Goal: Task Accomplishment & Management: Complete application form

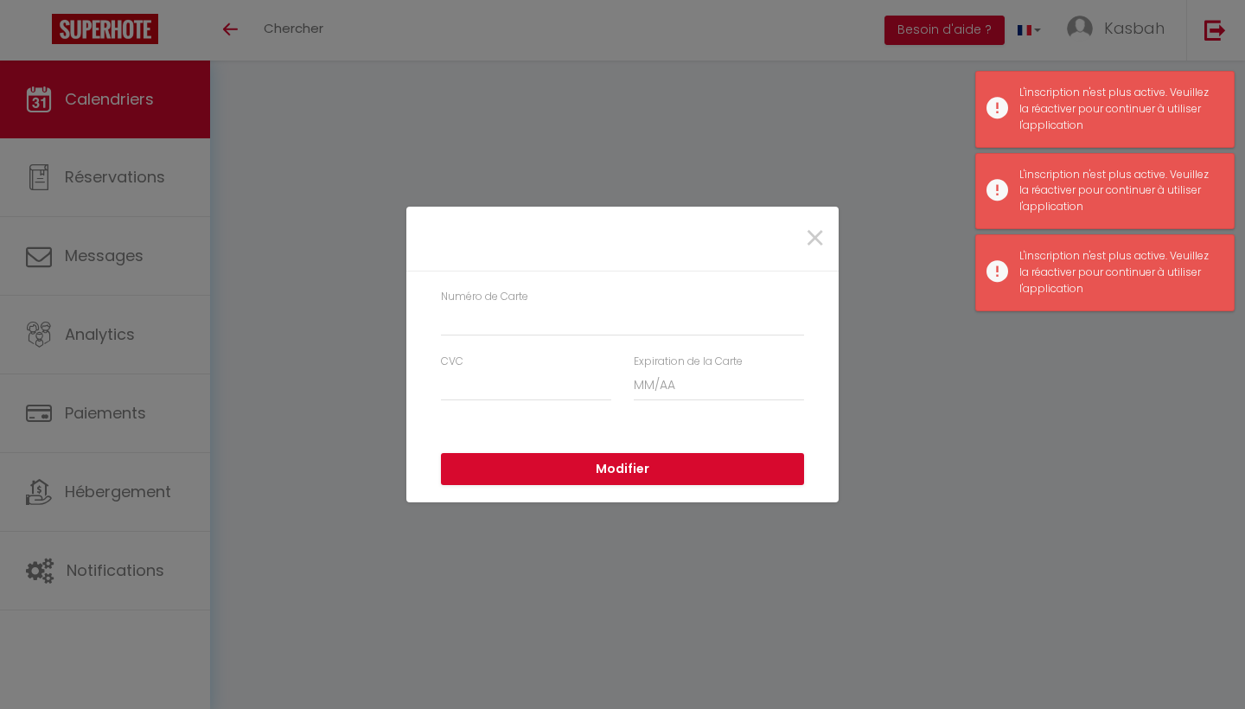
click at [1205, 34] on div "× Numéro de Carte CVC Expiration de la Carte Modifier" at bounding box center [622, 354] width 1245 height 709
click at [818, 246] on span "×" at bounding box center [815, 239] width 22 height 52
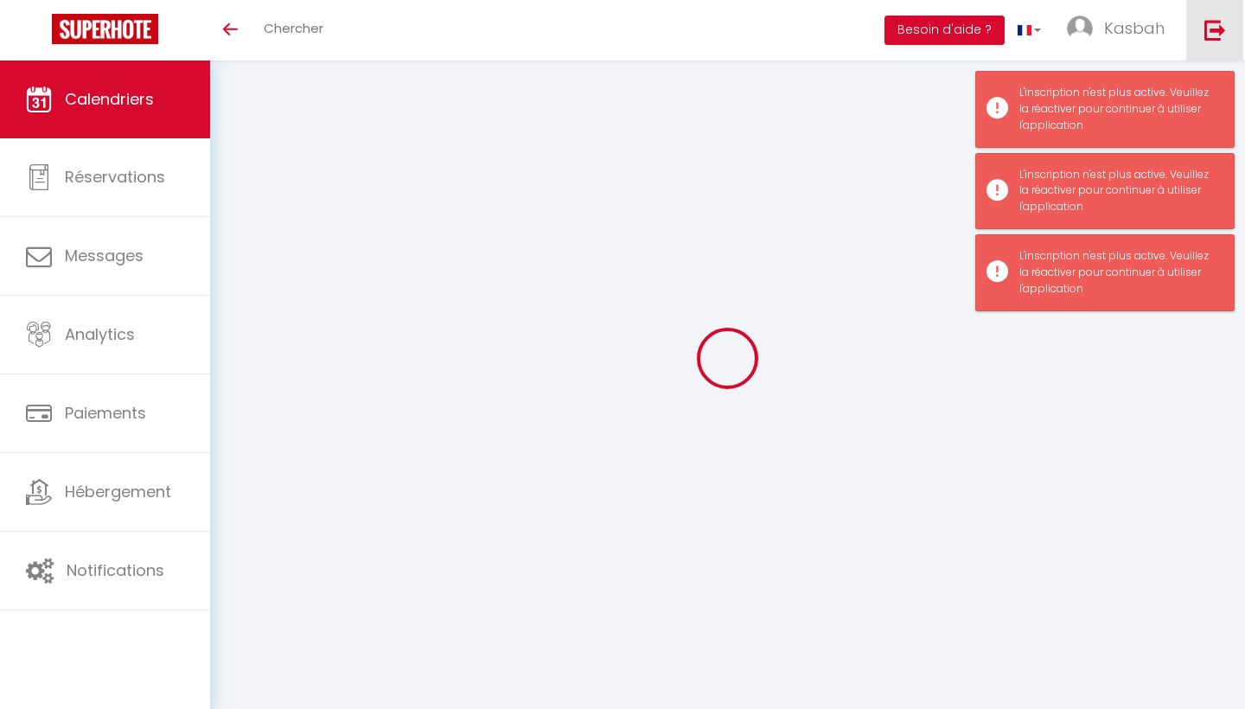
click at [1218, 34] on img at bounding box center [1216, 30] width 22 height 22
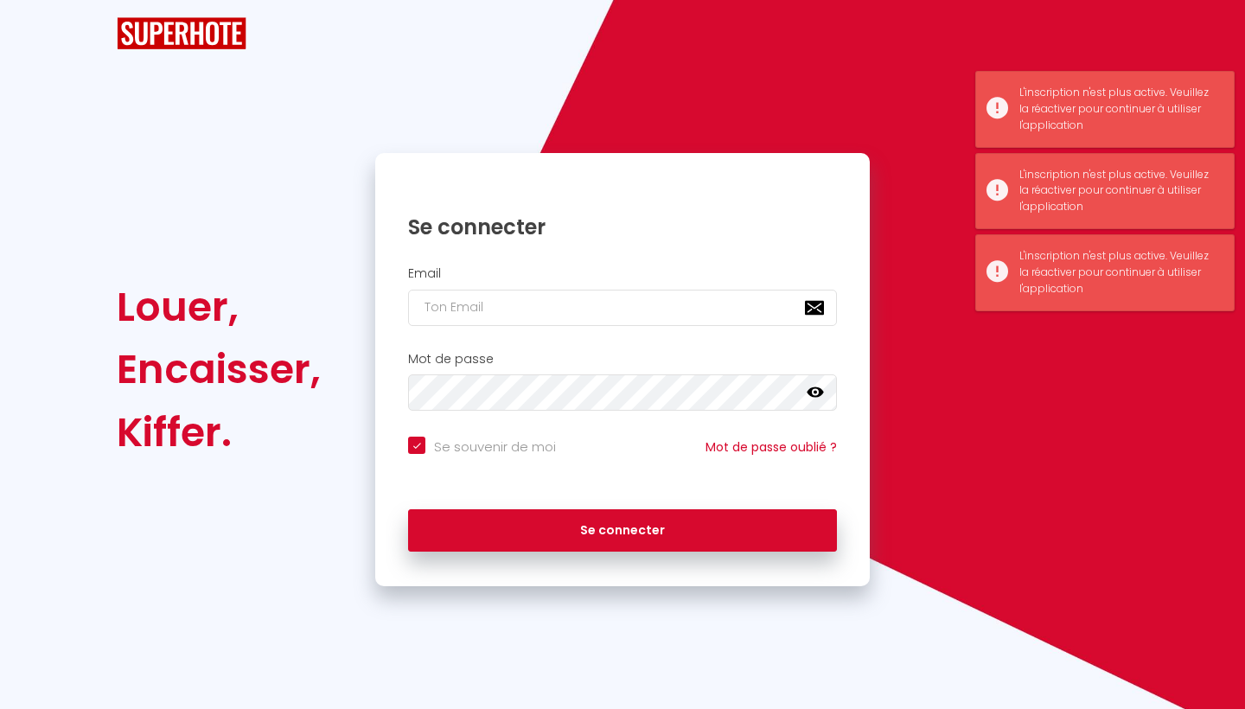
checkbox input "true"
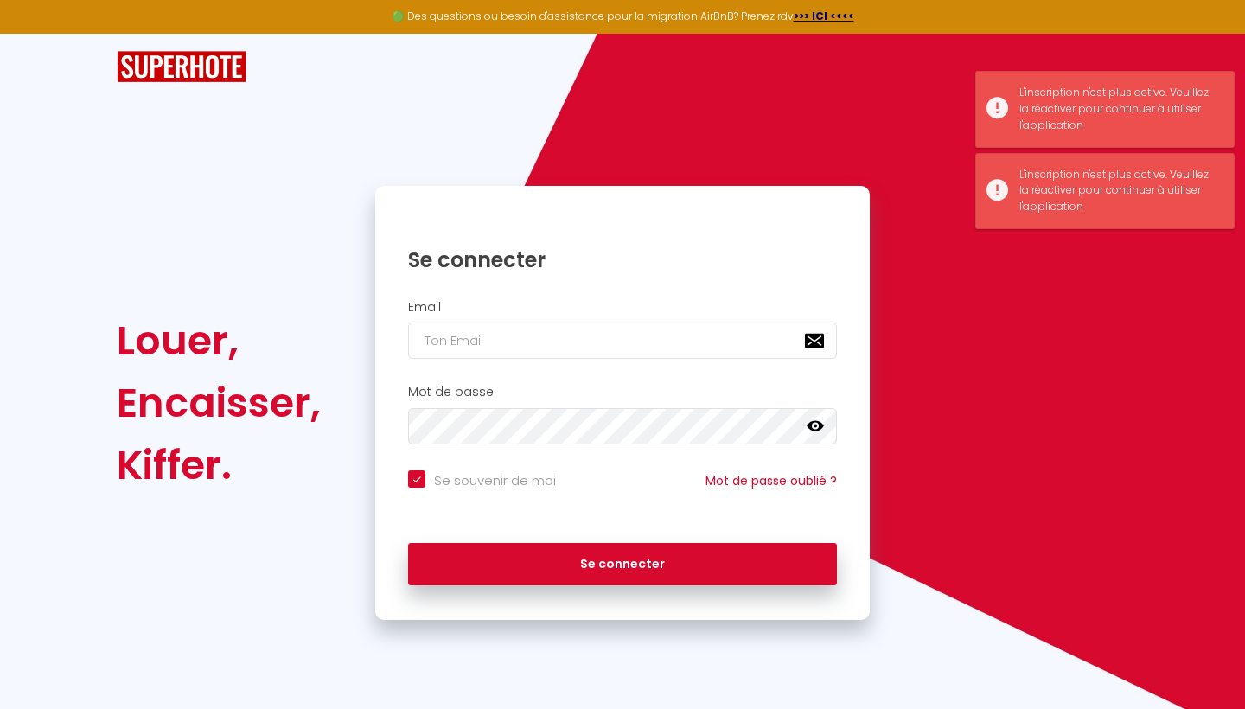
type input "i"
checkbox input "true"
type input "in"
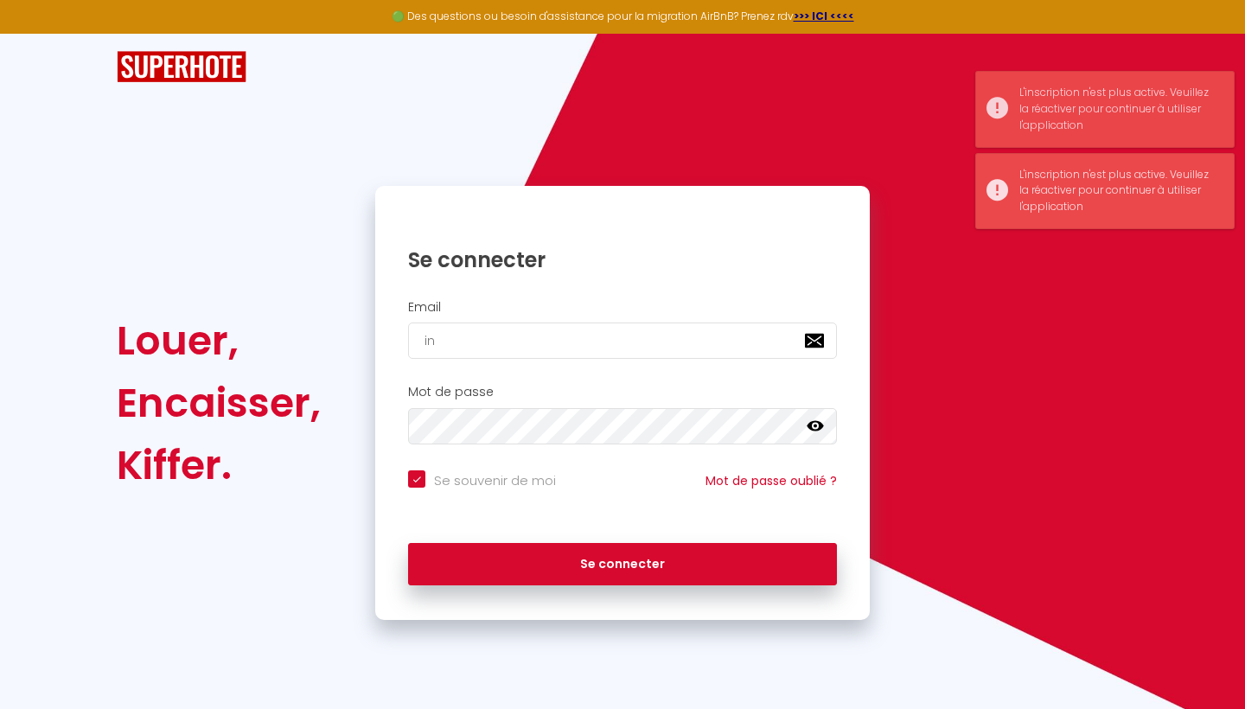
checkbox input "true"
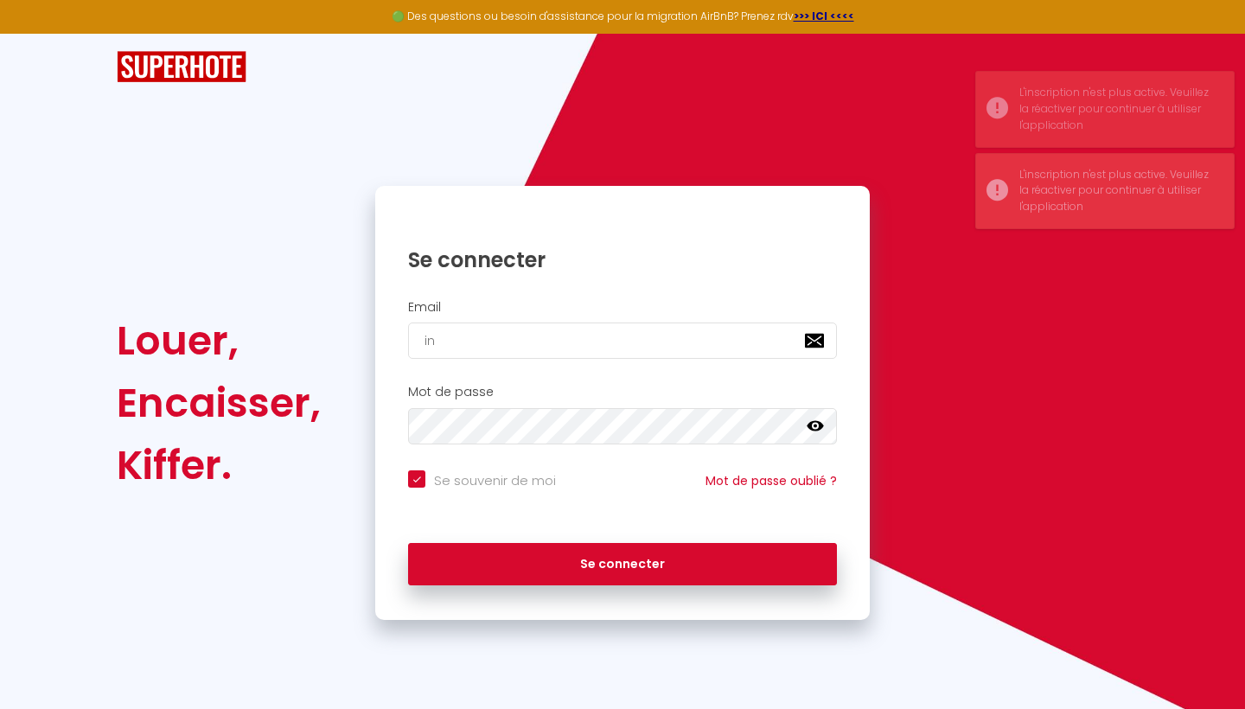
type input "inf"
checkbox input "true"
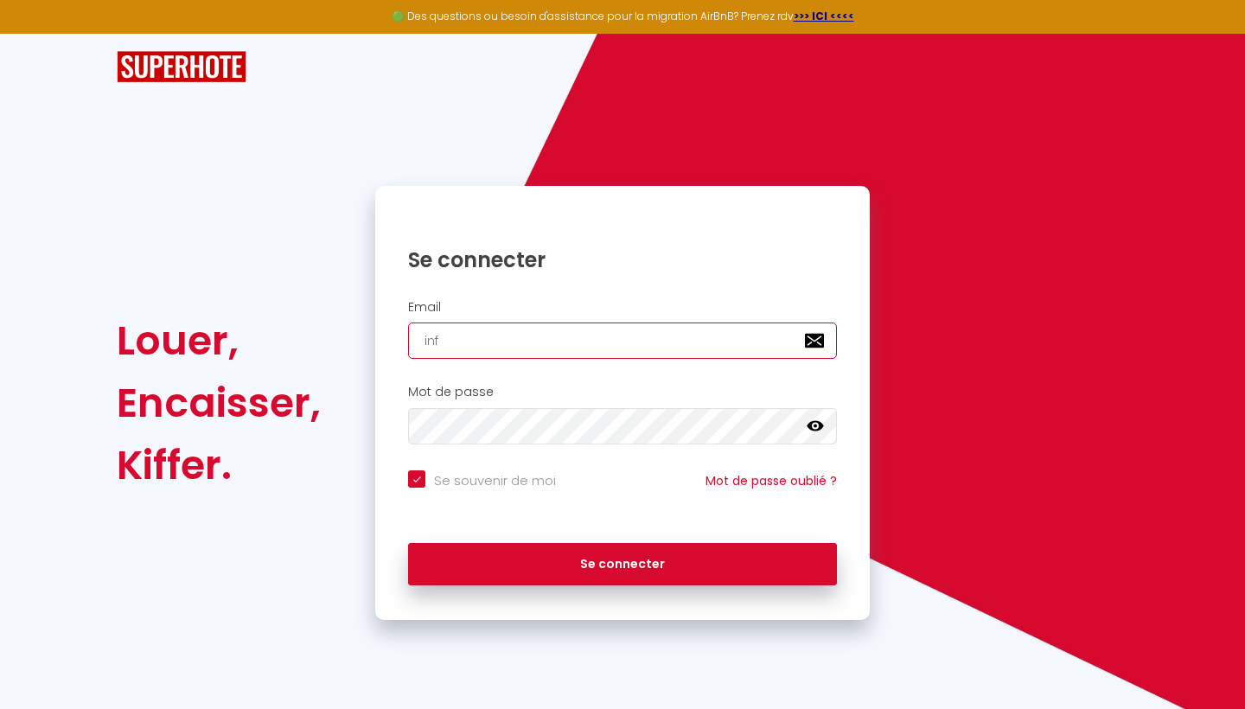
type input "[EMAIL_ADDRESS][DOMAIN_NAME]"
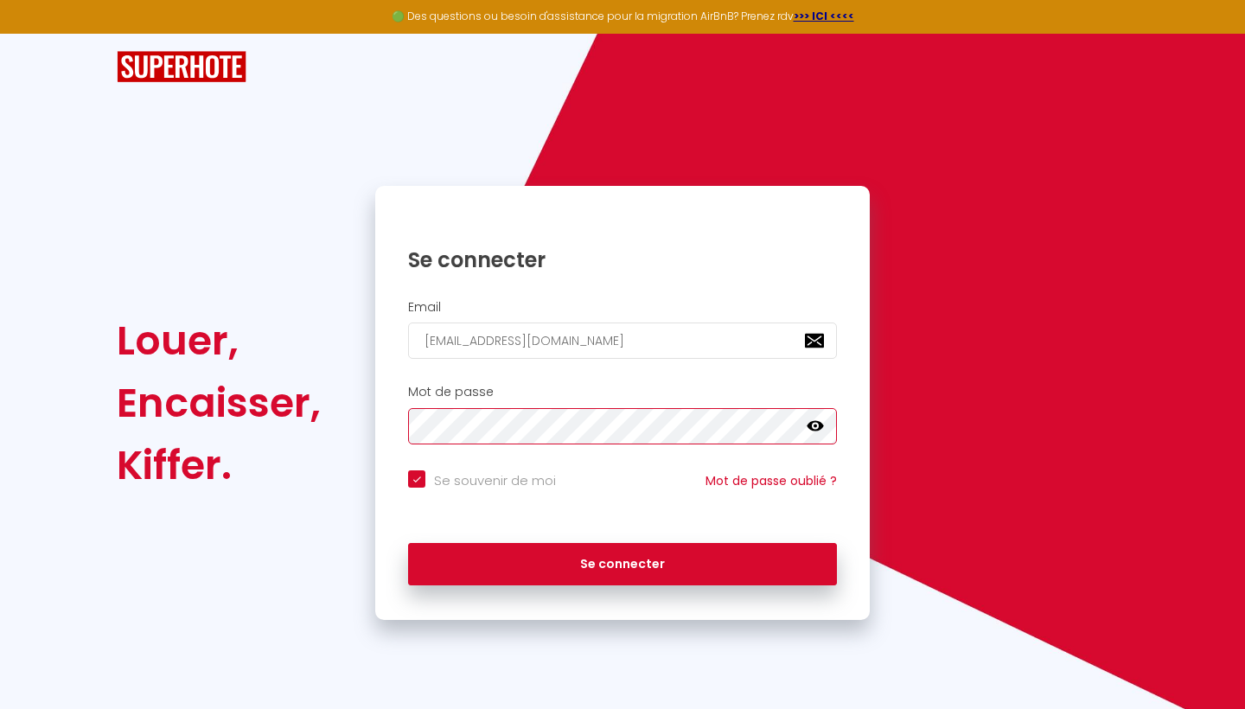
click at [623, 561] on button "Se connecter" at bounding box center [622, 564] width 429 height 43
checkbox input "true"
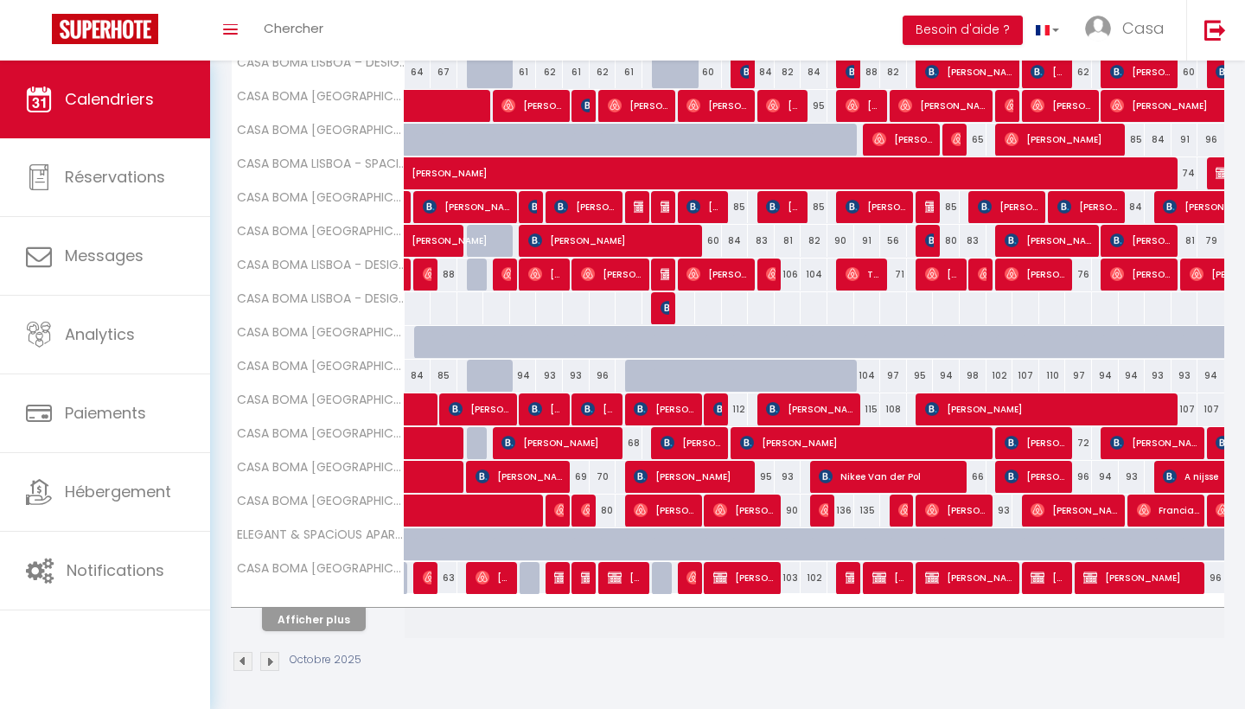
scroll to position [438, 0]
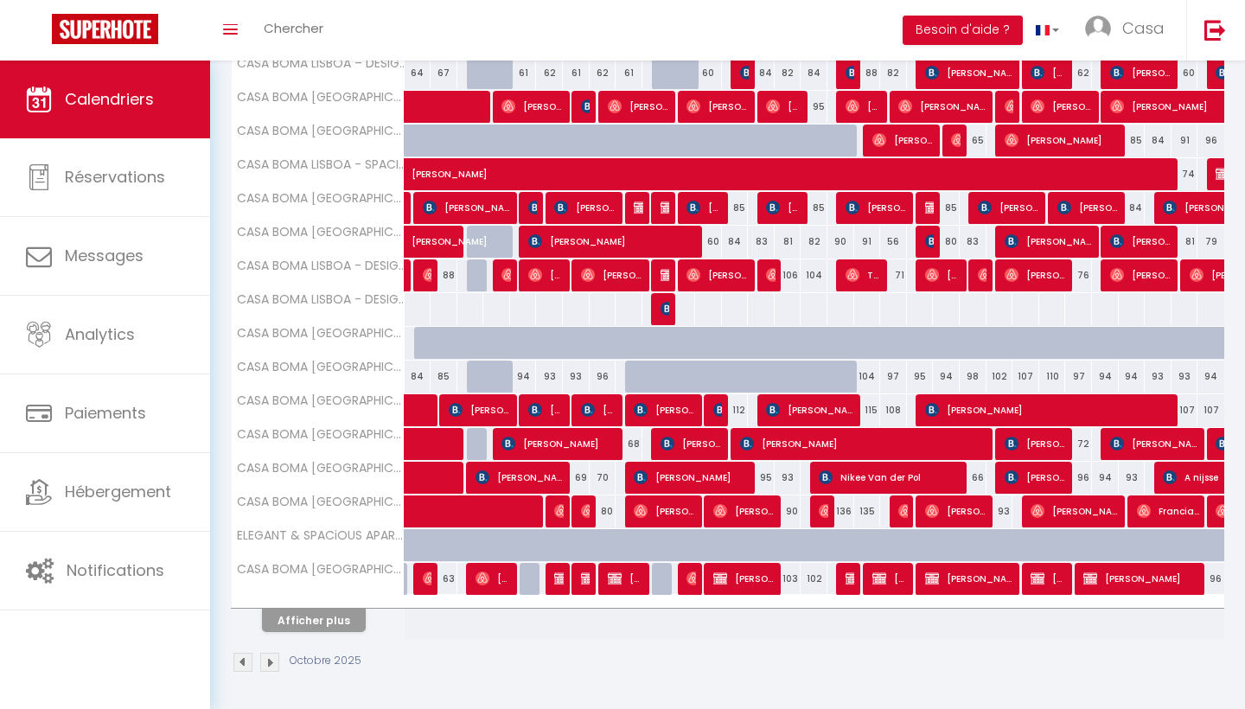
click at [318, 628] on button "Afficher plus" at bounding box center [314, 620] width 104 height 23
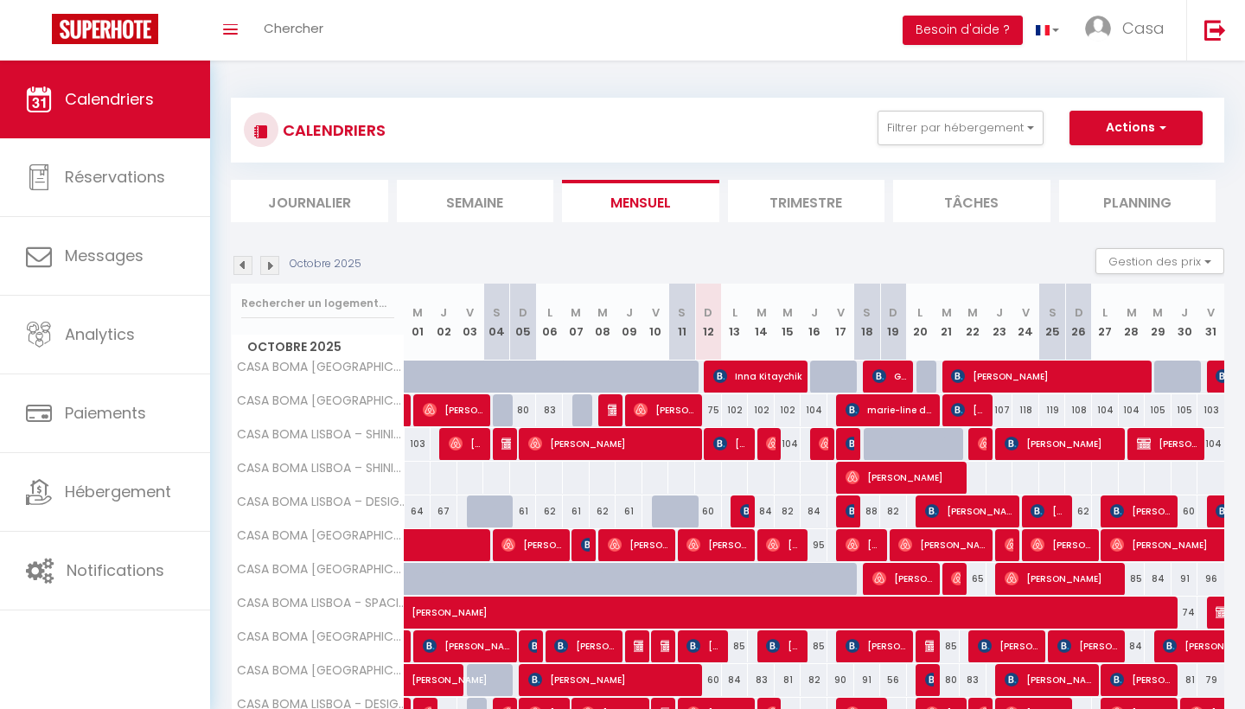
scroll to position [0, 0]
click at [1144, 134] on button "Actions" at bounding box center [1136, 128] width 133 height 35
click at [1111, 161] on link "Nouvelle réservation" at bounding box center [1118, 168] width 150 height 26
select select
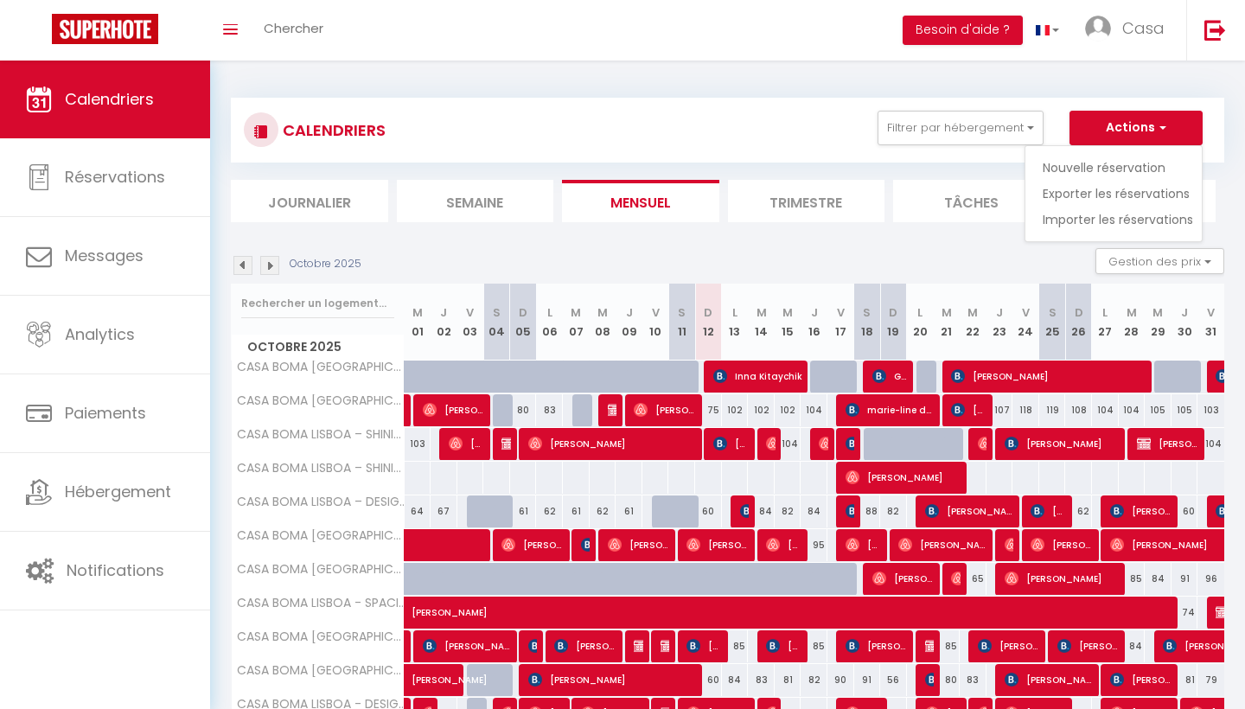
select select
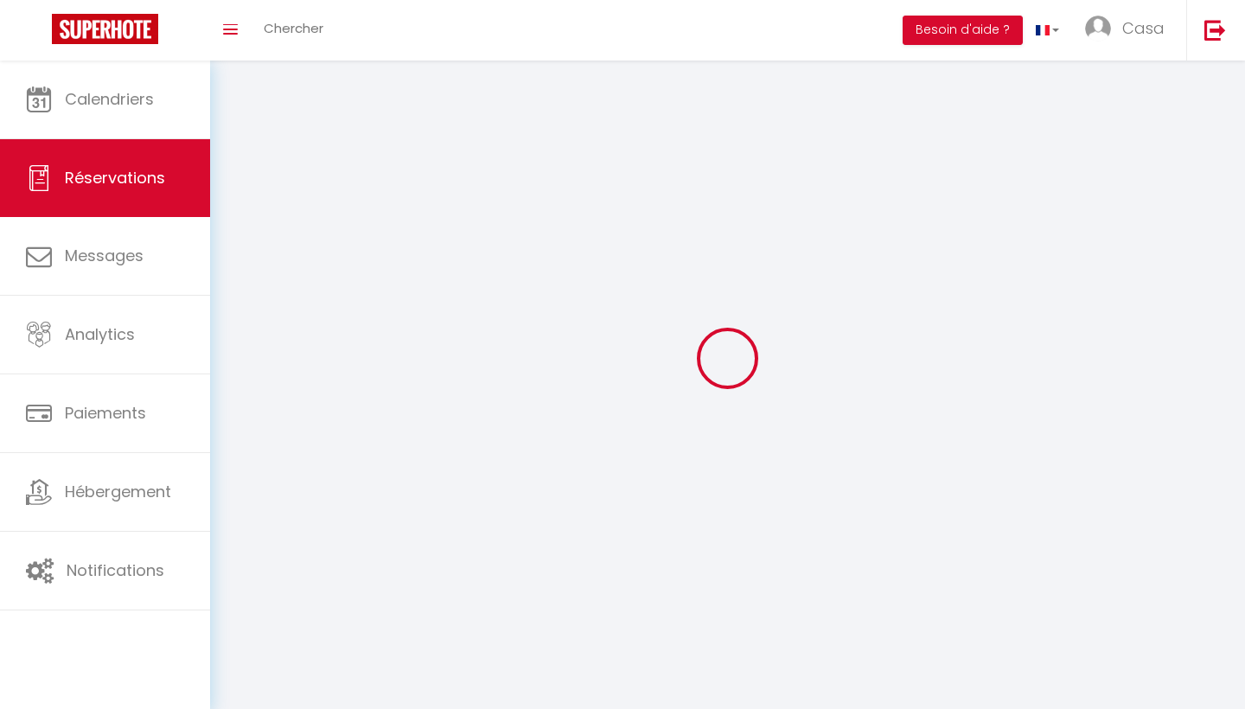
select select
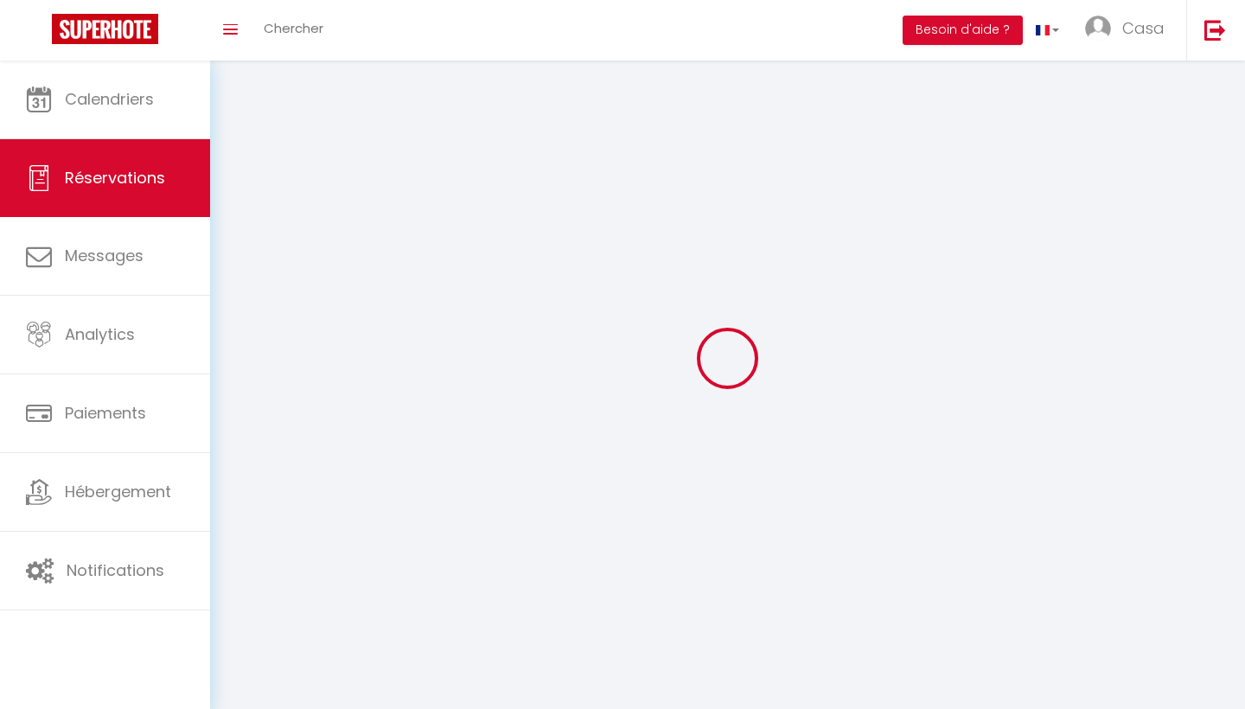
select select
checkbox input "false"
select select
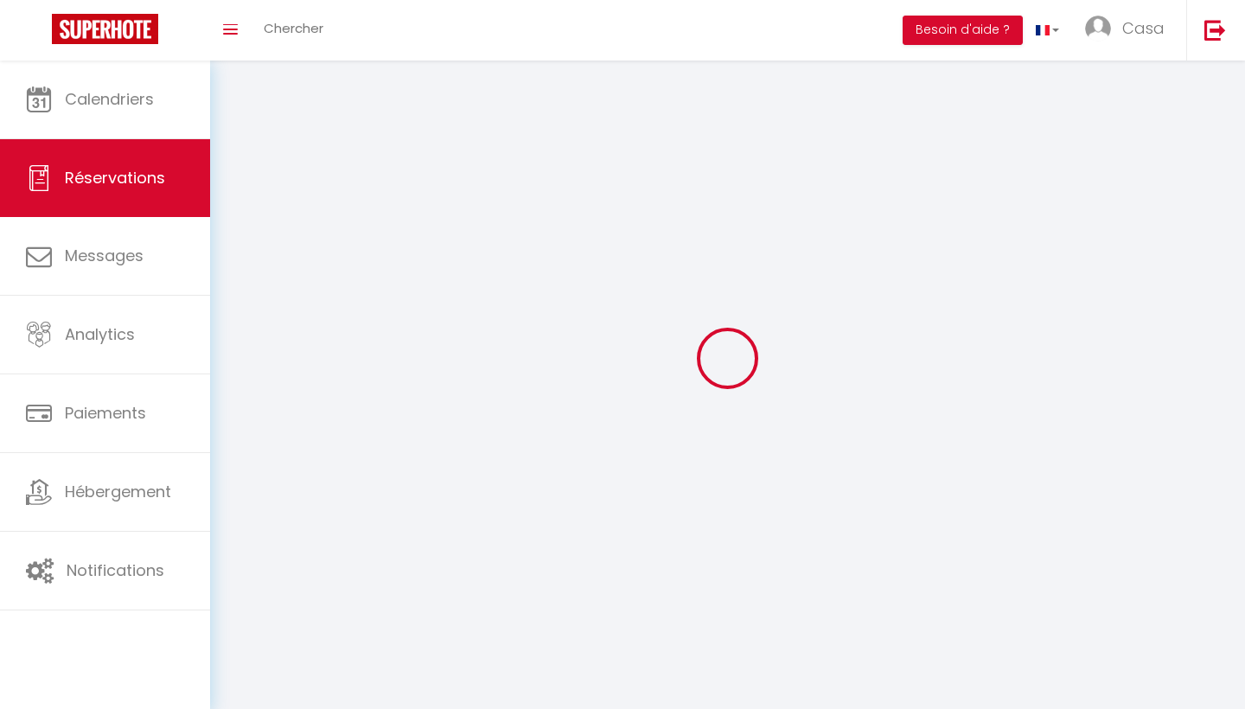
select select
checkbox input "false"
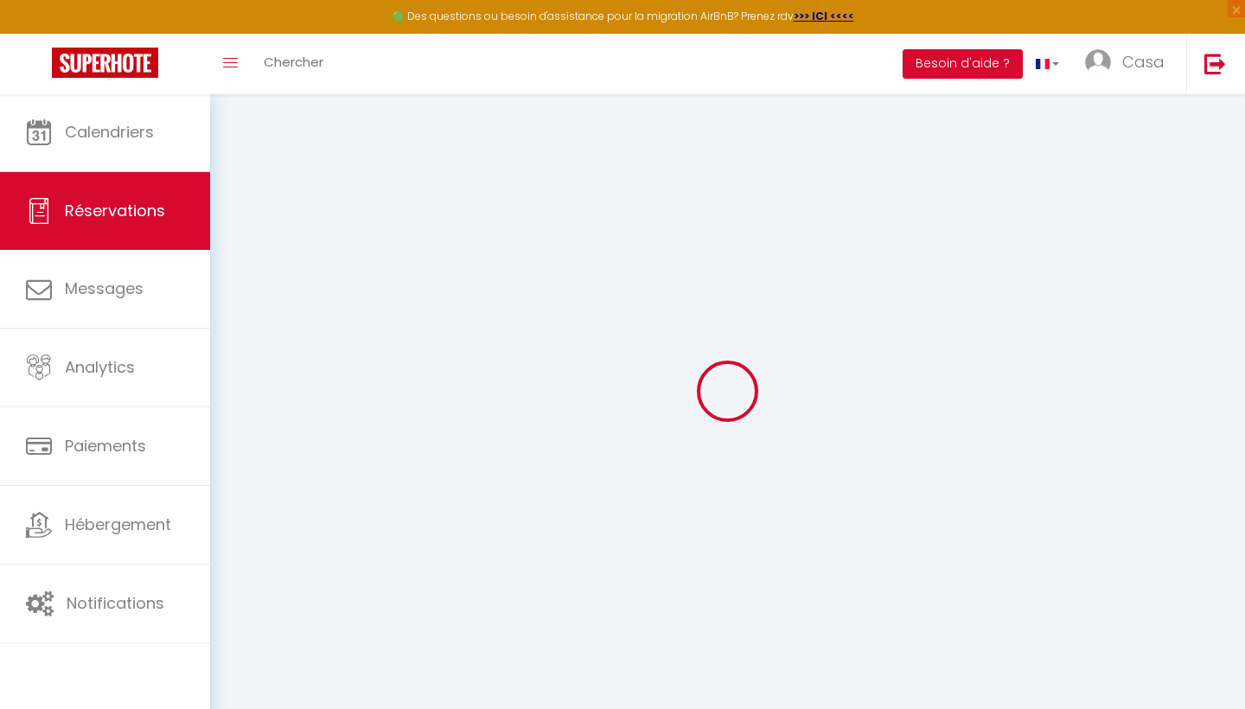
select select
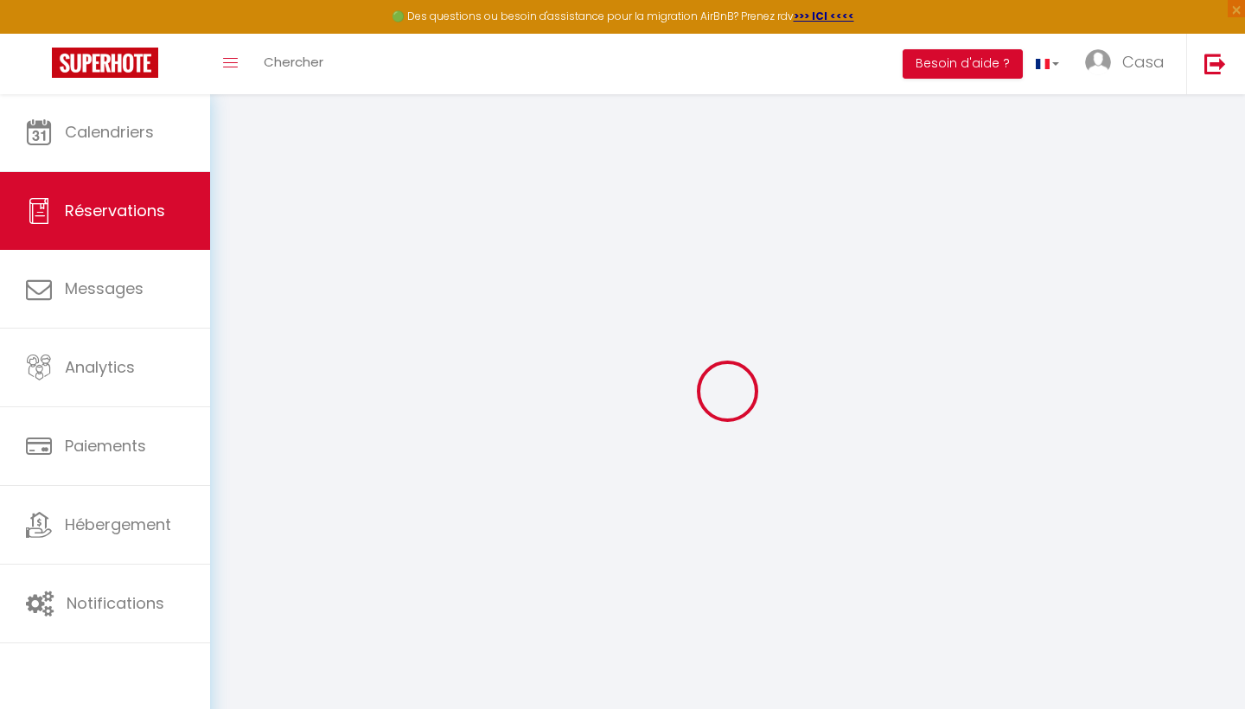
select select
checkbox input "false"
select select
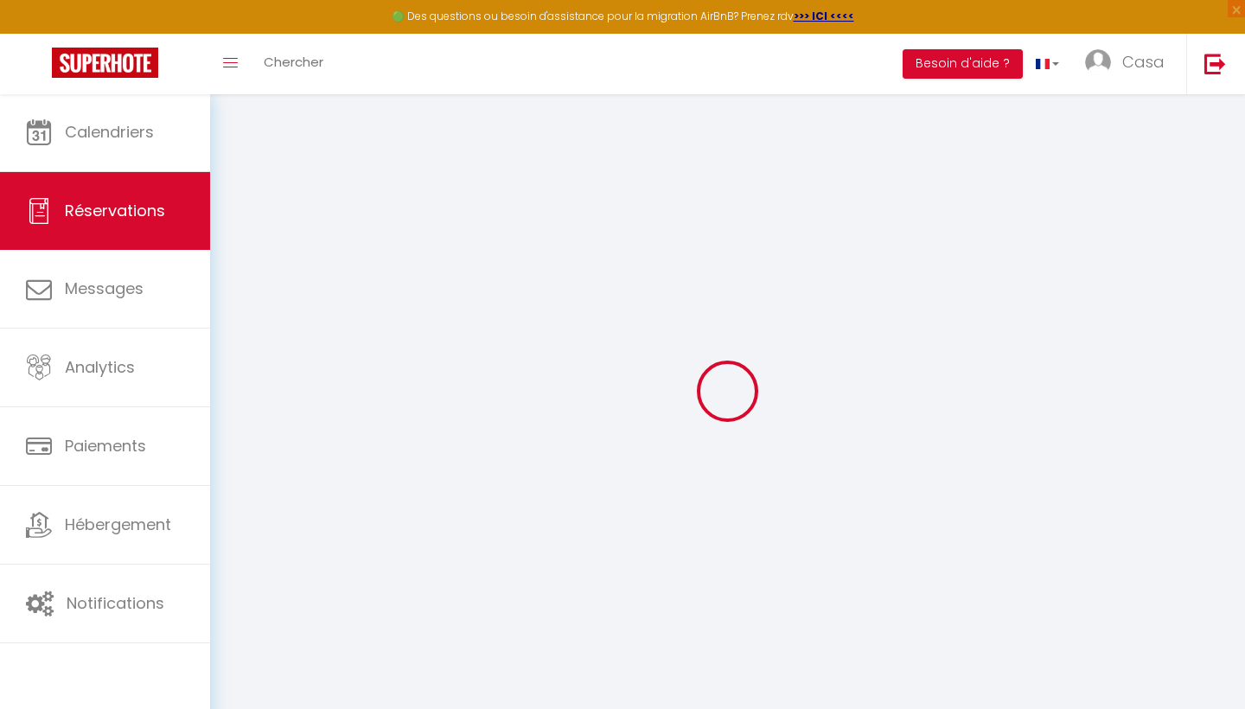
select select
checkbox input "false"
select select
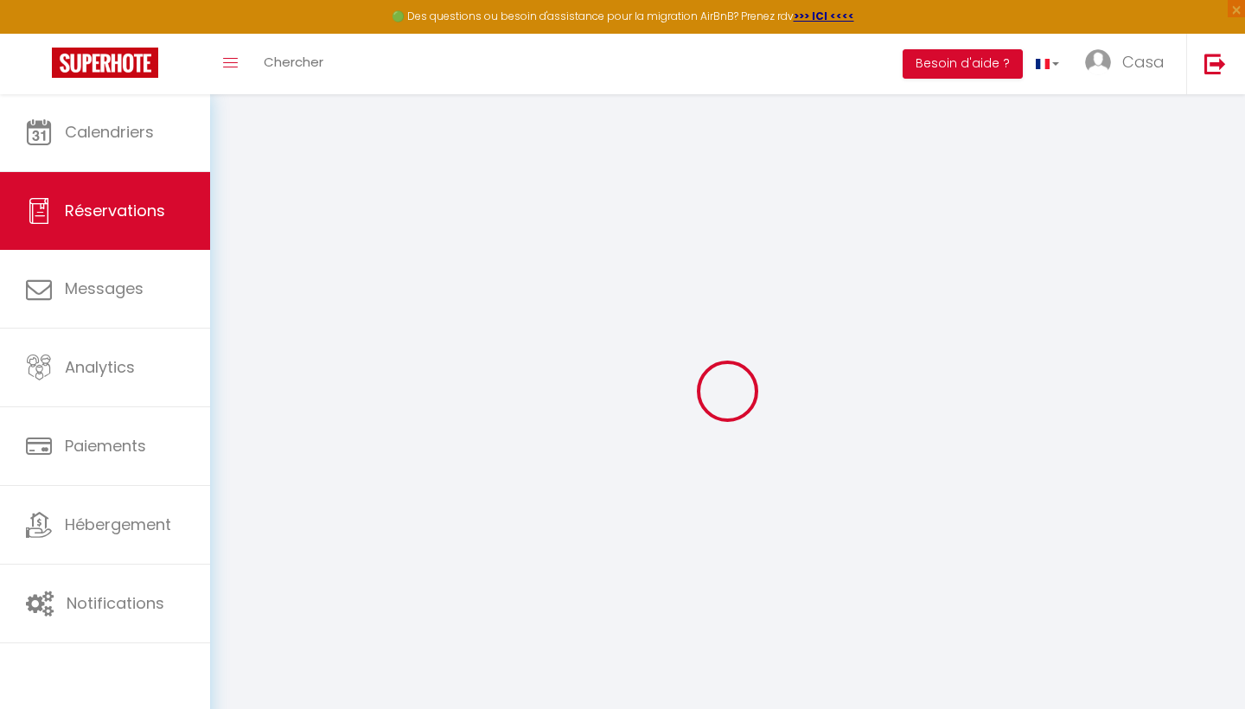
select select
checkbox input "false"
select select
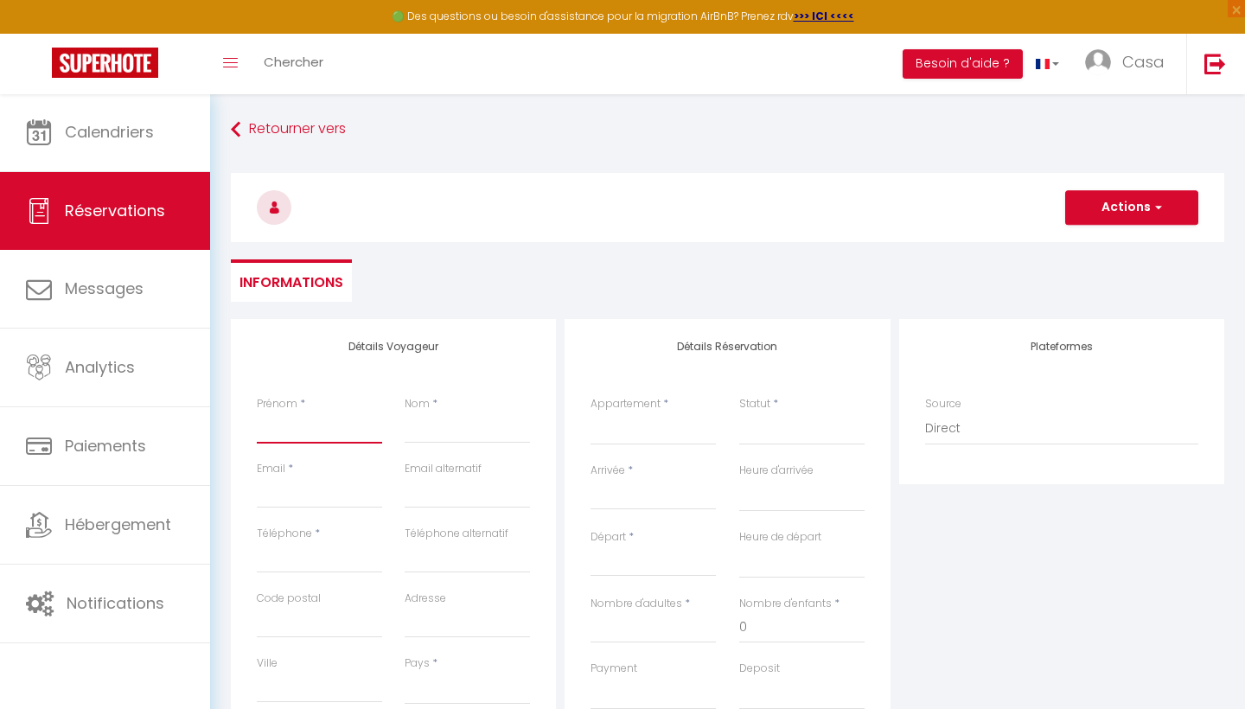
type input "a"
select select
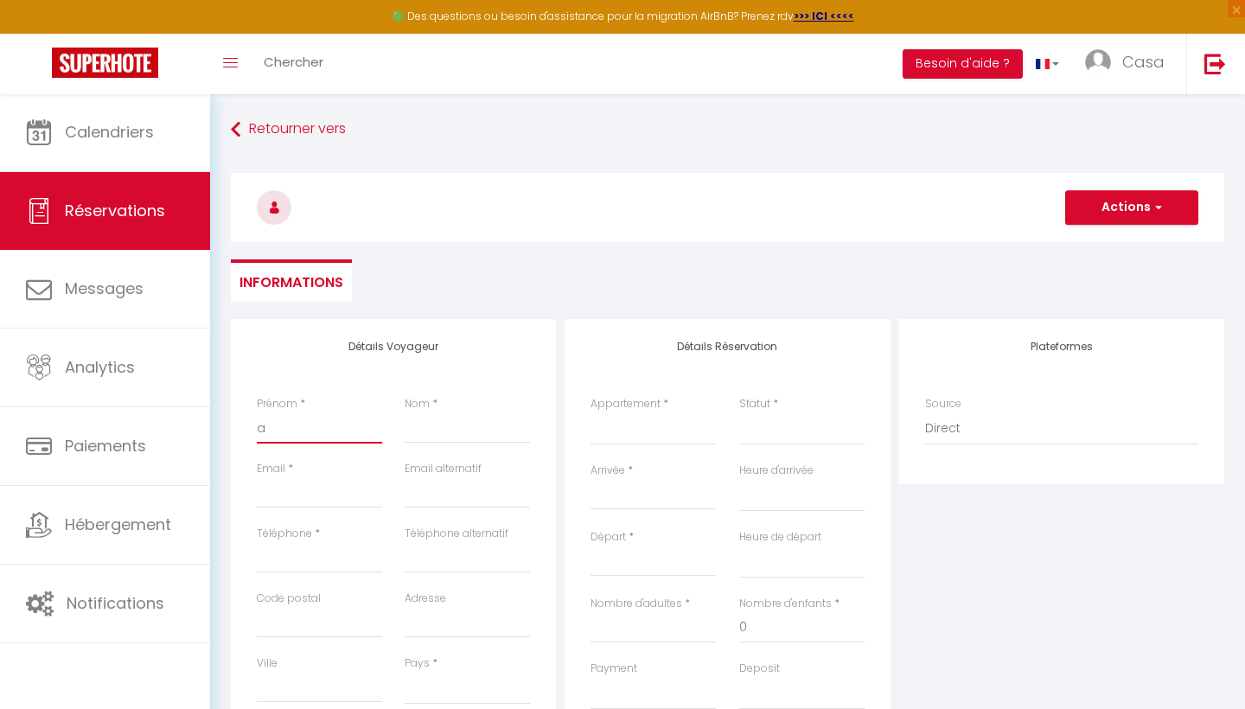
select select
checkbox input "false"
type input "al"
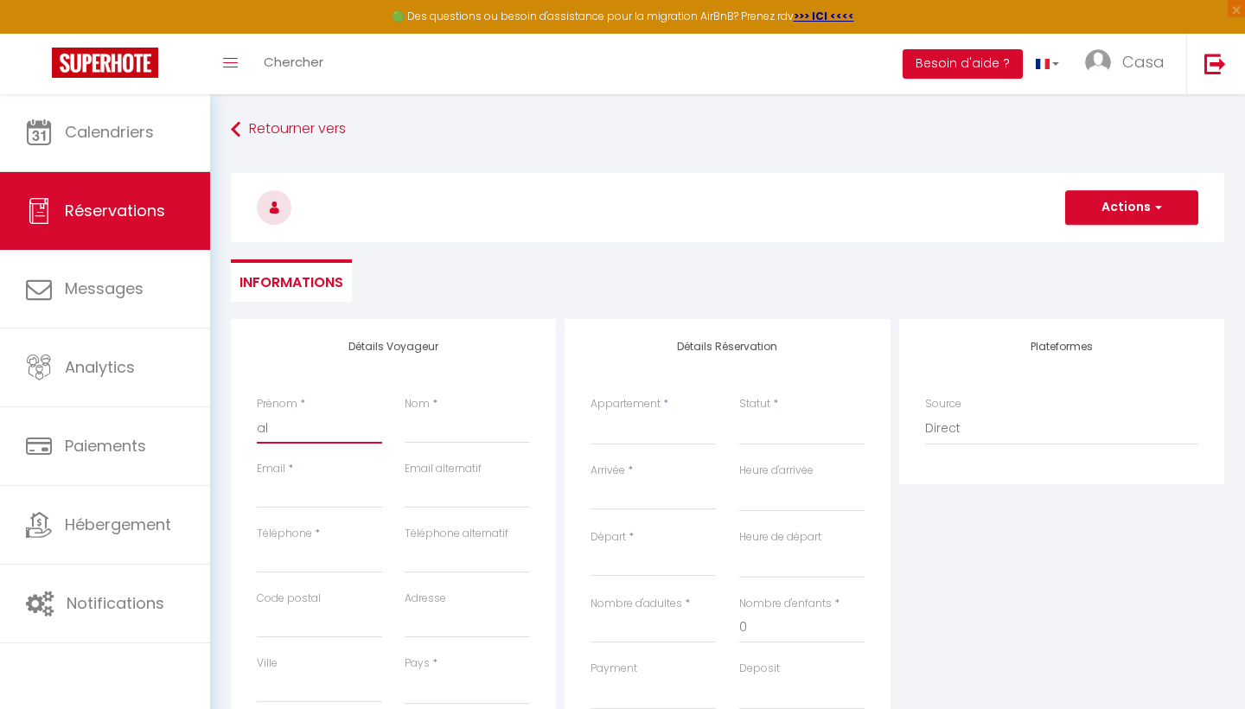
select select
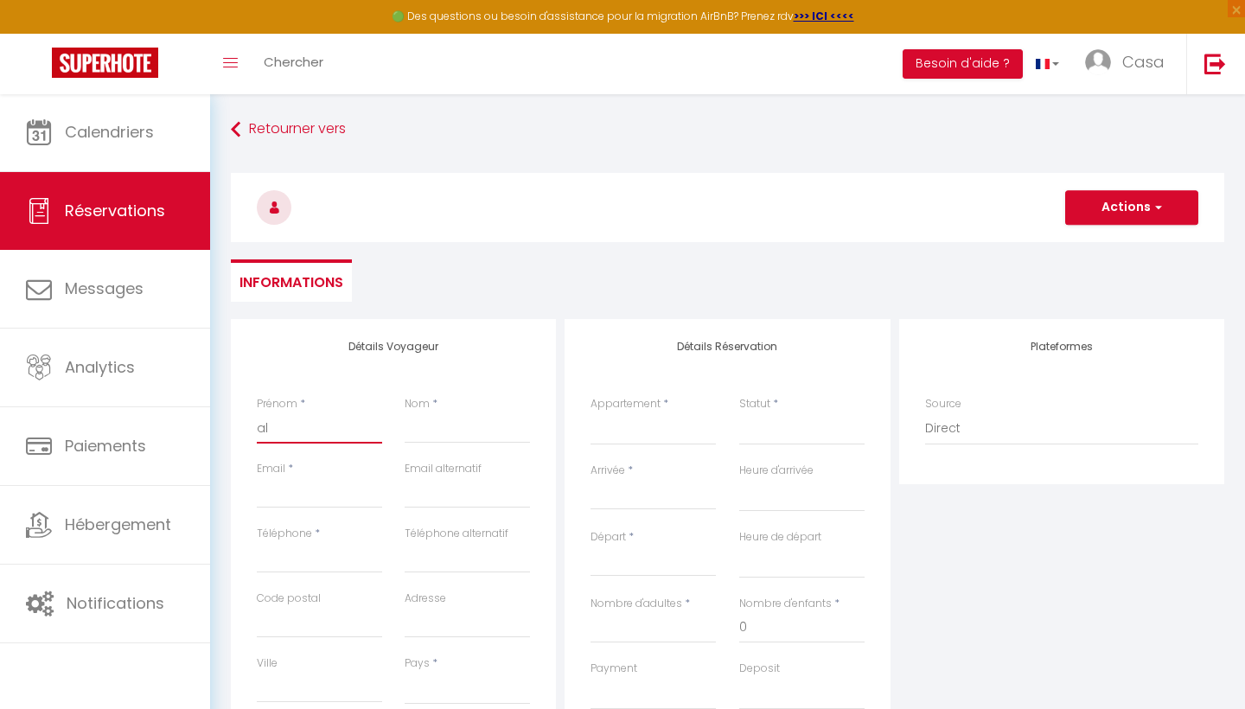
select select
checkbox input "false"
type input "ale"
select select
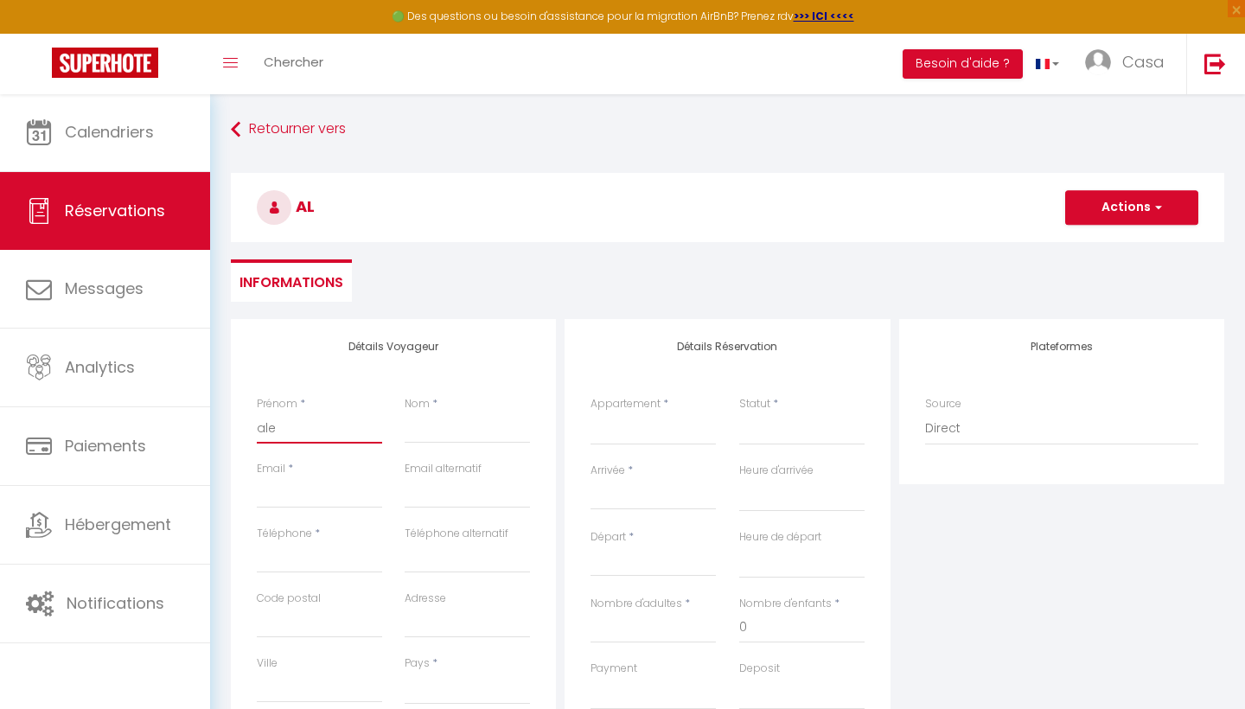
select select
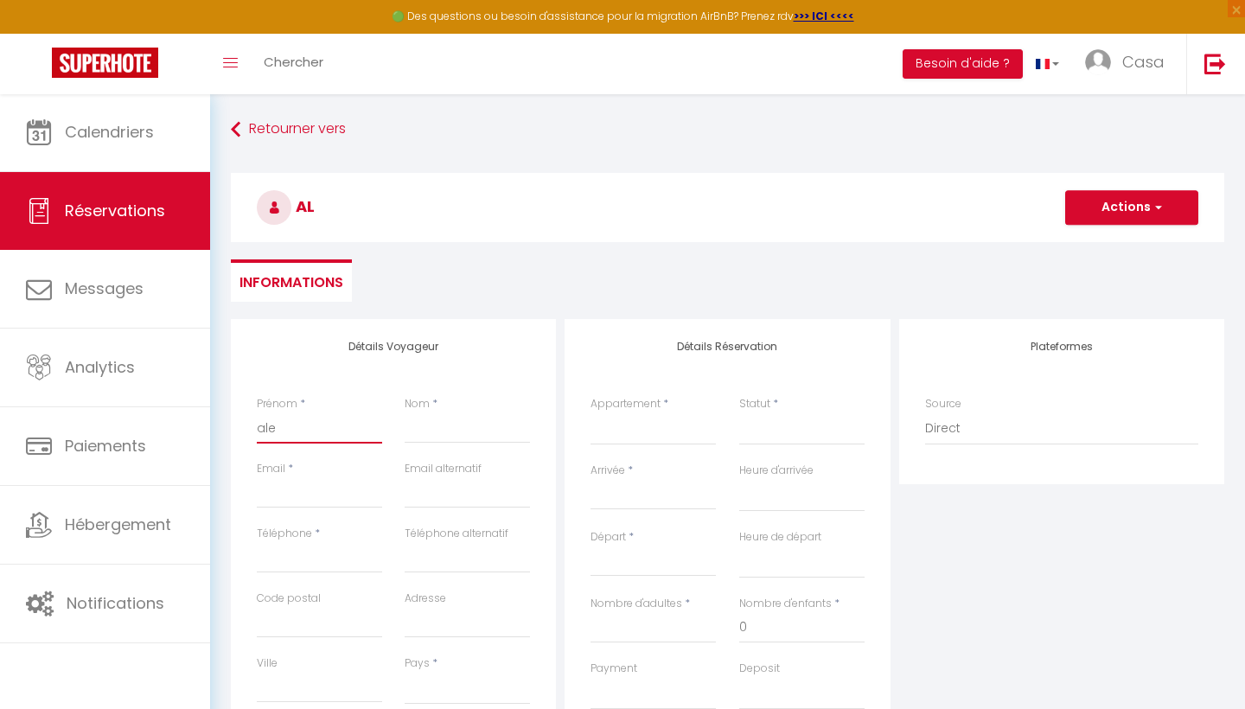
select select
checkbox input "false"
type input "[PERSON_NAME]"
select select
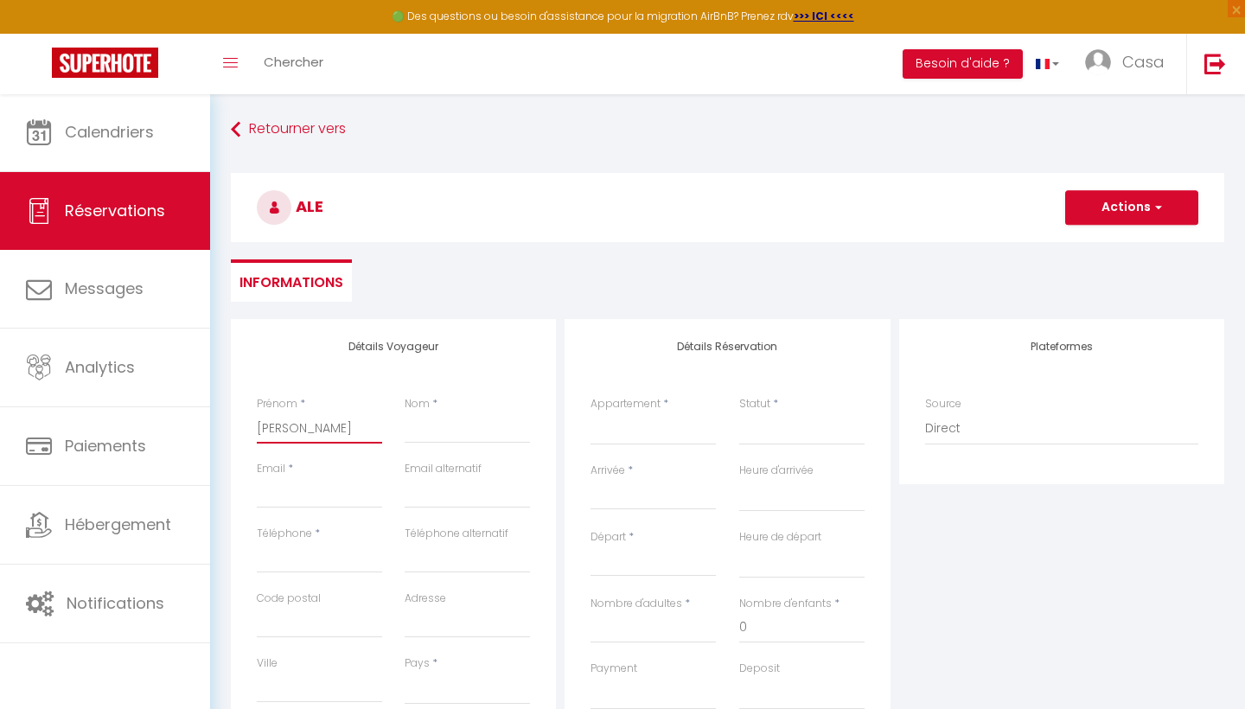
select select
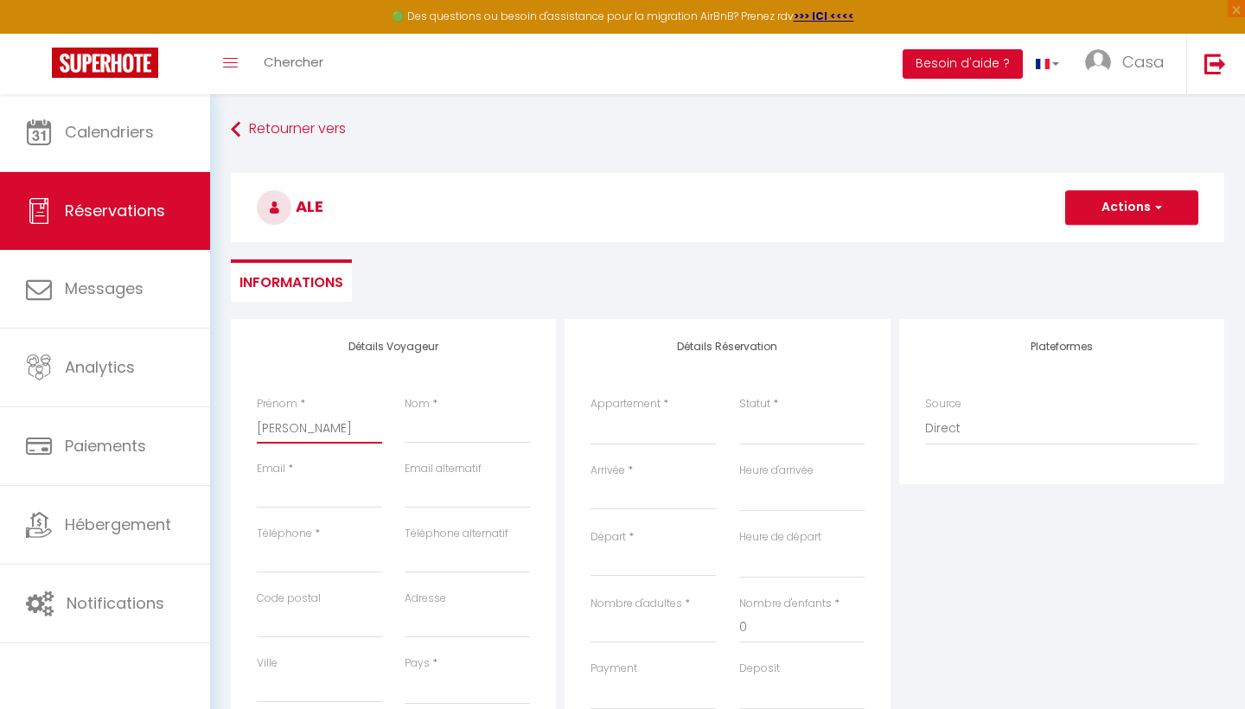
checkbox input "false"
type input "alexa"
select select
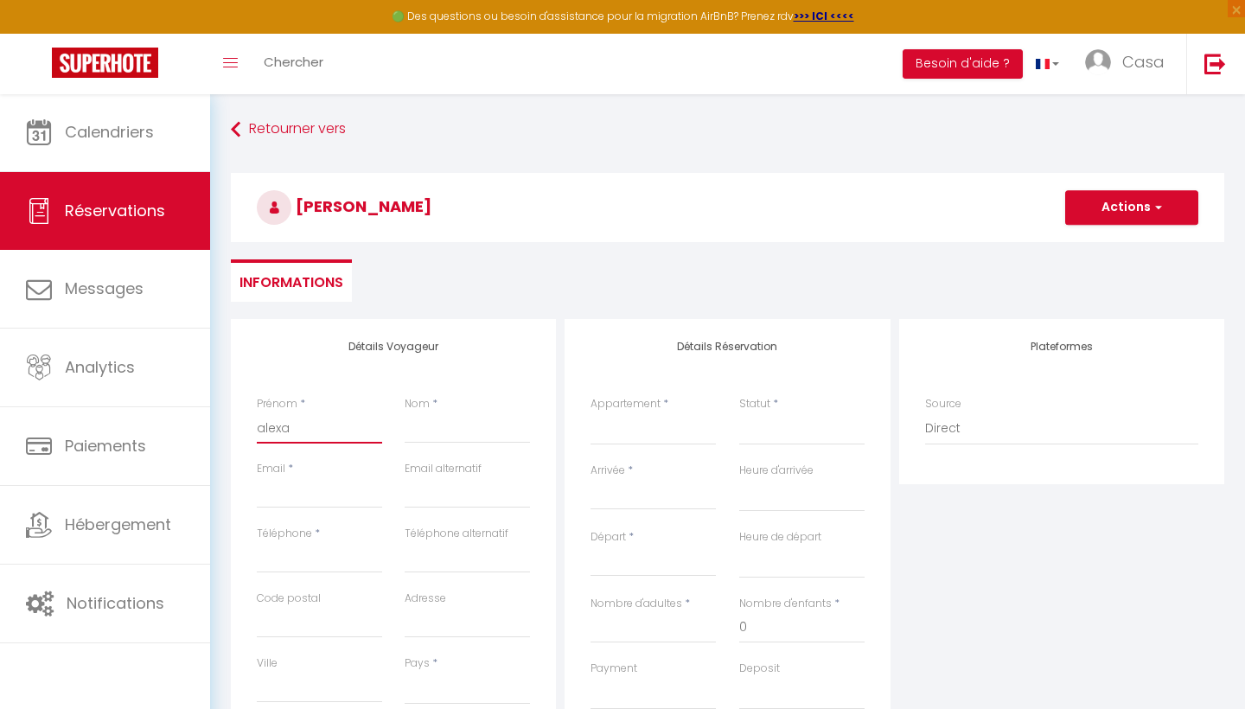
select select
checkbox input "false"
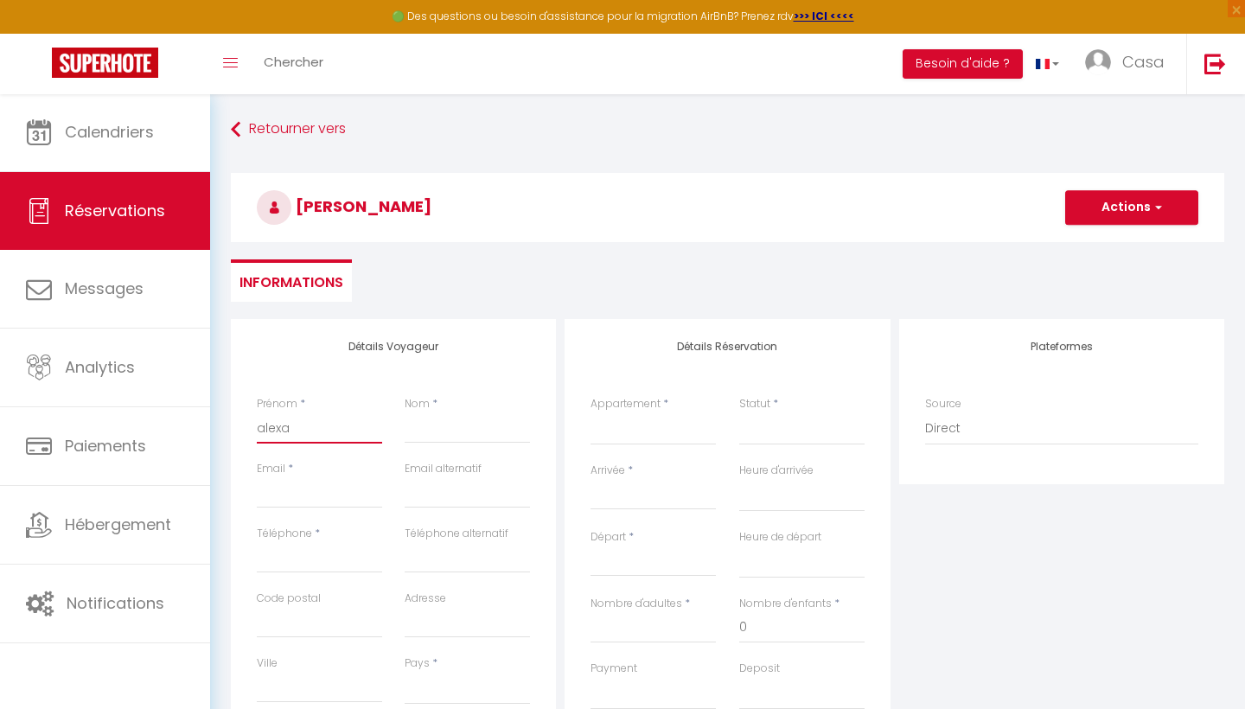
type input "alexan"
select select
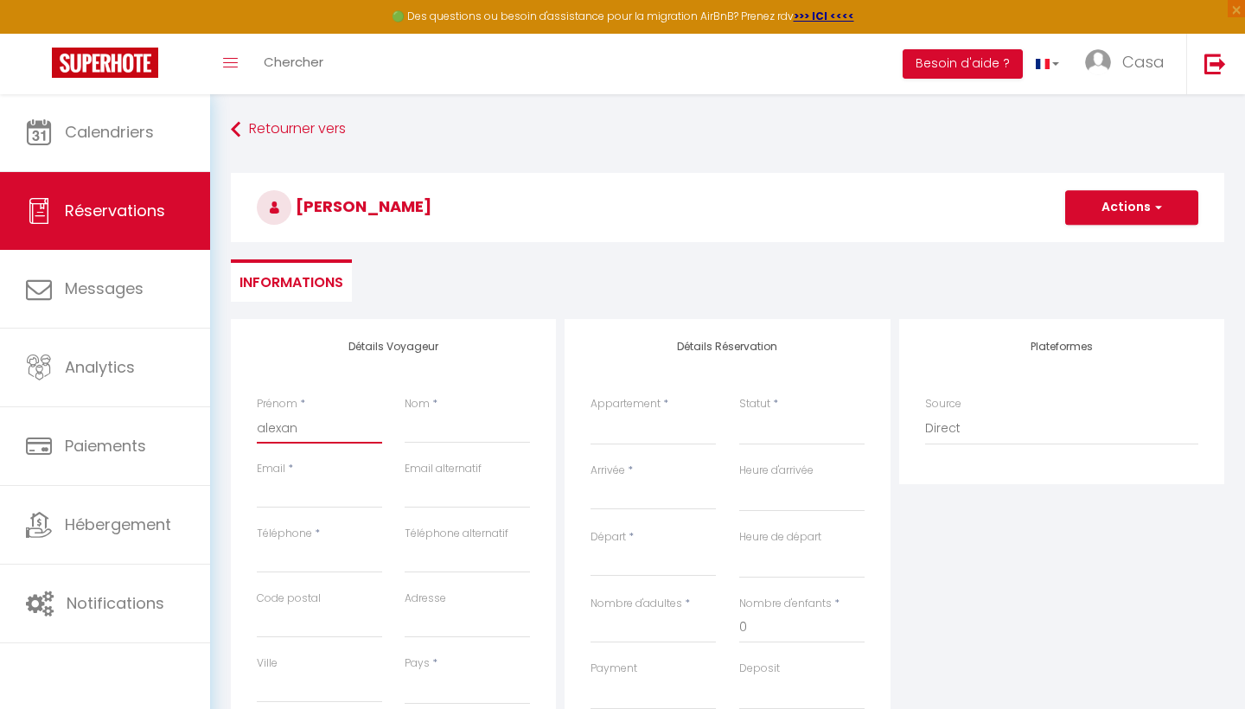
select select
checkbox input "false"
type input "alexand"
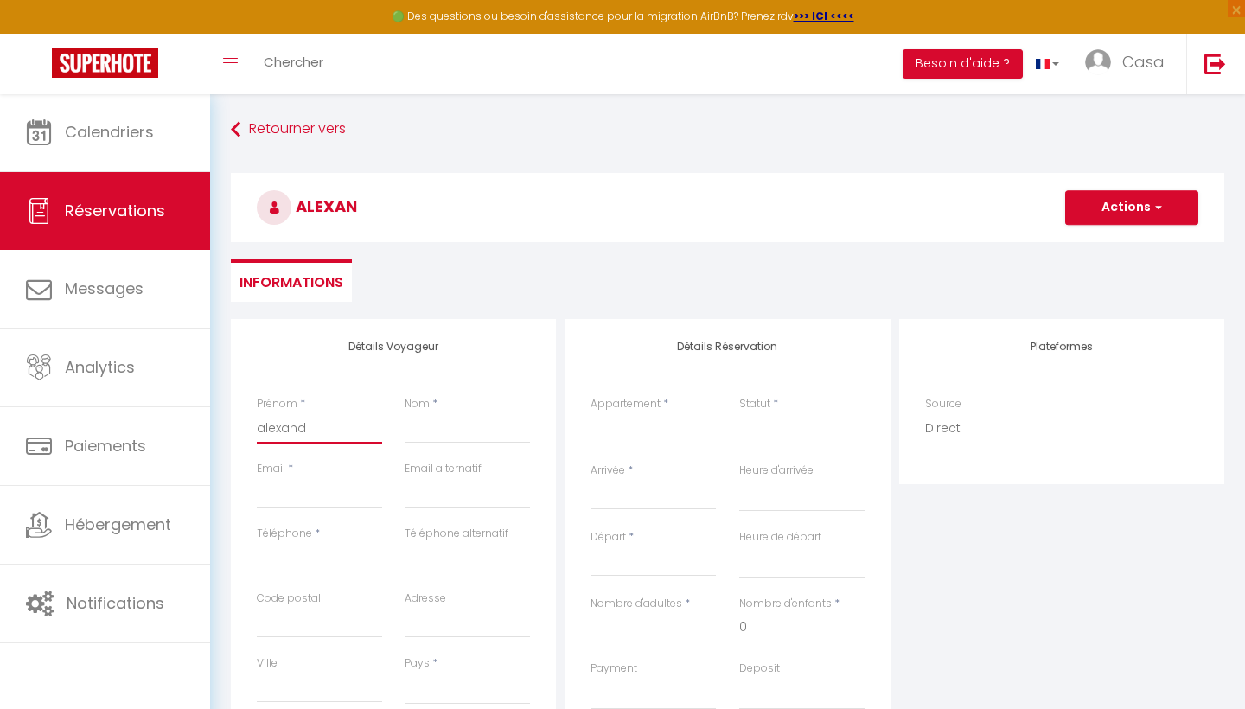
select select
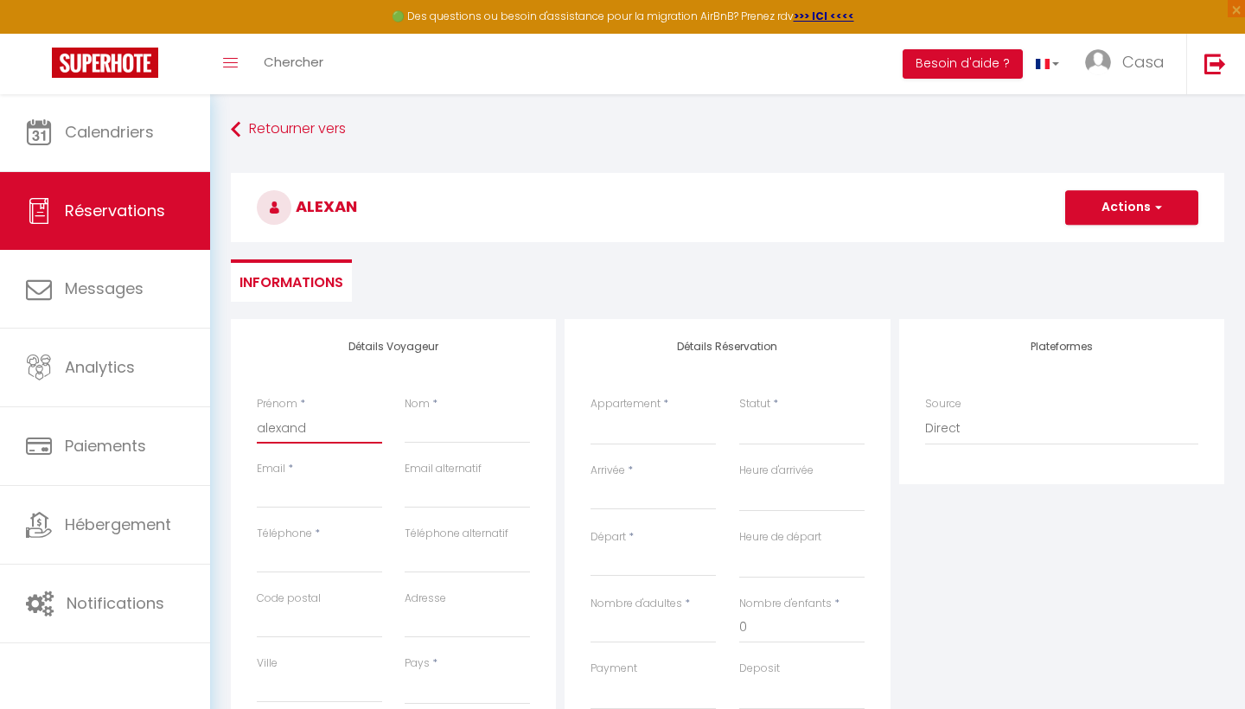
select select
checkbox input "false"
type input "[PERSON_NAME]"
select select
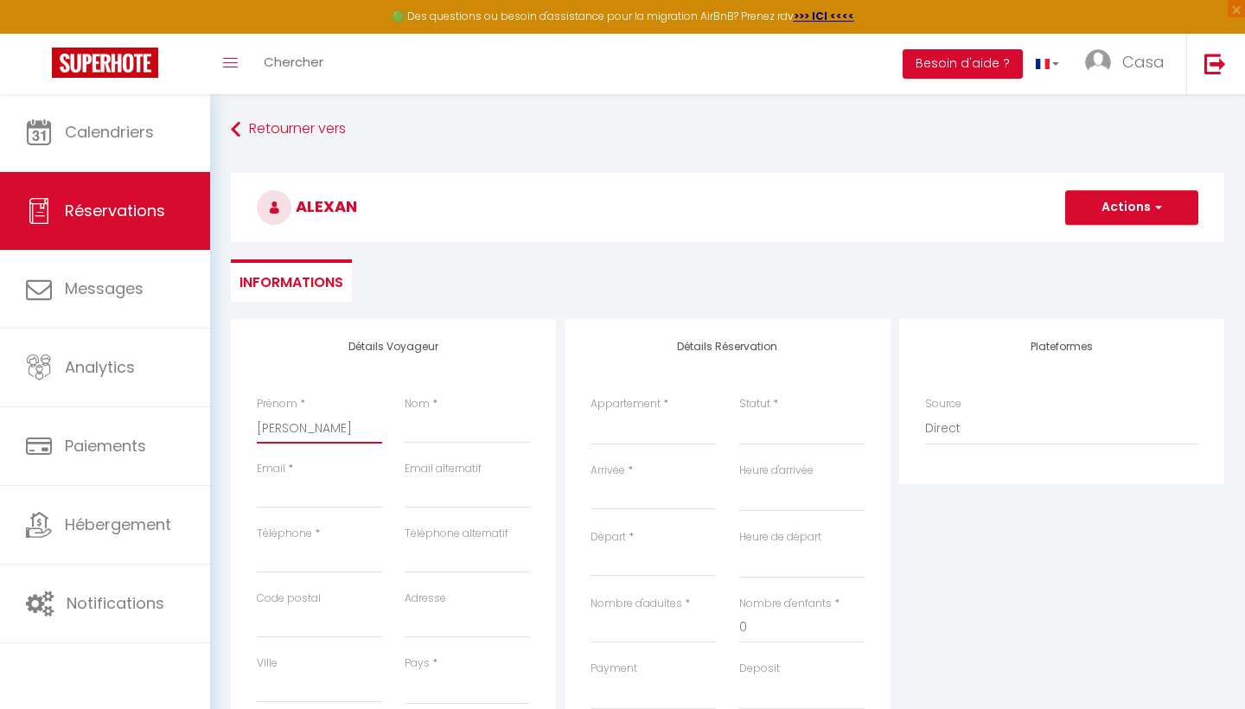
select select
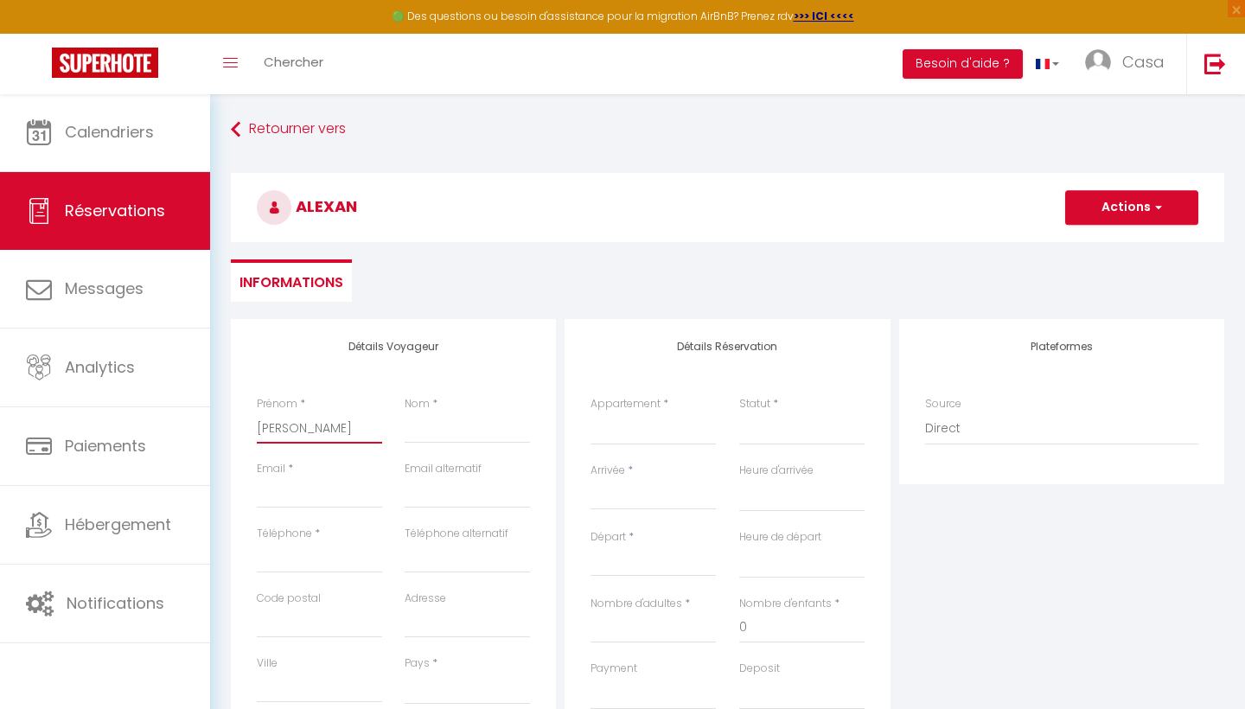
select select
checkbox input "false"
type input "[PERSON_NAME]"
select select
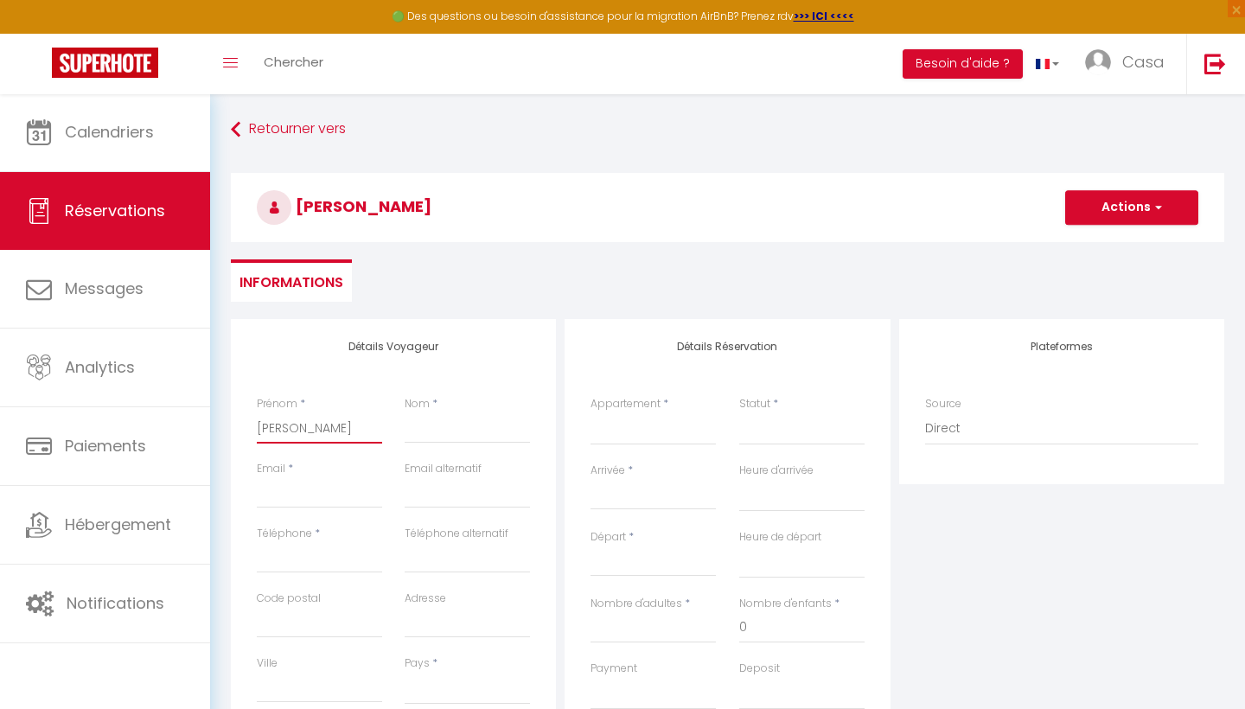
select select
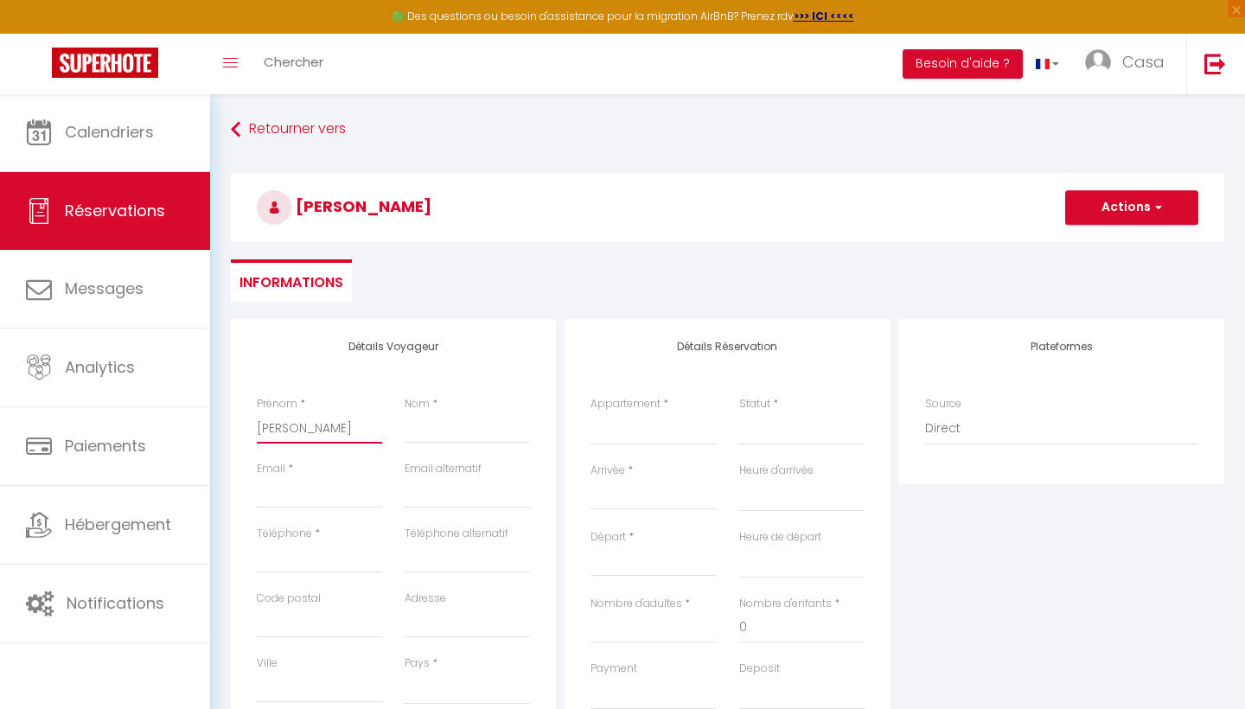
checkbox input "false"
type input "[PERSON_NAME]"
type input "d"
select select
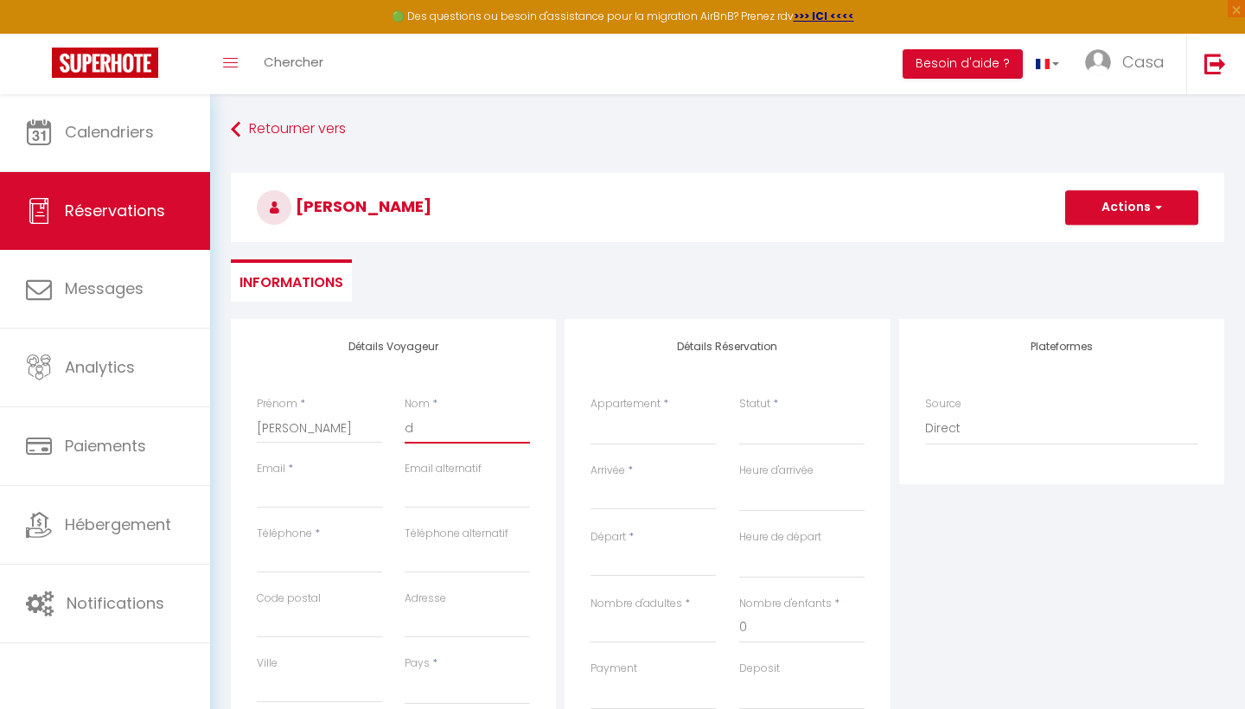
select select
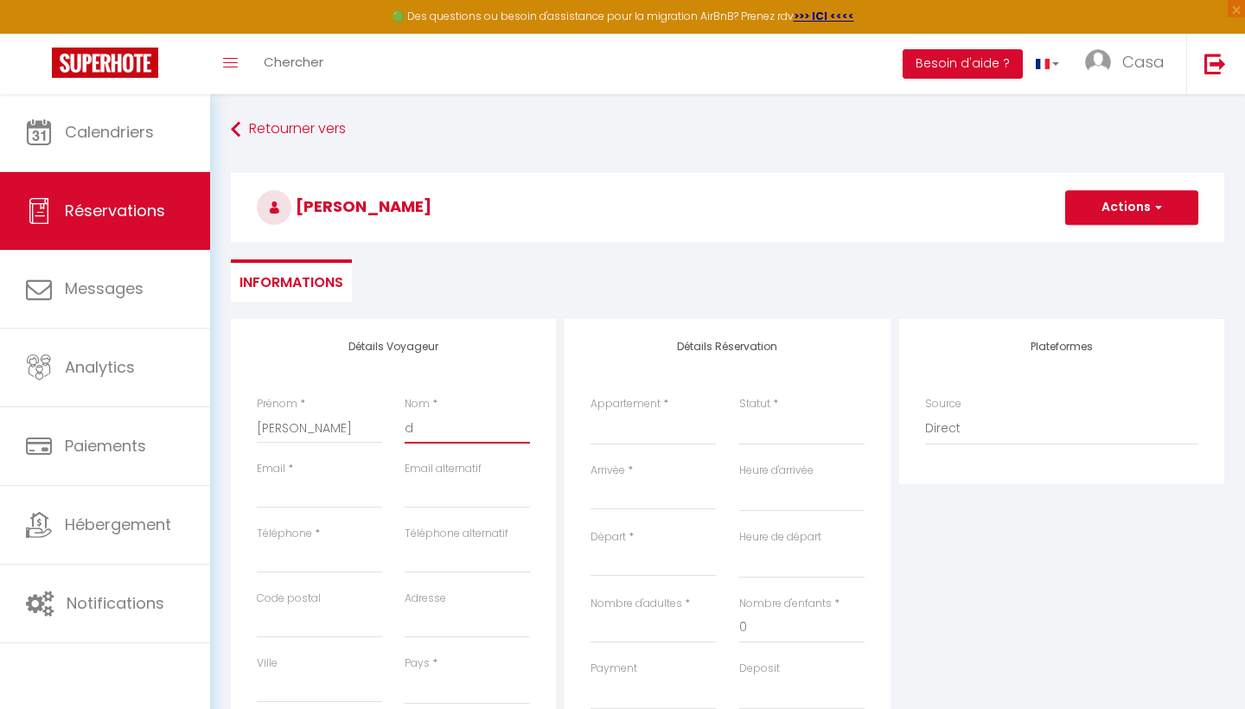
checkbox input "false"
select select
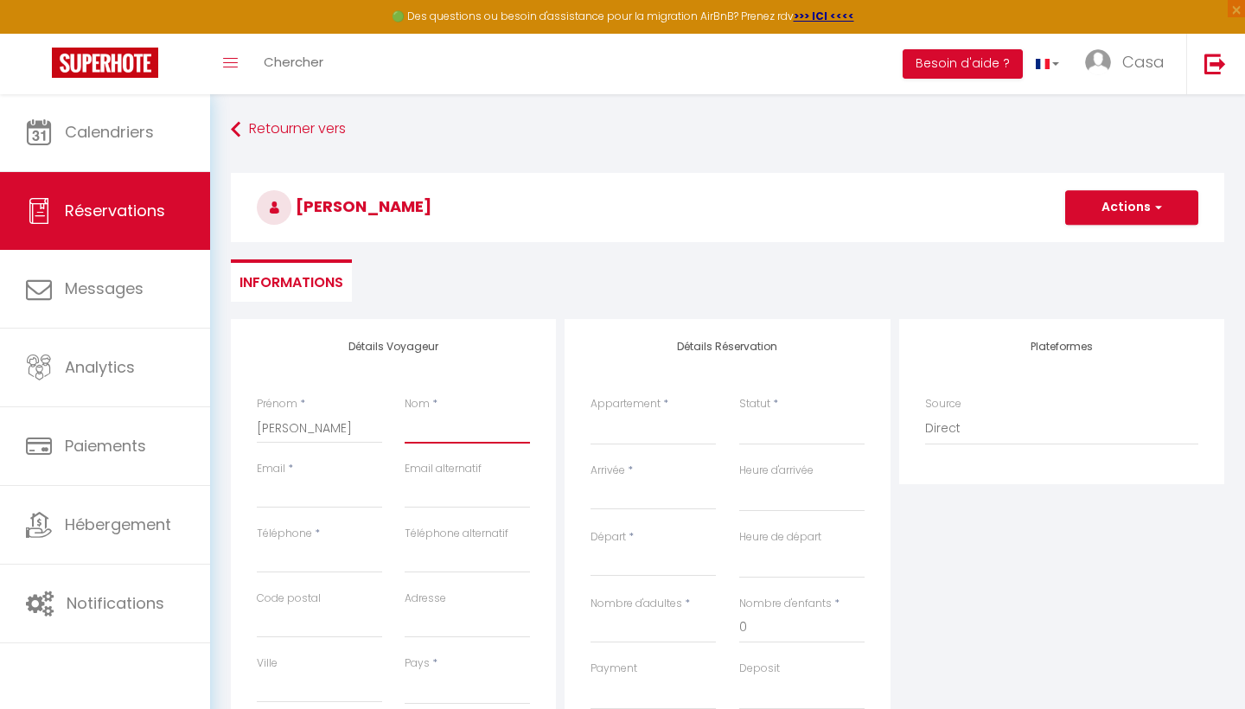
select select
checkbox input "false"
type input "f"
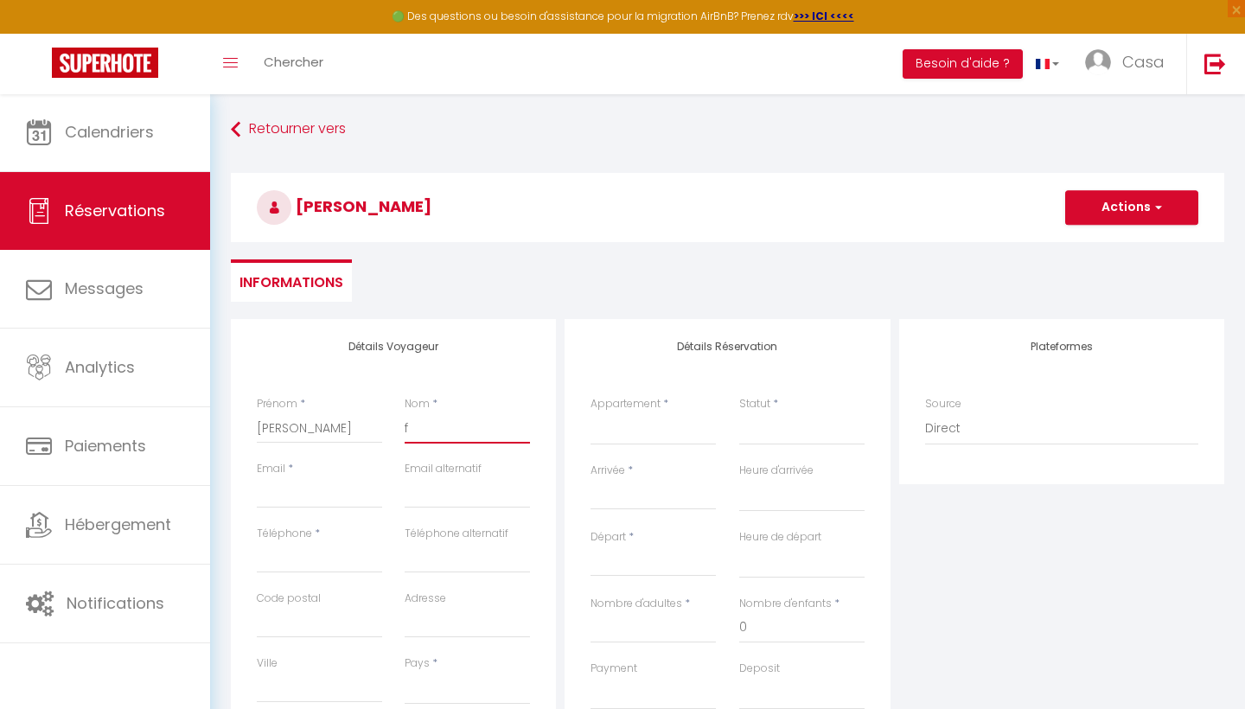
select select
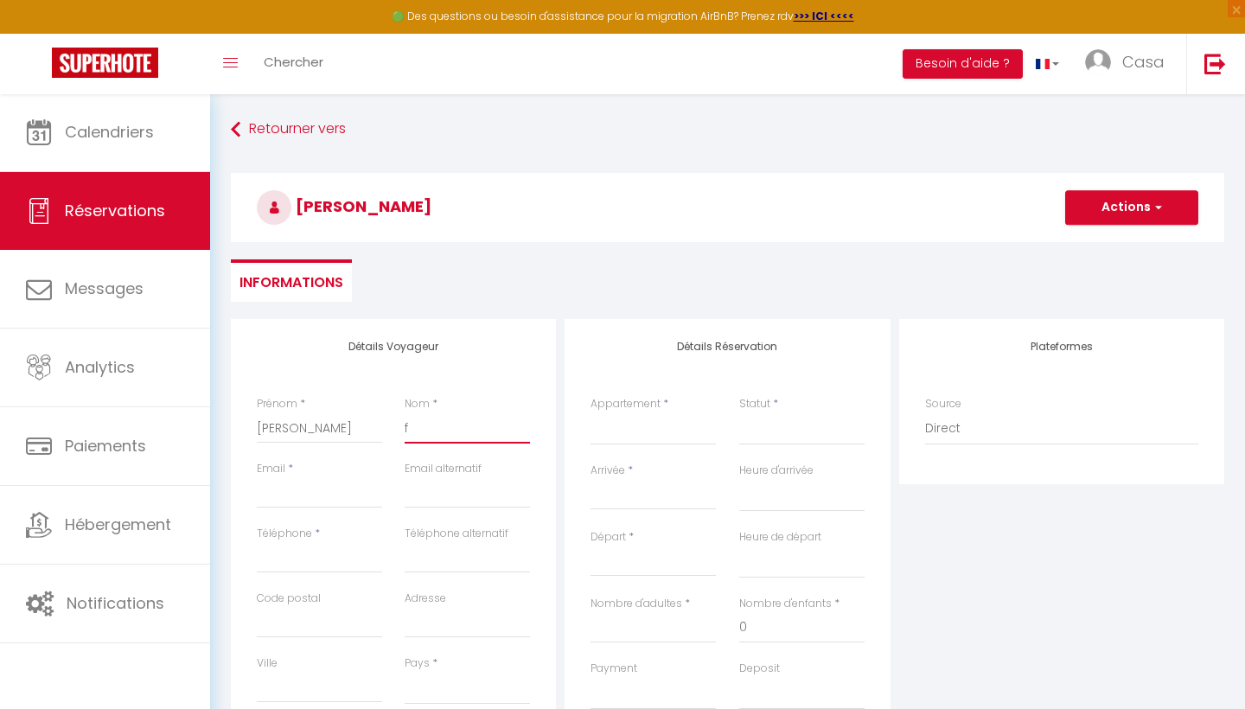
select select
checkbox input "false"
type input "fe"
select select
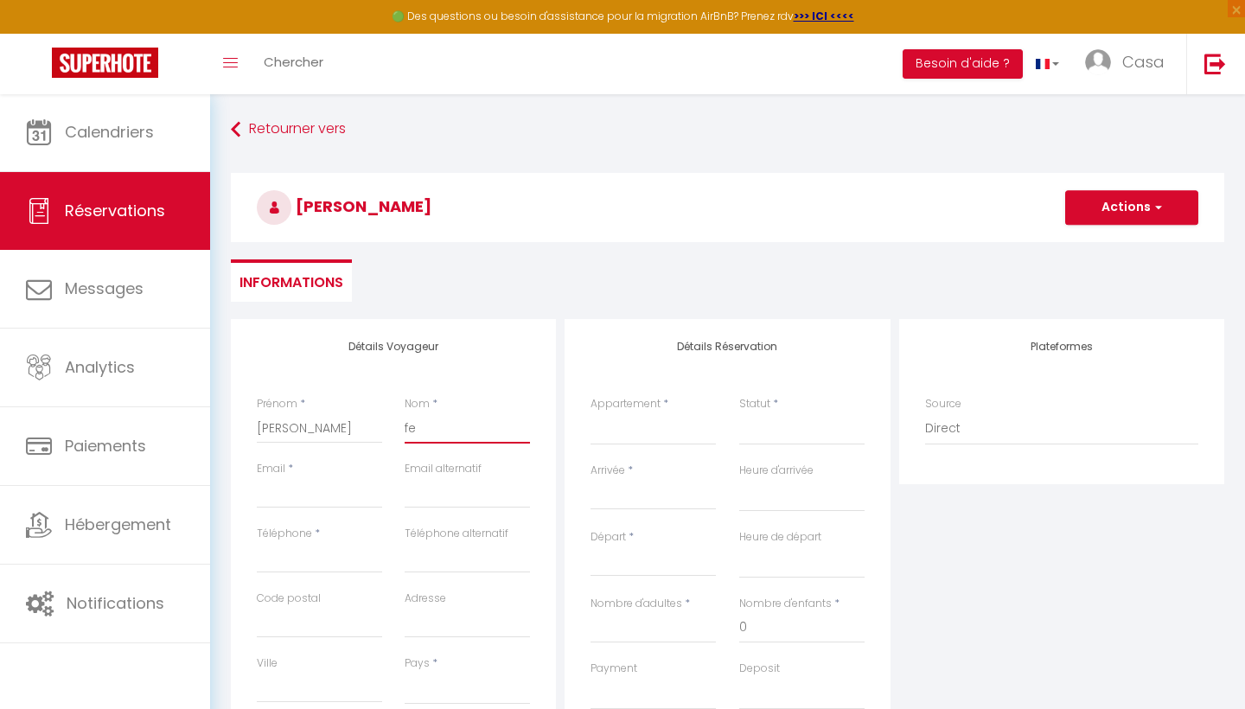
select select
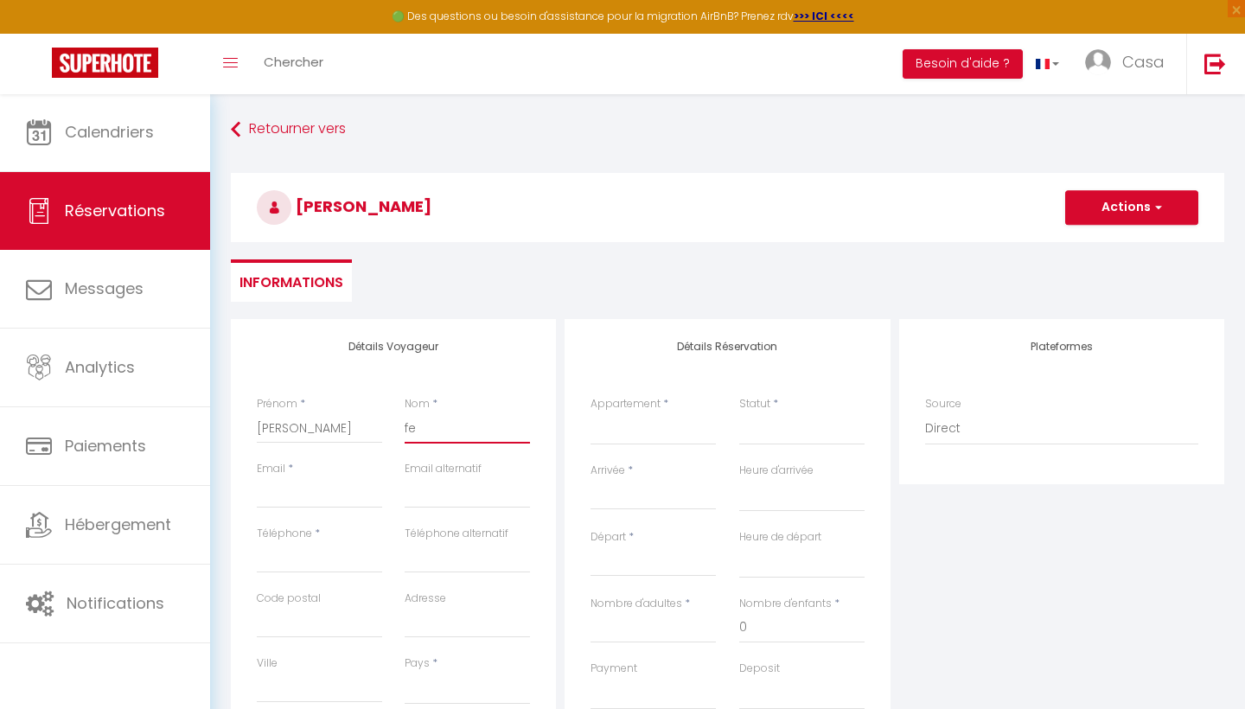
select select
checkbox input "false"
type input "fed"
select select
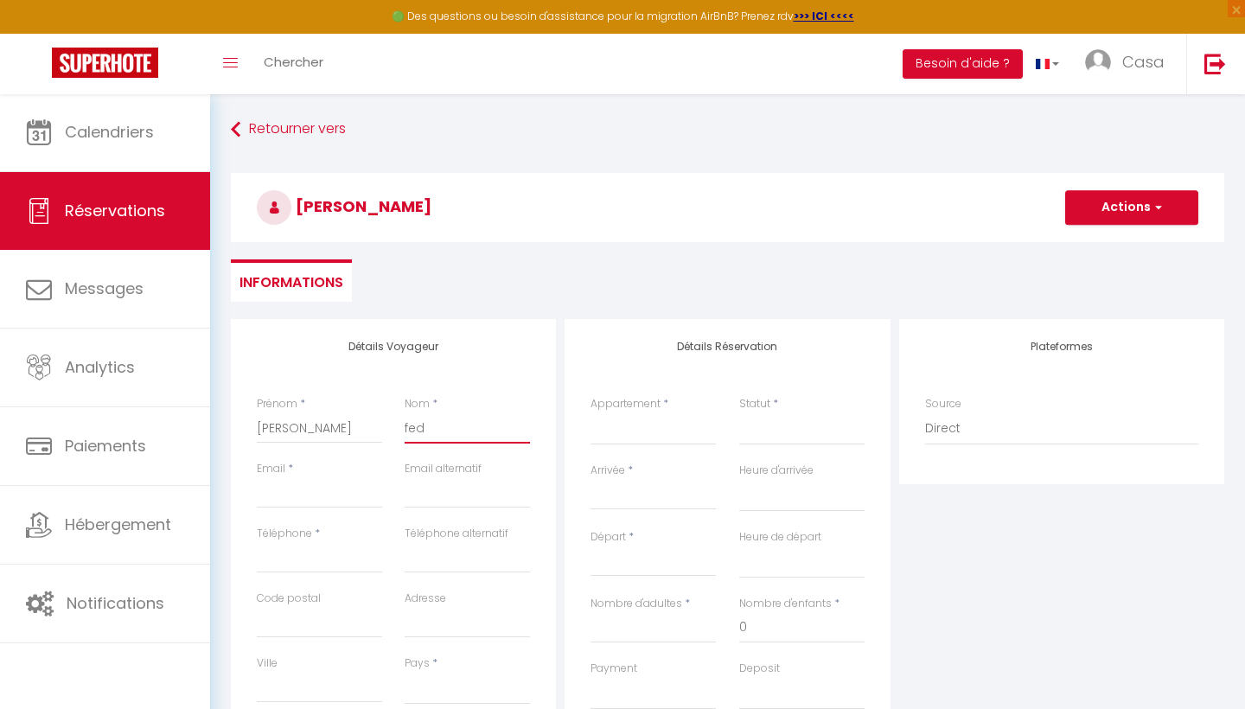
select select
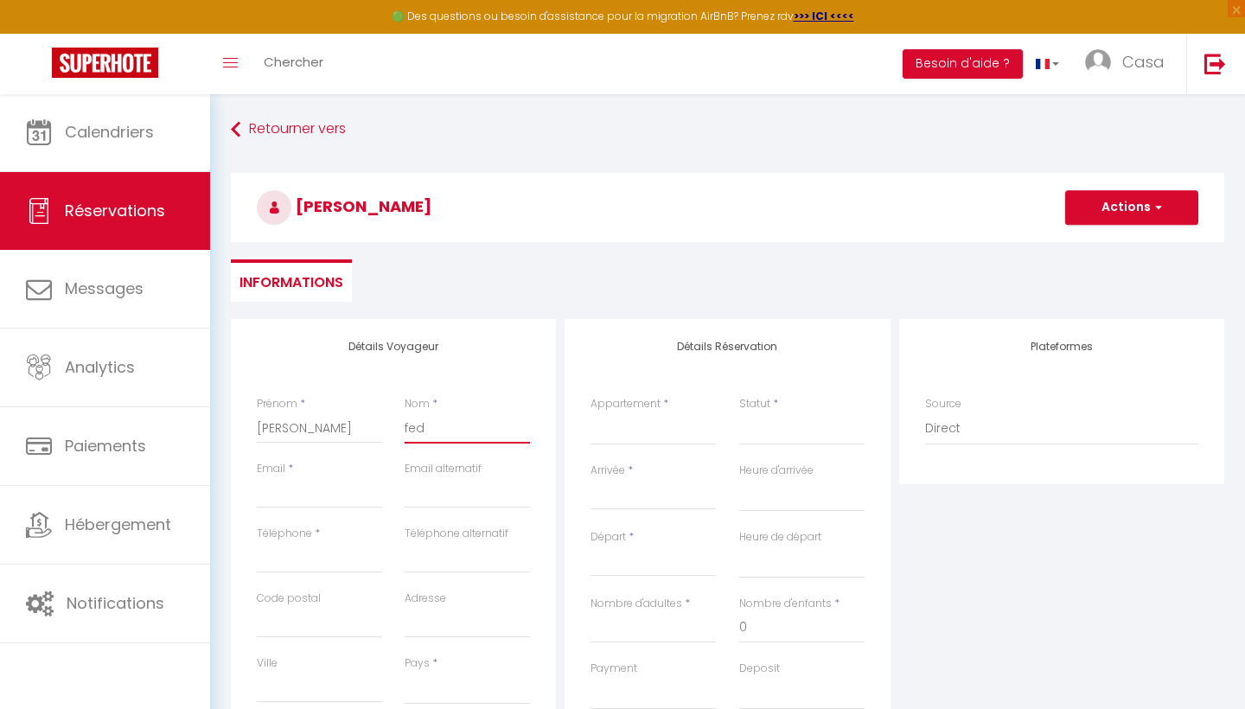
checkbox input "false"
type input "fede"
select select
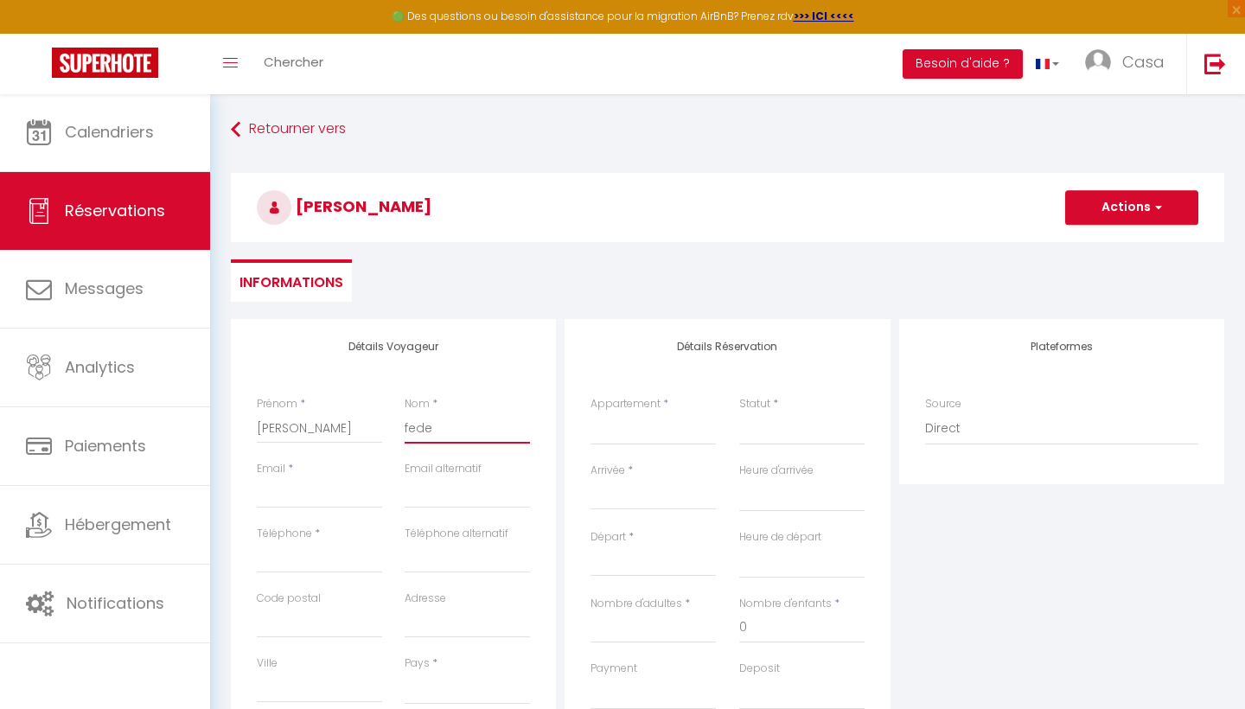
select select
checkbox input "false"
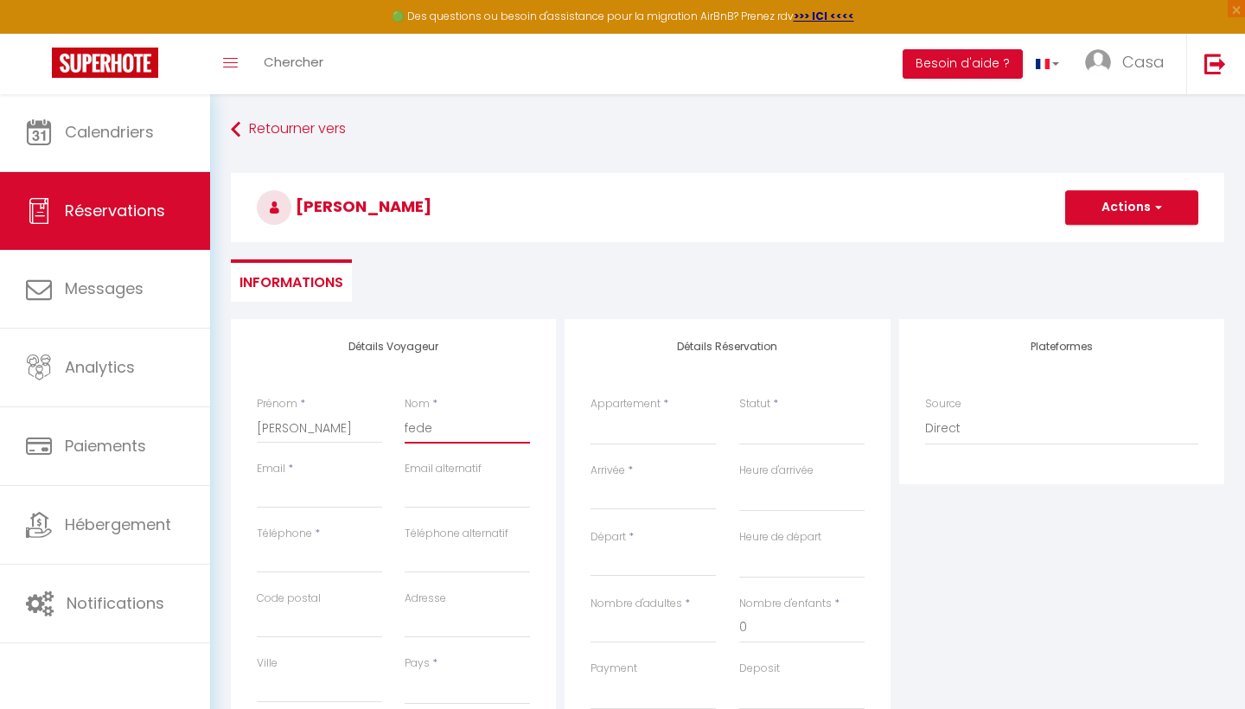
type input "[PERSON_NAME]"
select select
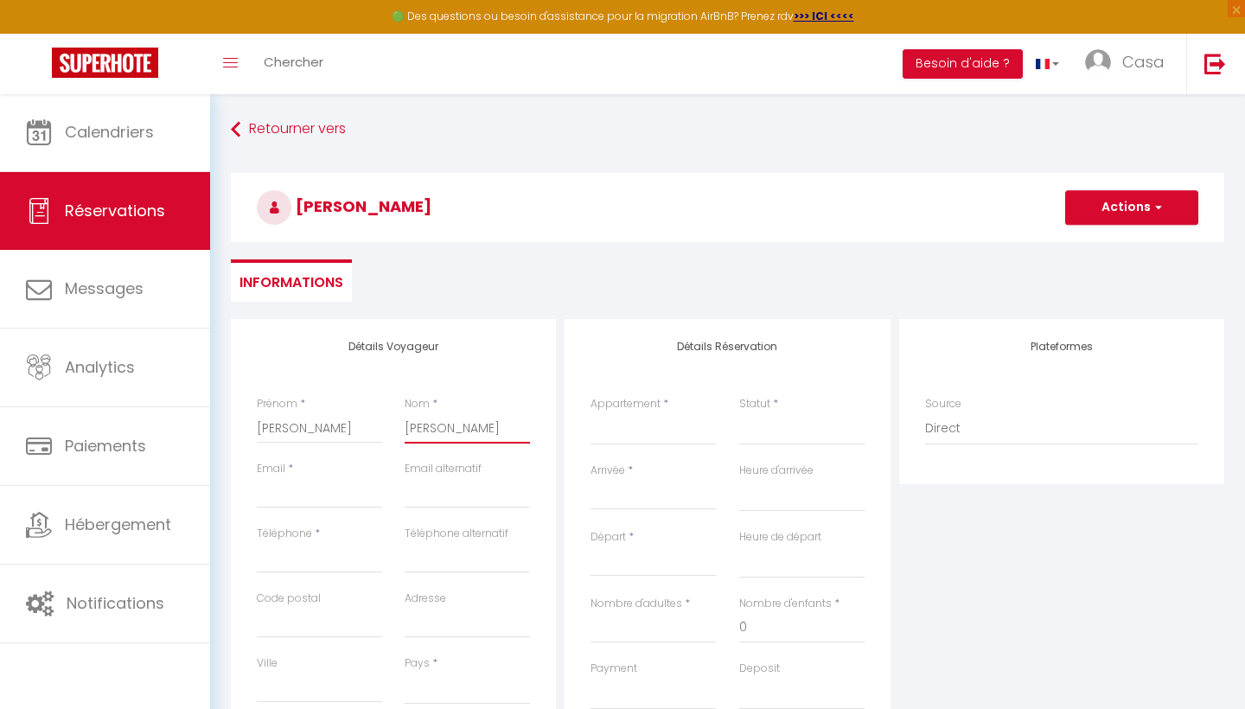
select select
checkbox input "false"
type input "federi"
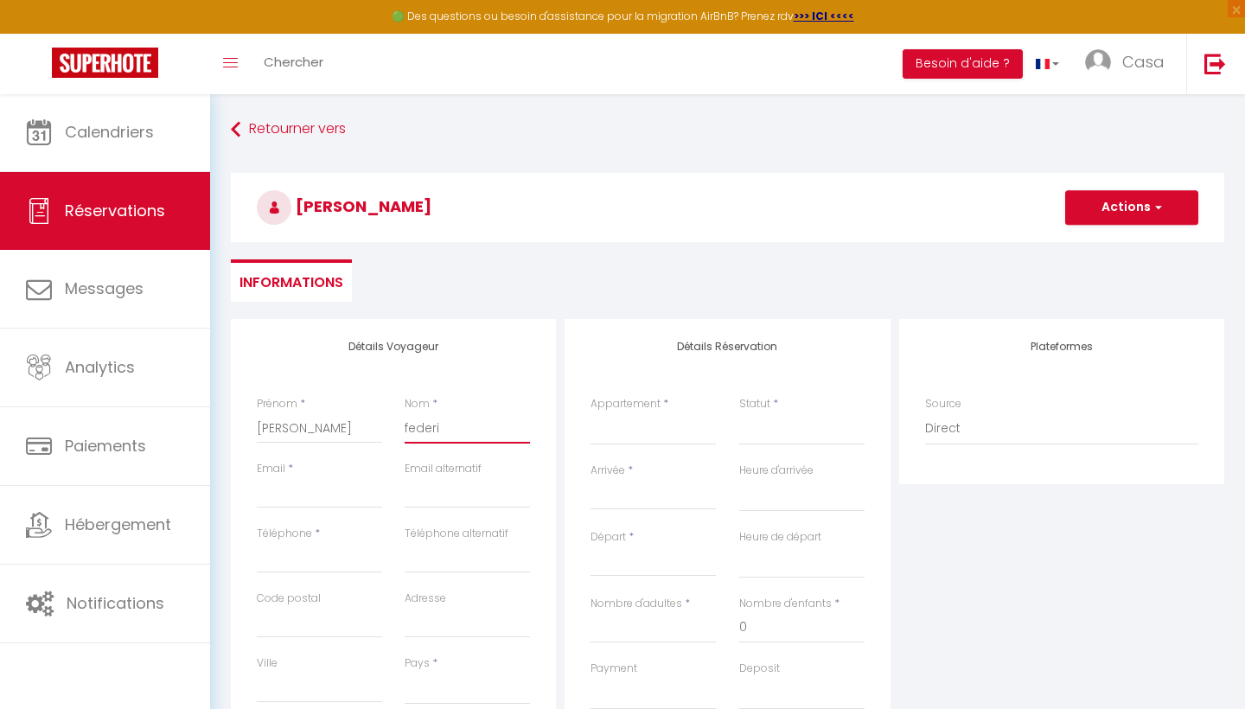
select select
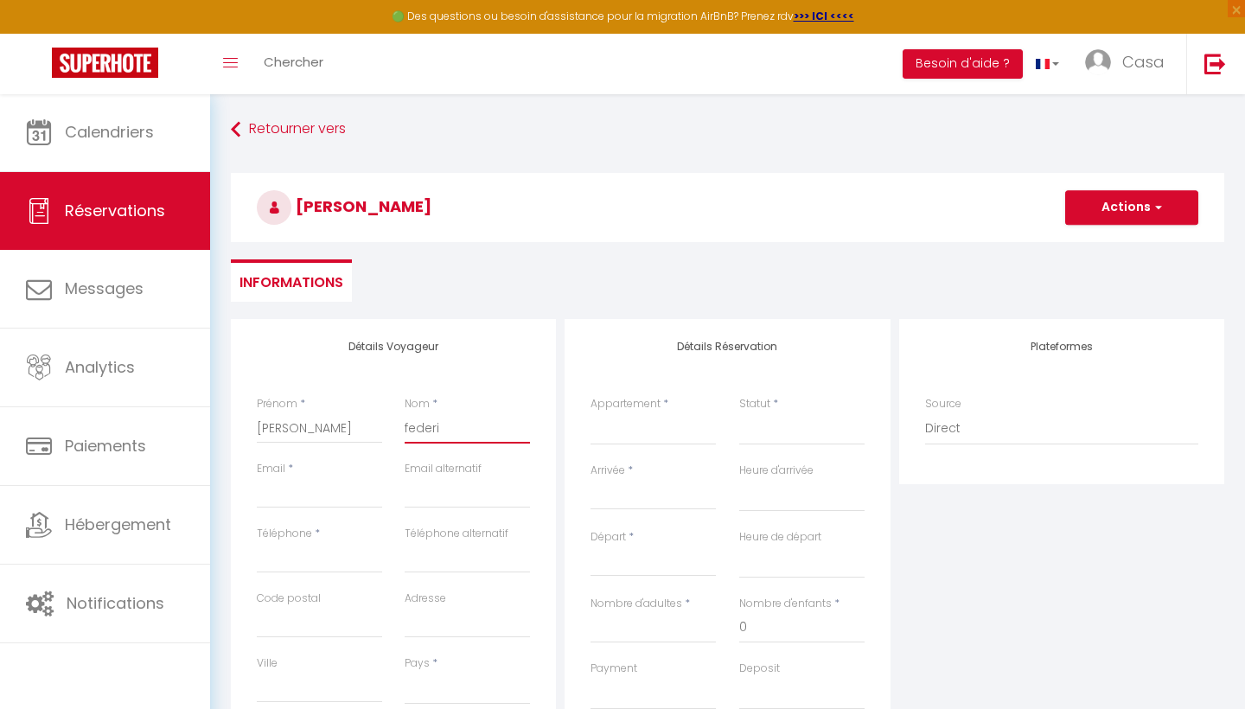
select select
click at [757, 428] on select "Confirmé Non Confirmé [PERSON_NAME] par le voyageur No Show Request" at bounding box center [801, 428] width 125 height 33
click at [627, 485] on input "Arrivée" at bounding box center [653, 496] width 125 height 22
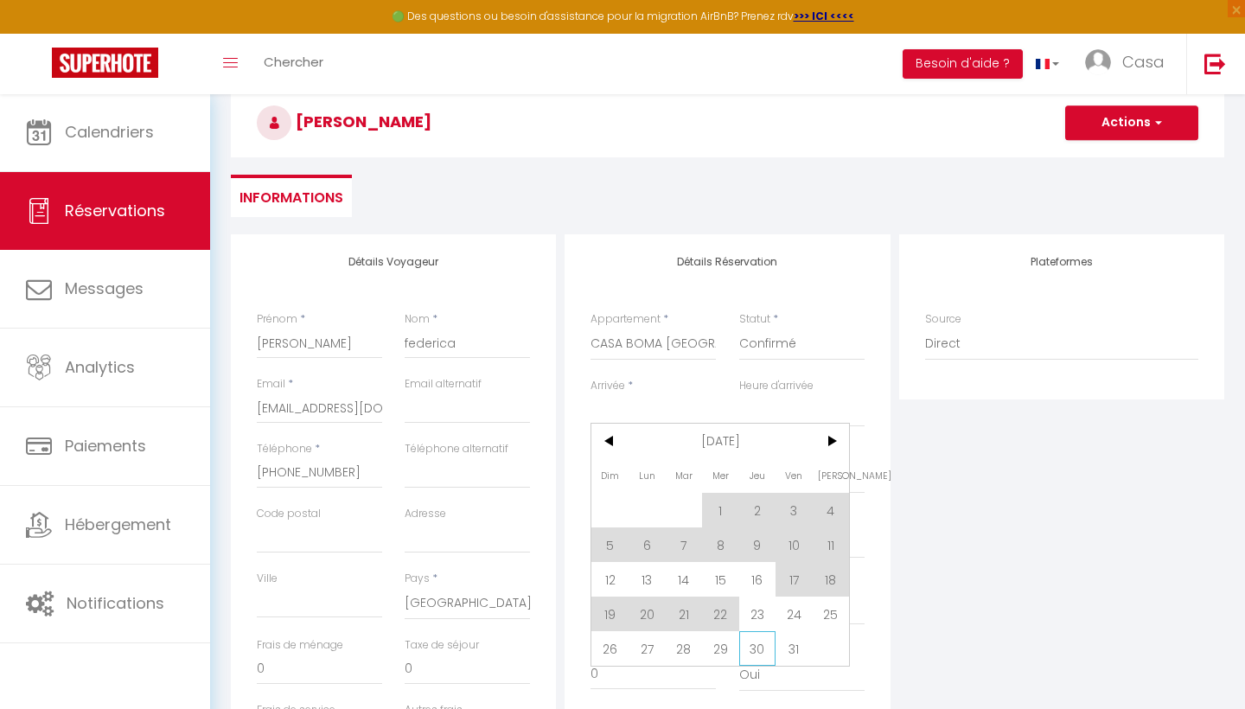
scroll to position [104, 0]
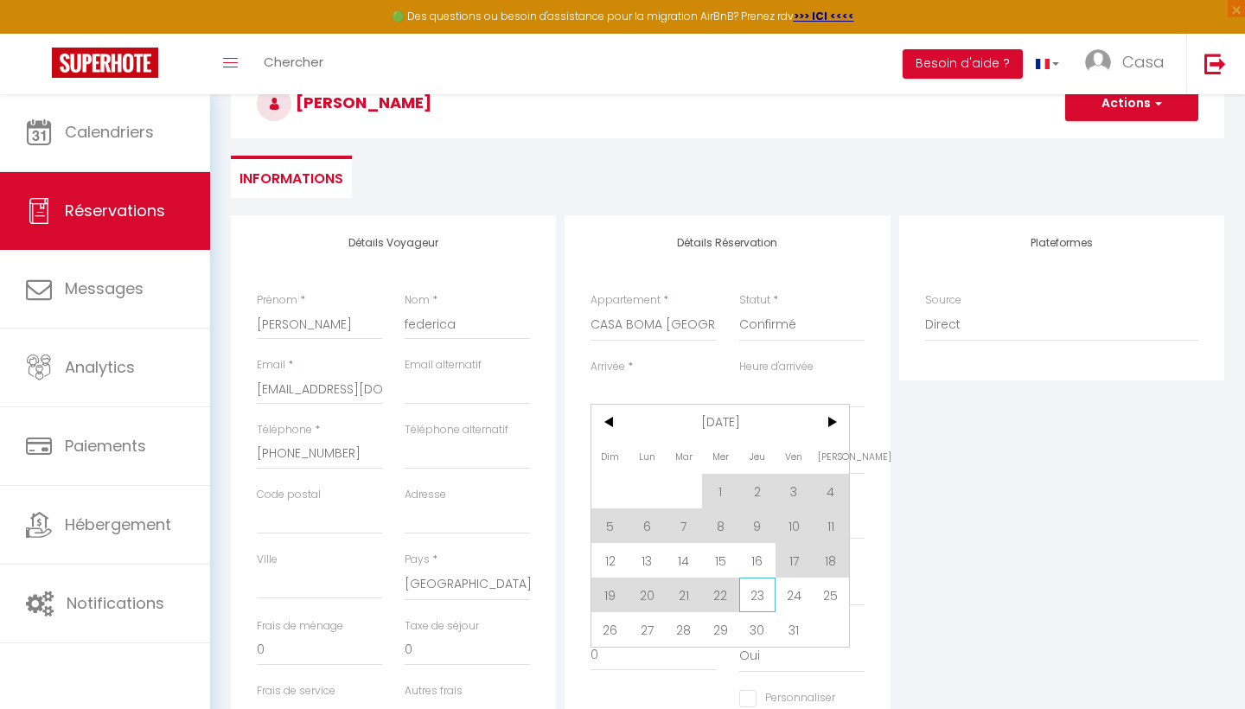
click at [766, 594] on span "23" at bounding box center [757, 595] width 37 height 35
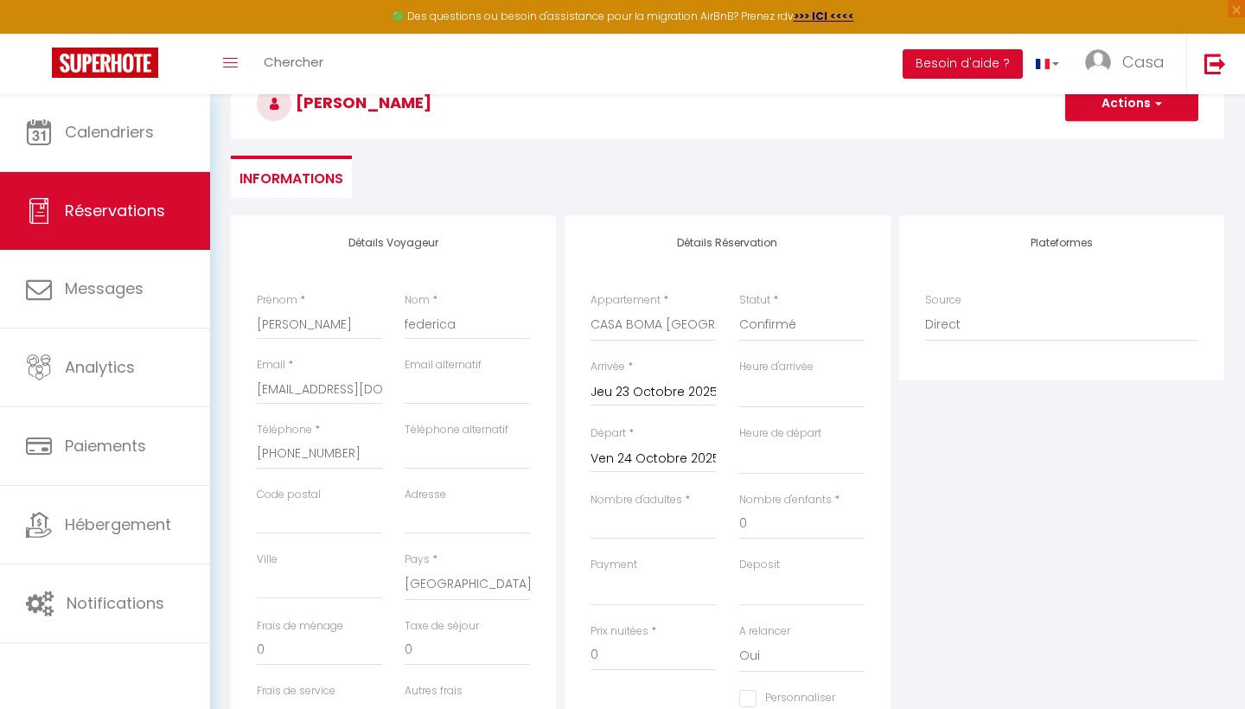
click at [670, 451] on input "Ven 24 Octobre 2025" at bounding box center [653, 459] width 125 height 22
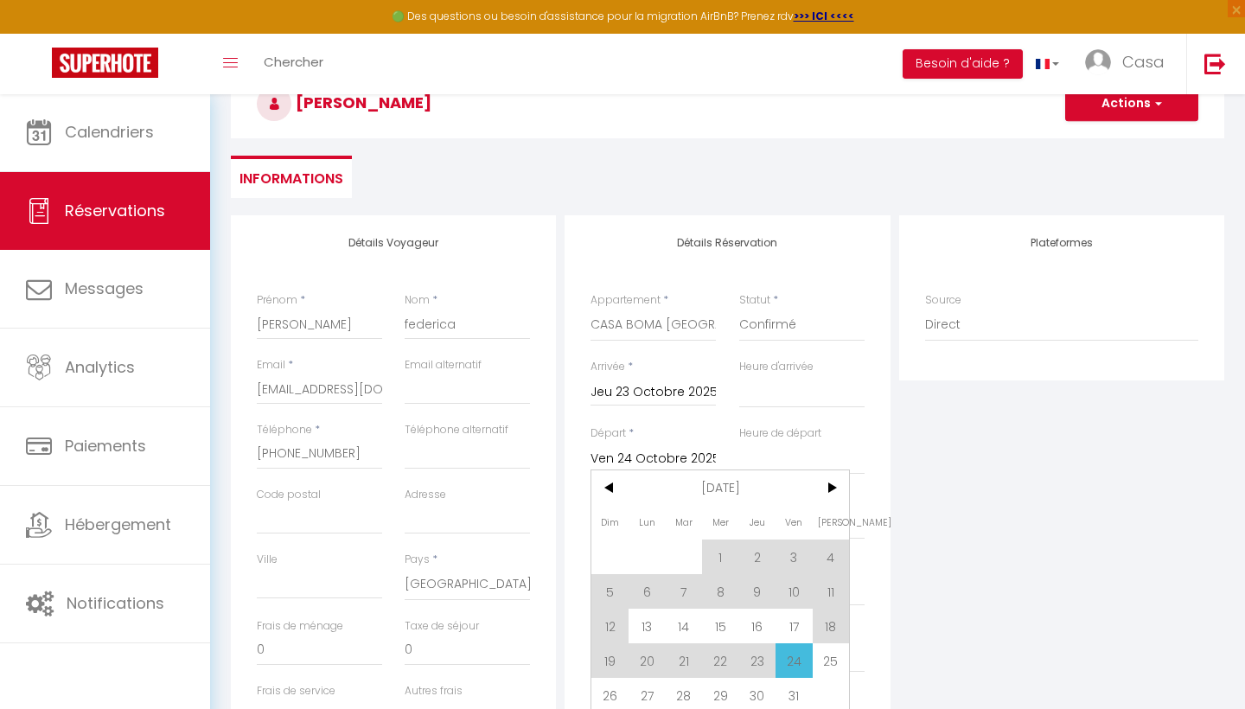
click at [835, 666] on span "25" at bounding box center [831, 660] width 37 height 35
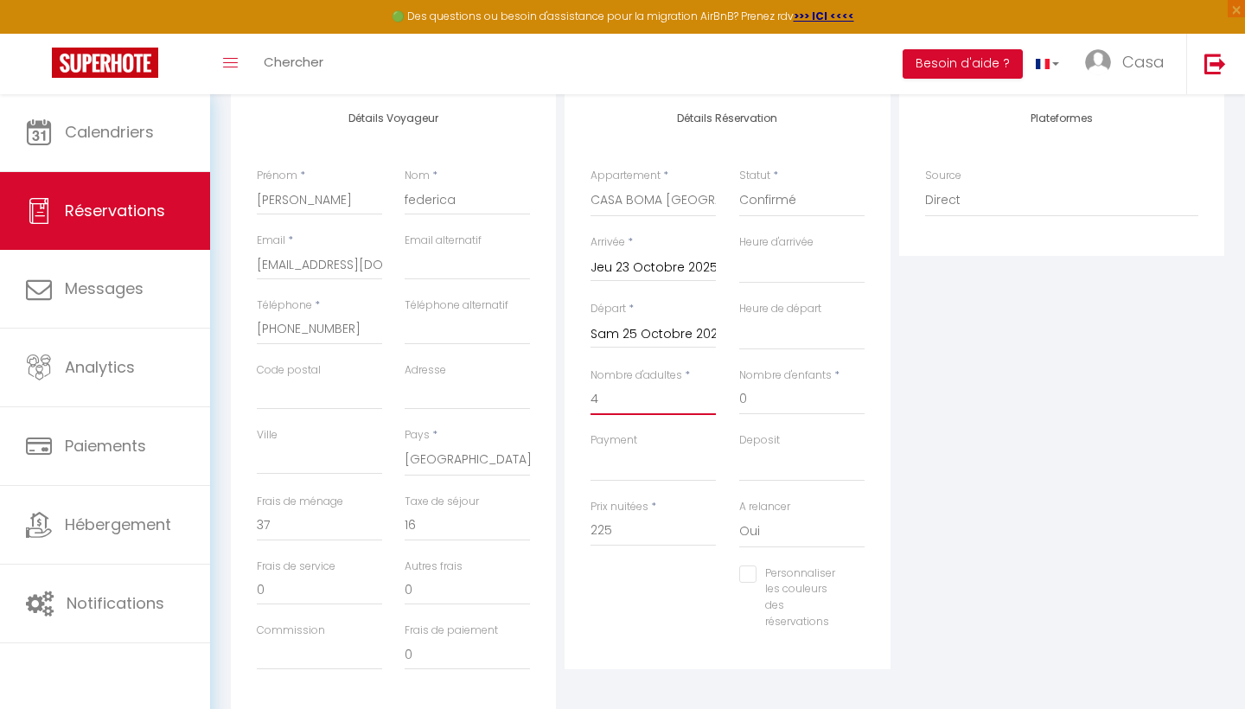
scroll to position [272, 0]
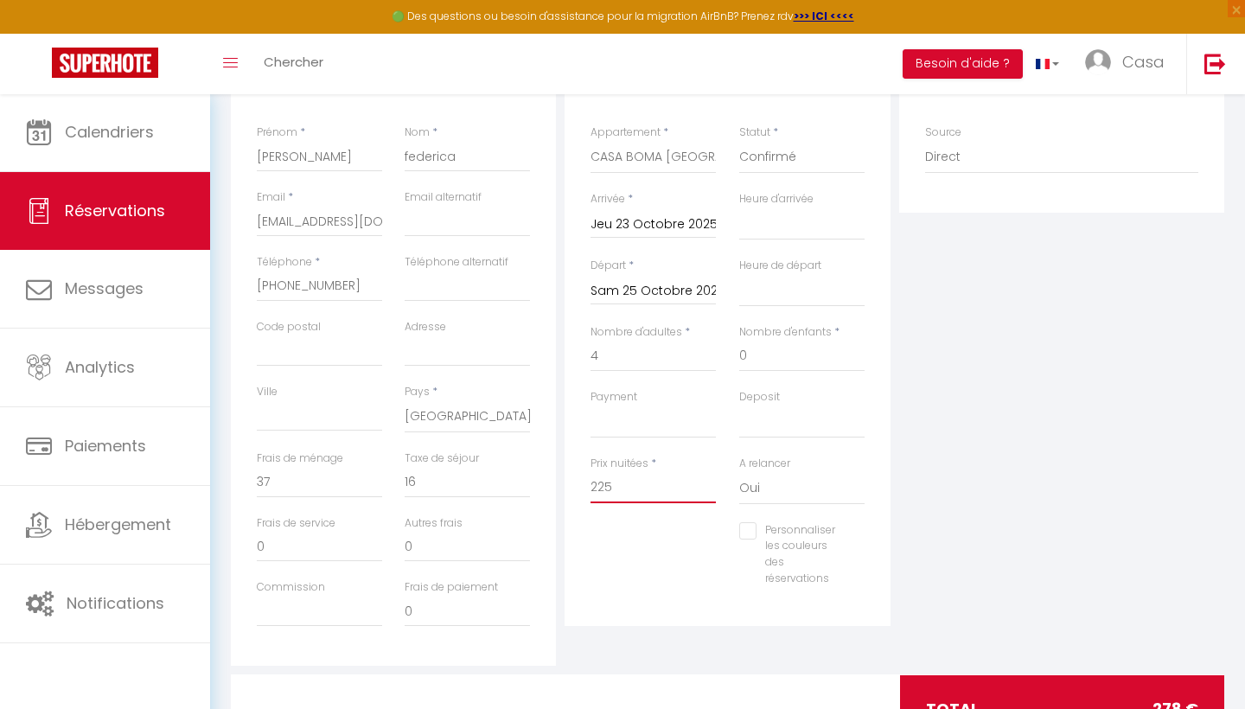
click at [662, 479] on input "225" at bounding box center [653, 487] width 125 height 31
click at [365, 470] on input "0" at bounding box center [319, 482] width 125 height 31
click at [558, 455] on div "Détails Voyageur Prénom * [PERSON_NAME] * federica Email * [EMAIL_ADDRESS][DOMA…" at bounding box center [394, 357] width 334 height 618
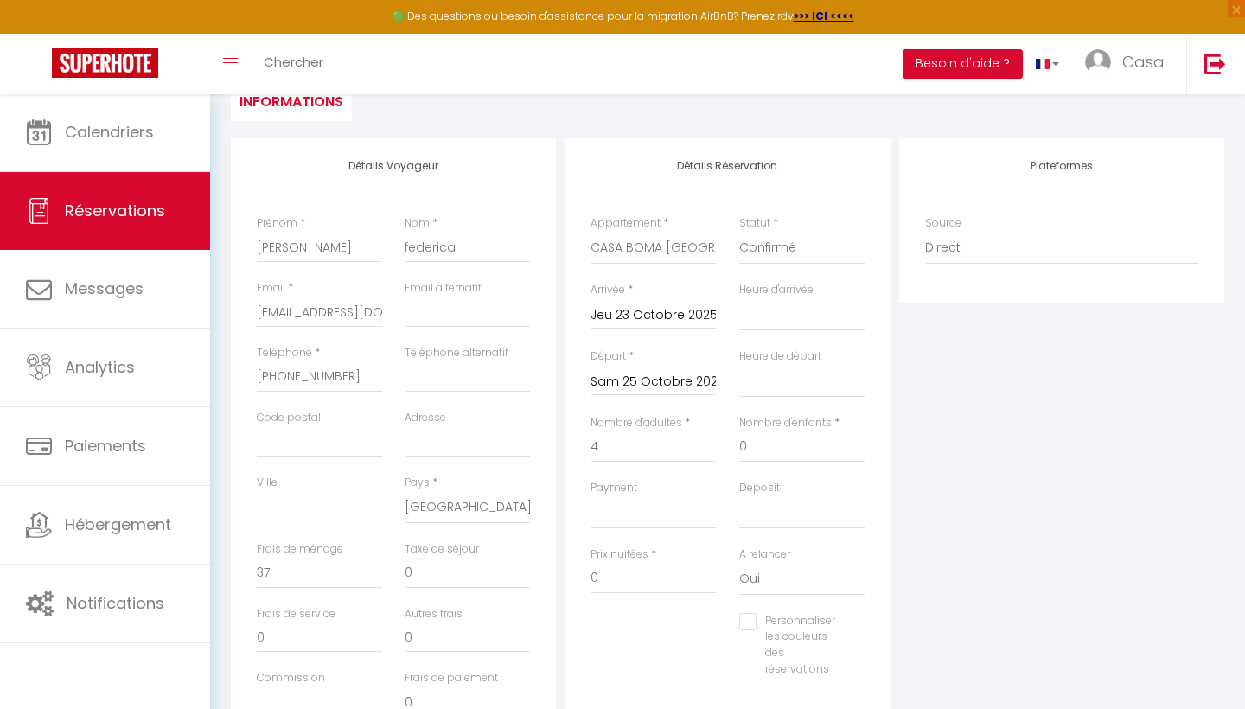
scroll to position [108, 0]
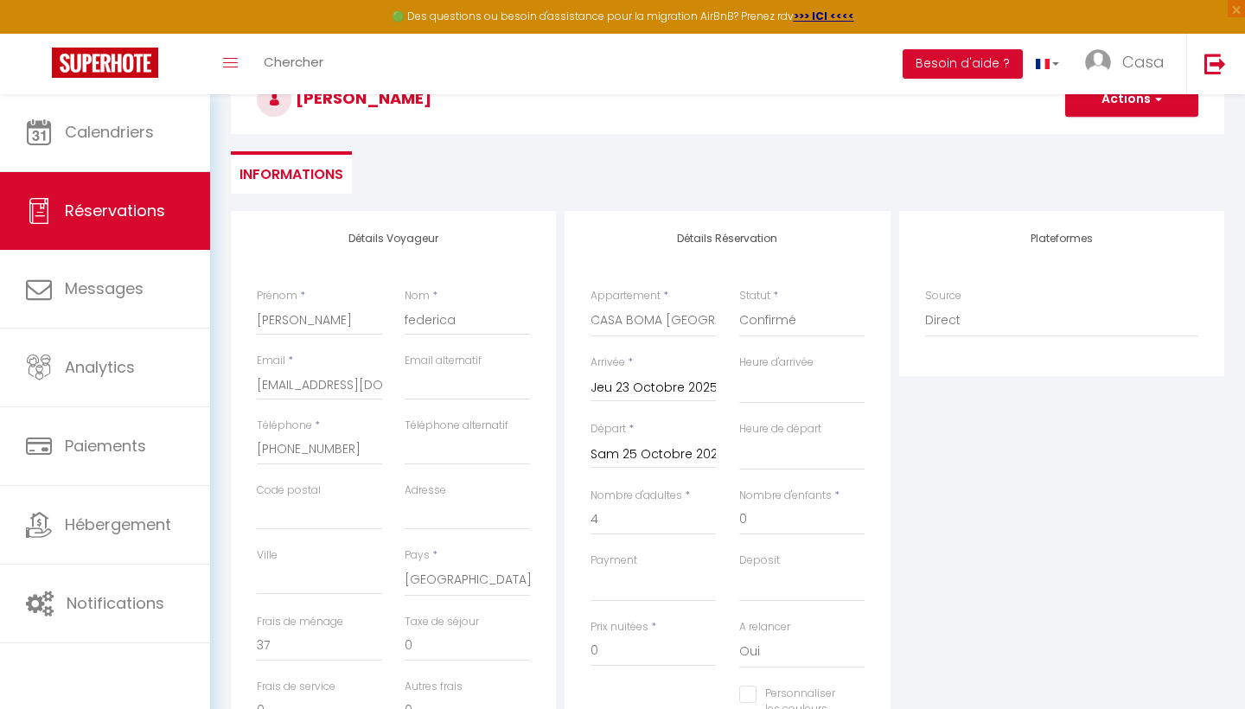
click at [1118, 112] on button "Actions" at bounding box center [1131, 99] width 133 height 35
click at [1098, 138] on link "Enregistrer" at bounding box center [1114, 137] width 137 height 22
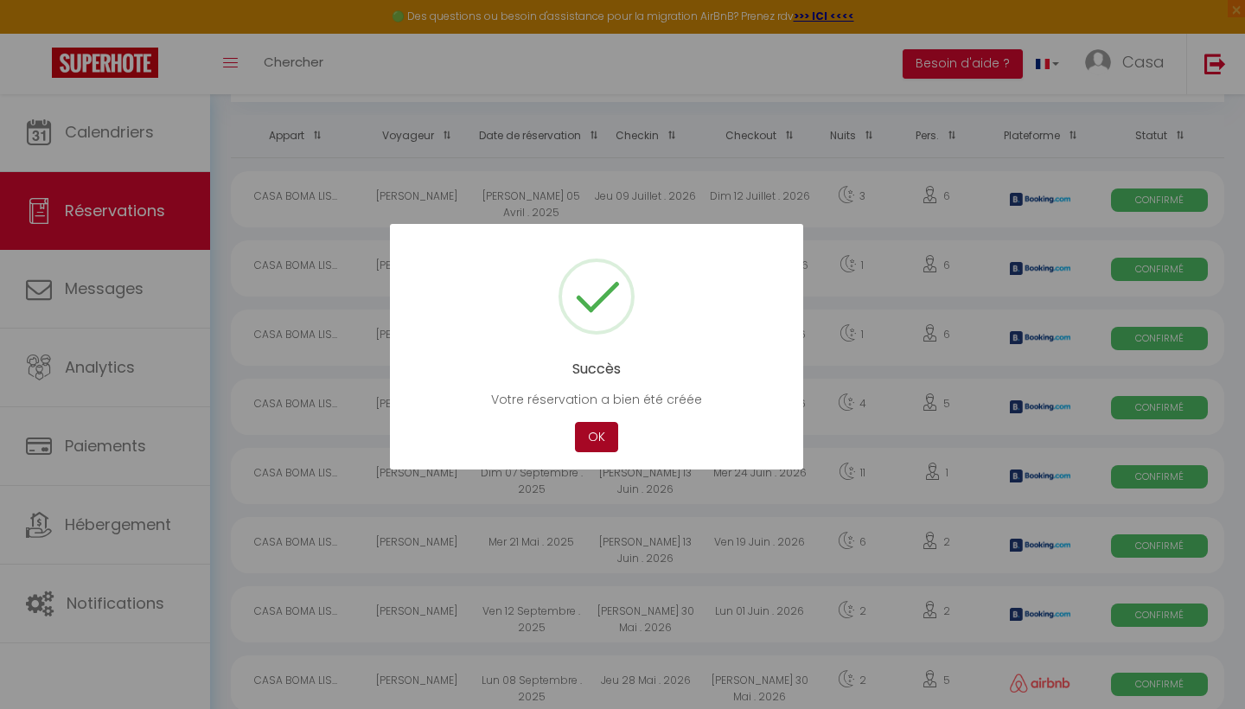
click at [599, 431] on button "OK" at bounding box center [596, 437] width 43 height 30
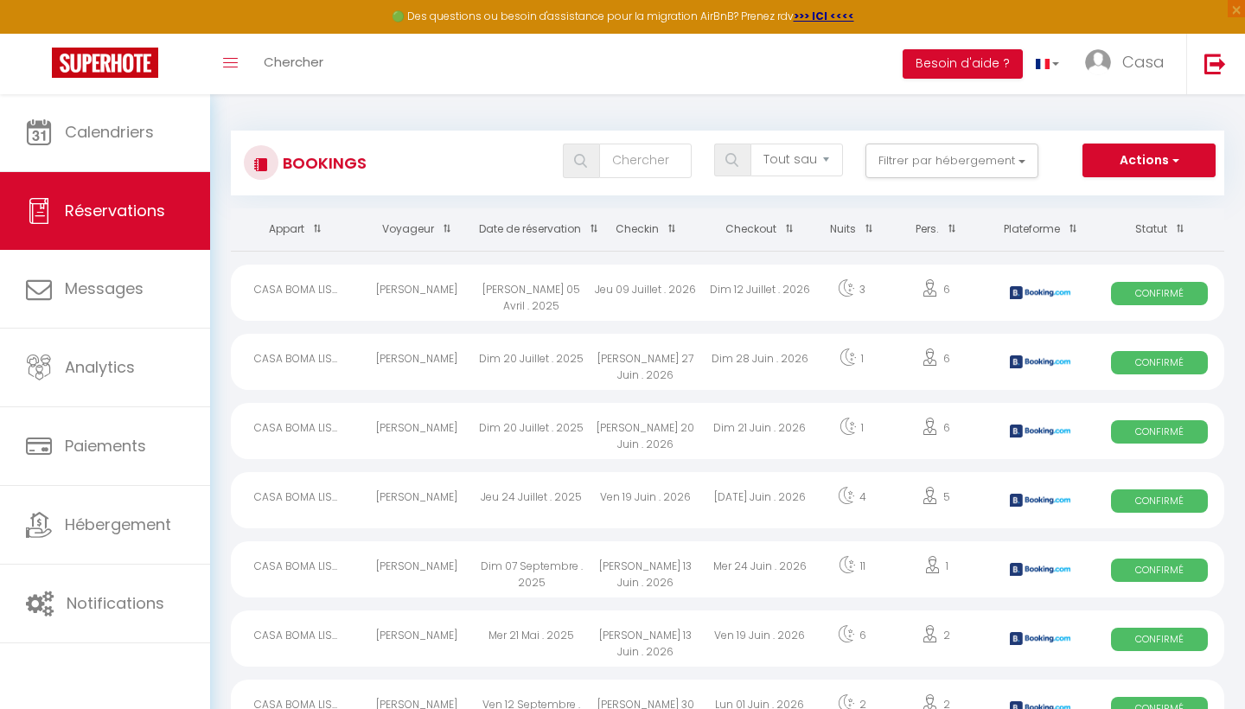
click at [557, 234] on th "Date de réservation" at bounding box center [532, 229] width 114 height 42
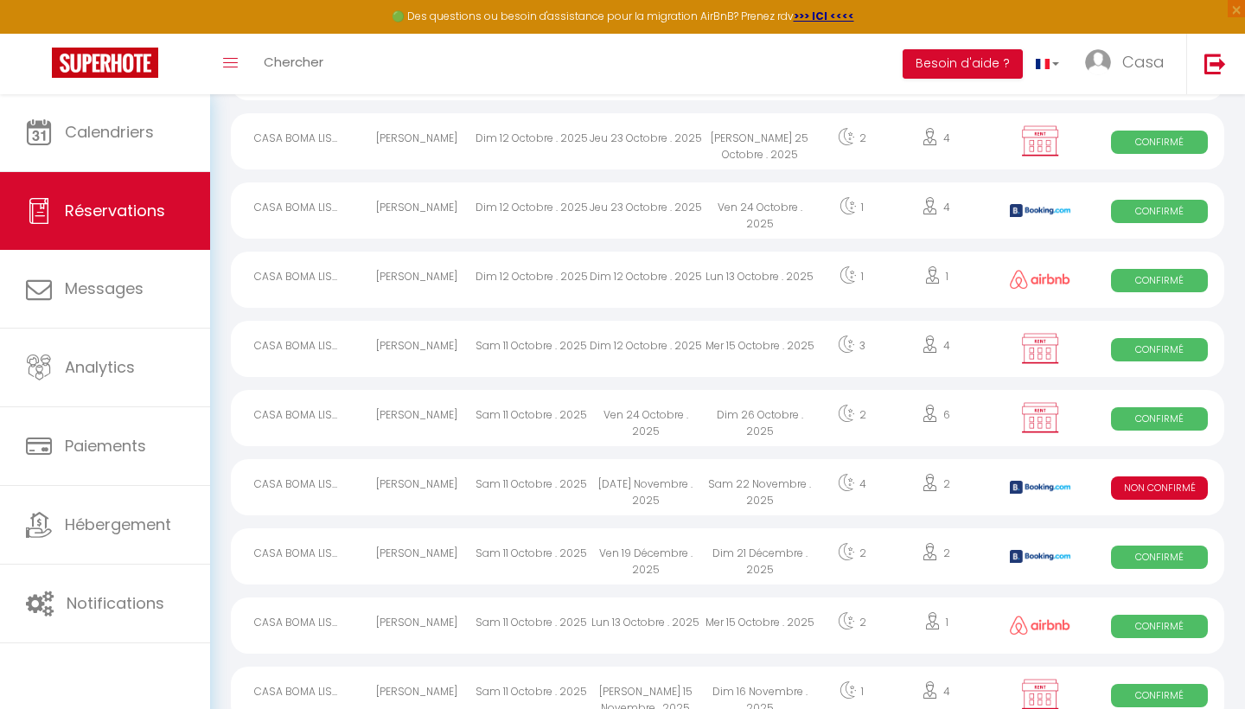
scroll to position [219, 0]
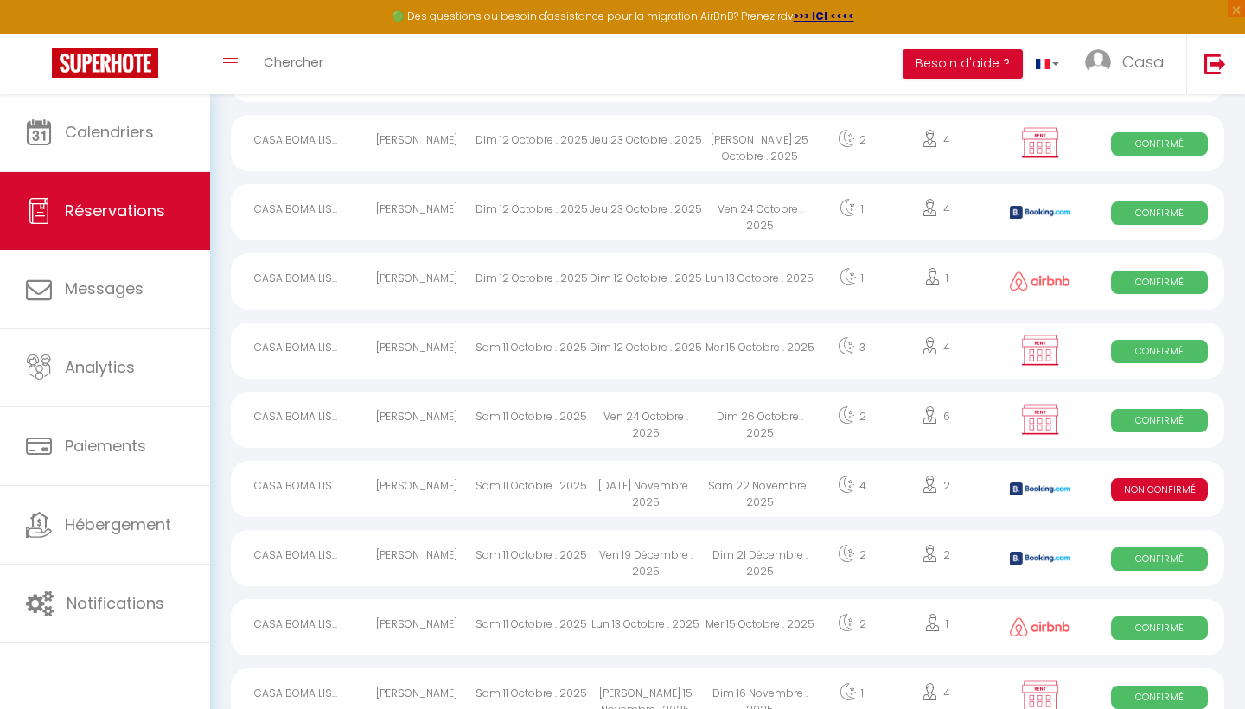
click at [745, 480] on div "Sam 22 Novembre . 2025" at bounding box center [760, 489] width 114 height 56
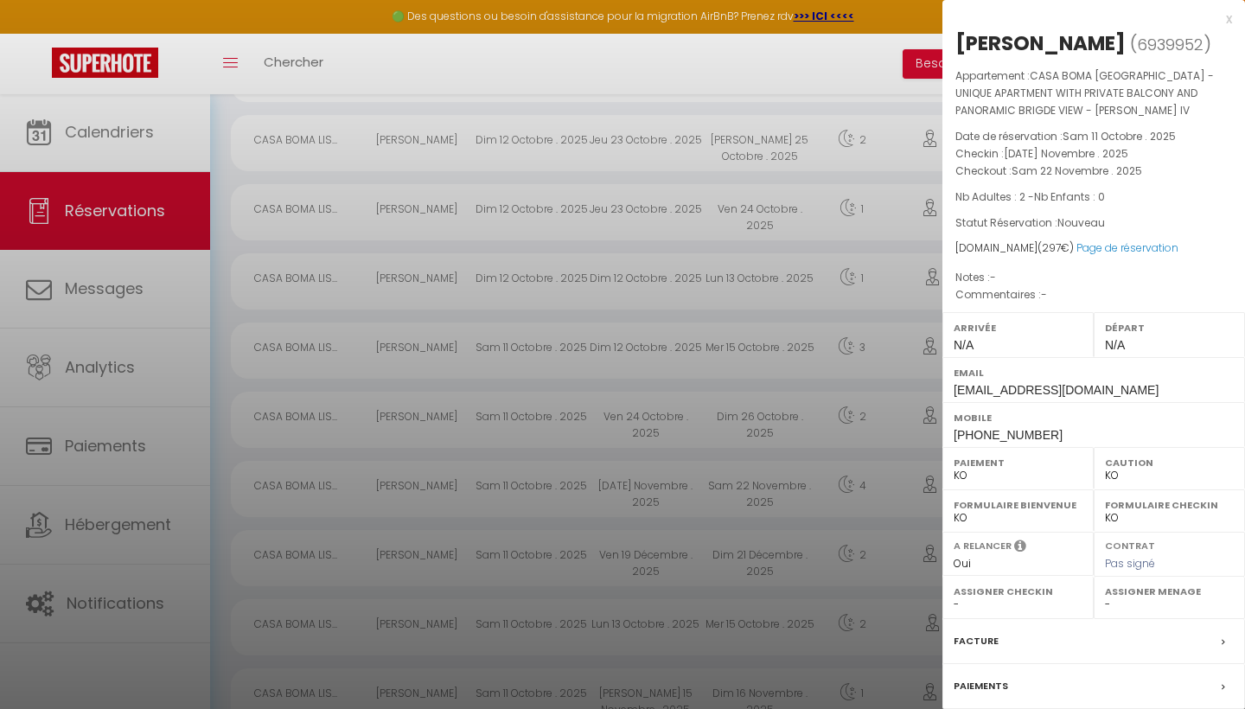
click at [1229, 21] on div "x" at bounding box center [1088, 19] width 290 height 21
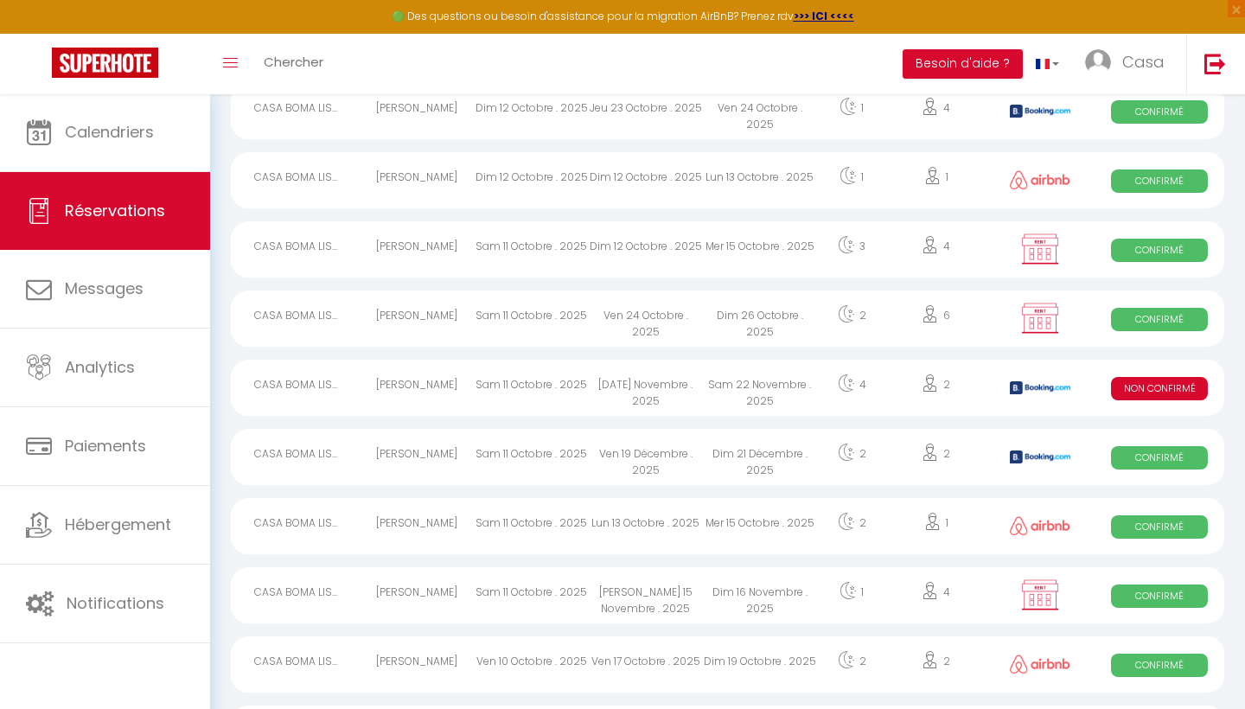
scroll to position [432, 0]
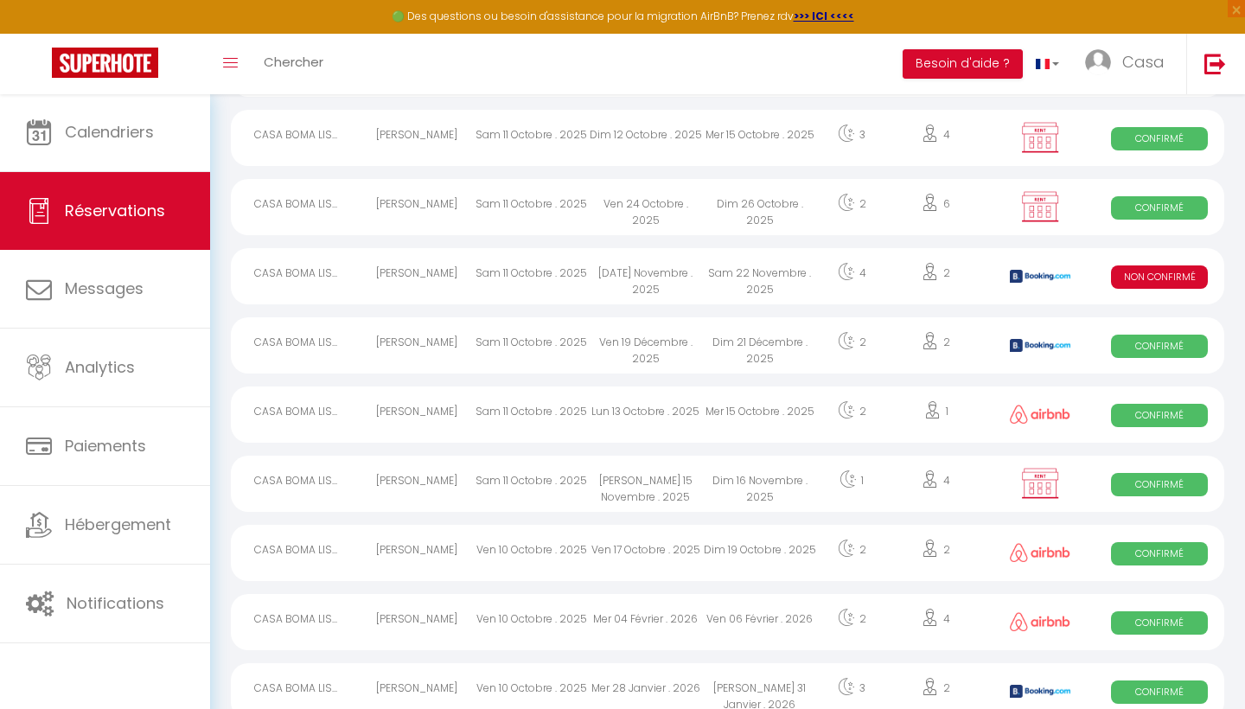
click at [733, 473] on div "Dim 16 Novembre . 2025" at bounding box center [760, 484] width 114 height 56
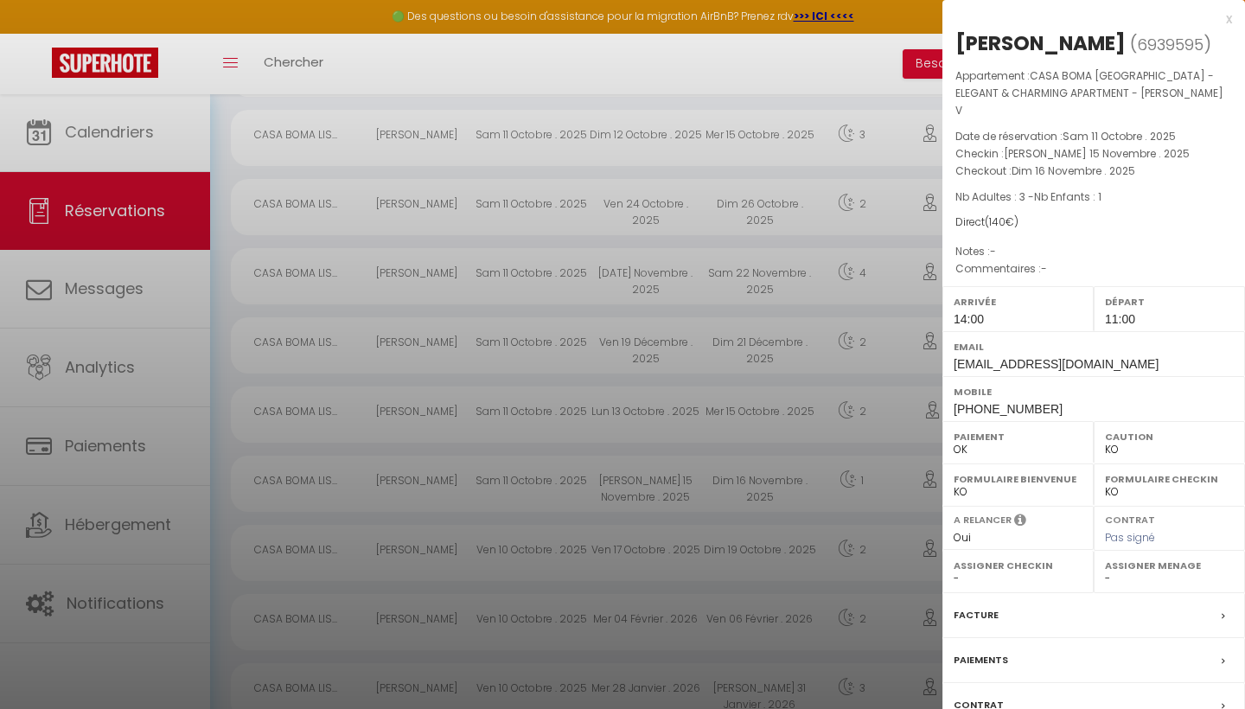
click at [1228, 19] on div "x" at bounding box center [1088, 19] width 290 height 21
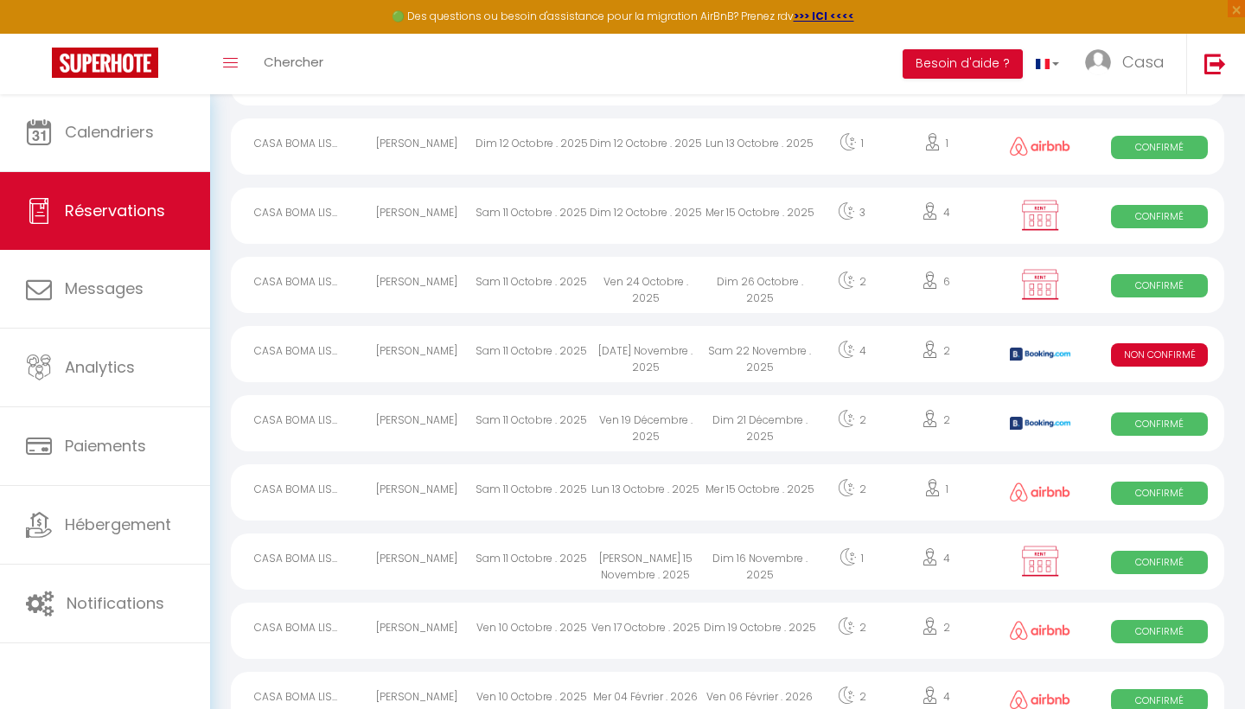
scroll to position [355, 0]
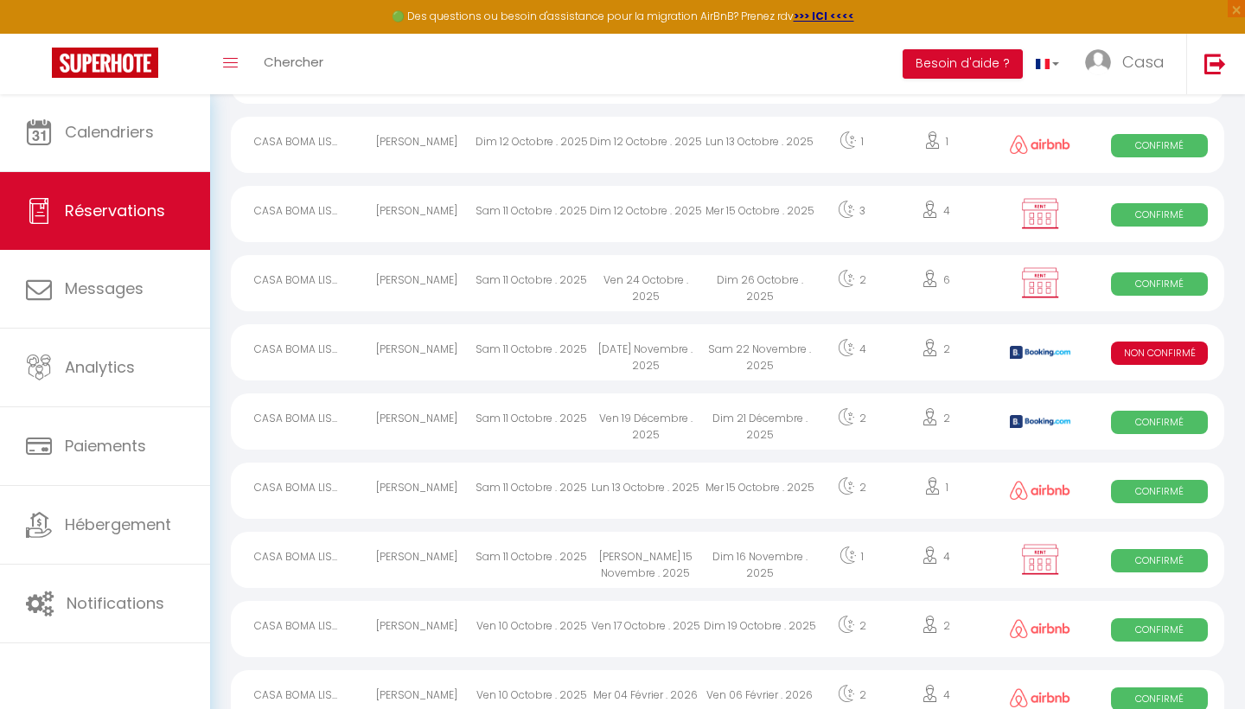
click at [729, 297] on div "Dim 26 Octobre . 2025" at bounding box center [760, 283] width 114 height 56
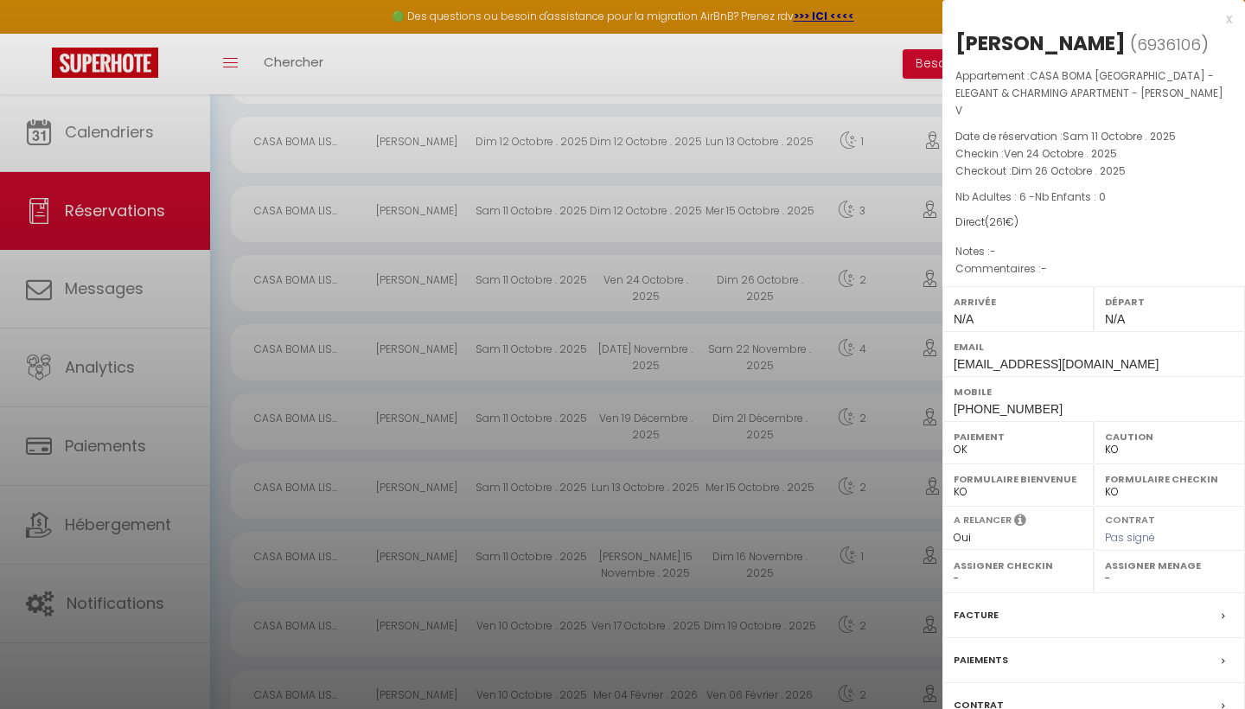
click at [1229, 21] on div "x" at bounding box center [1088, 19] width 290 height 21
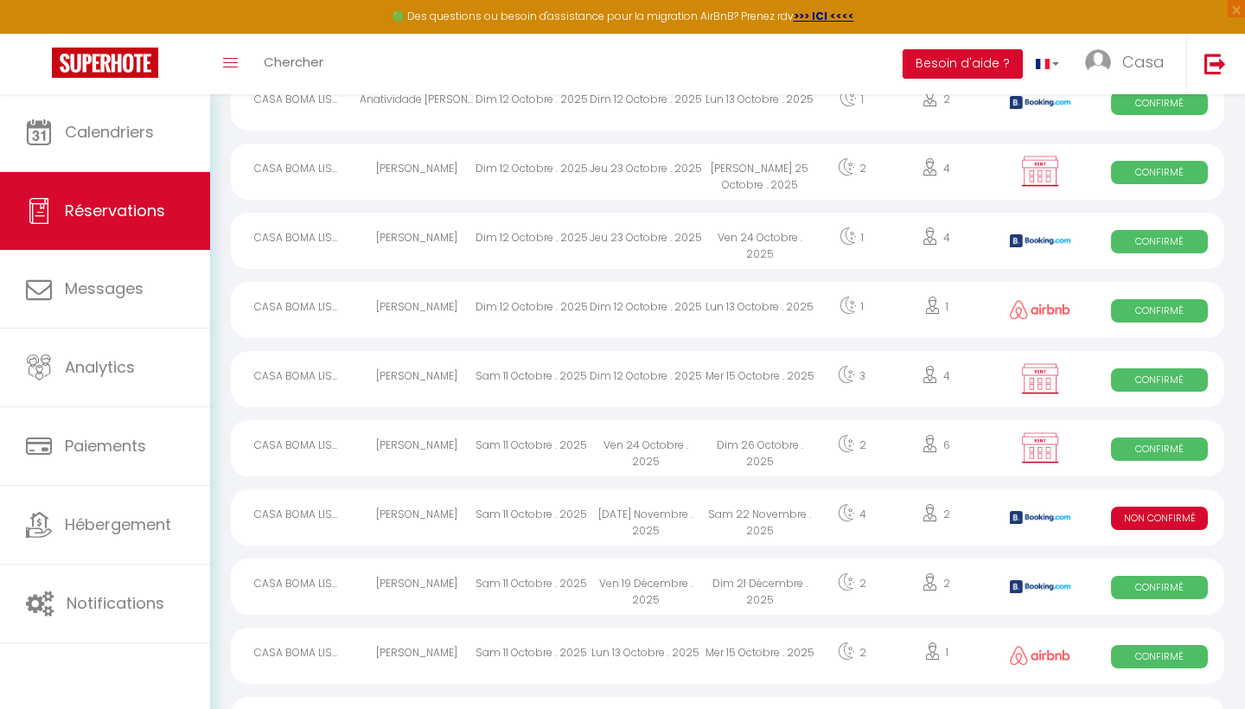
scroll to position [244, 0]
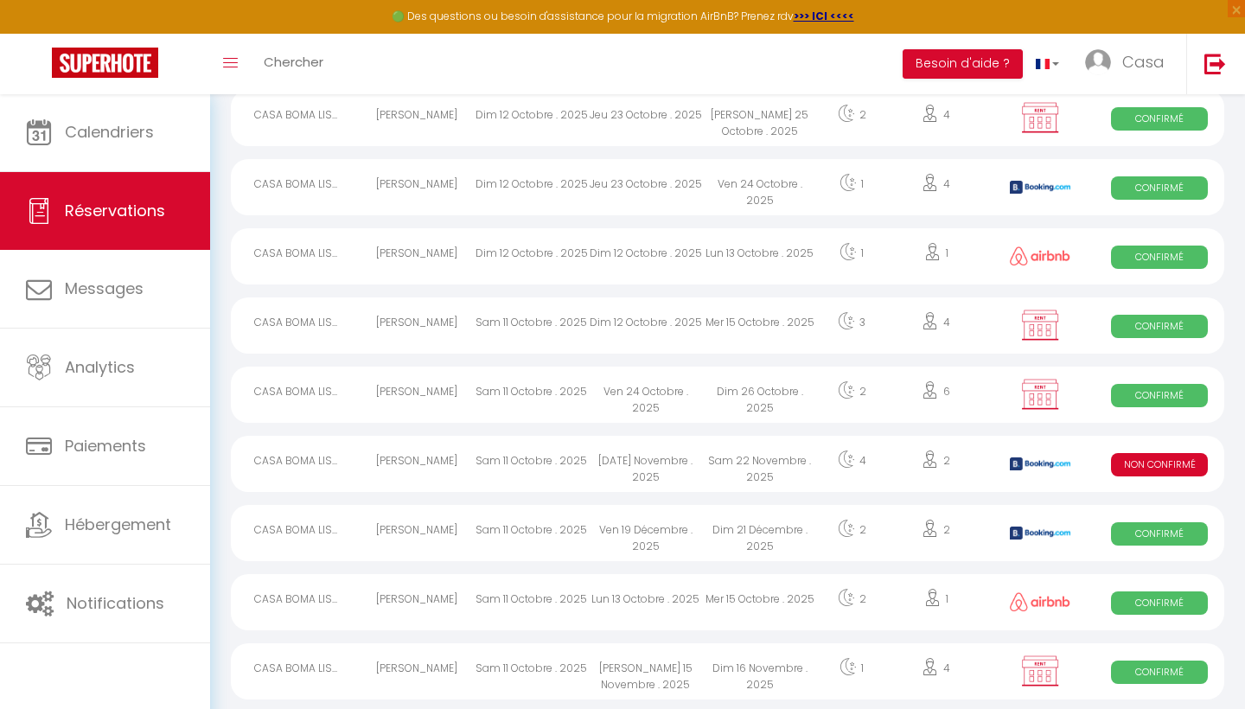
click at [787, 547] on div "Dim 21 Décembre . 2025" at bounding box center [760, 533] width 114 height 56
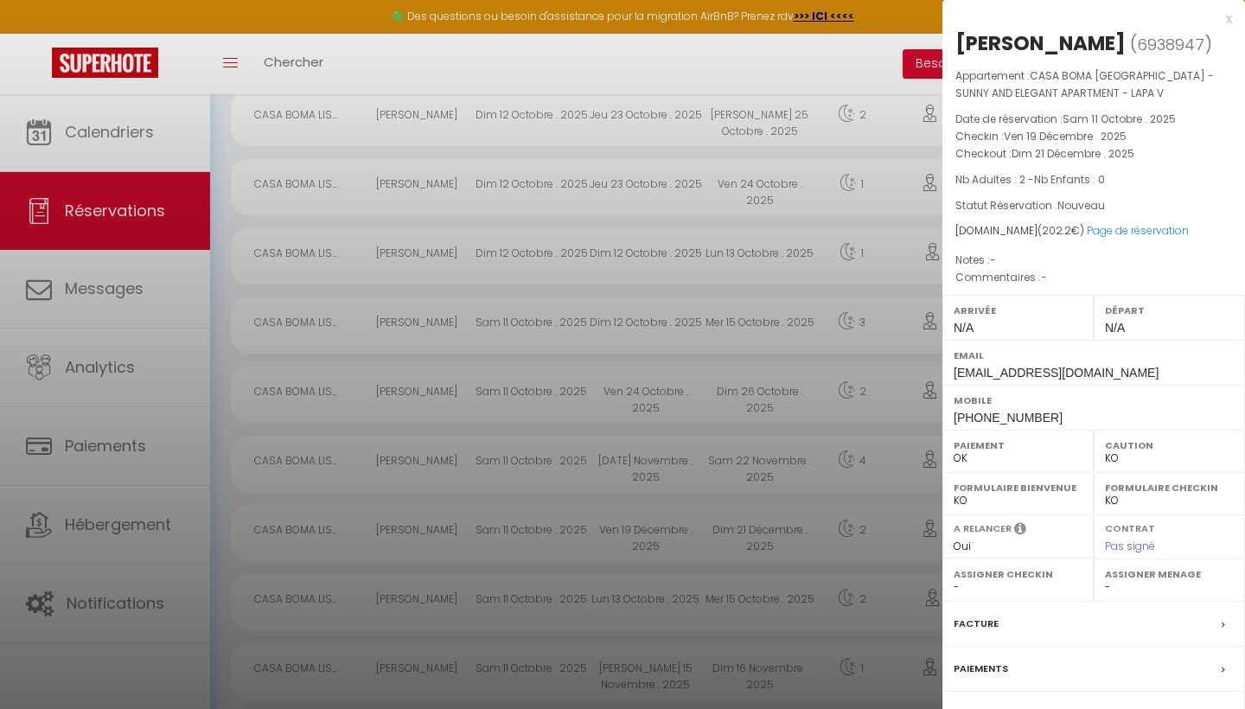
click at [1231, 20] on div "x" at bounding box center [1088, 19] width 290 height 21
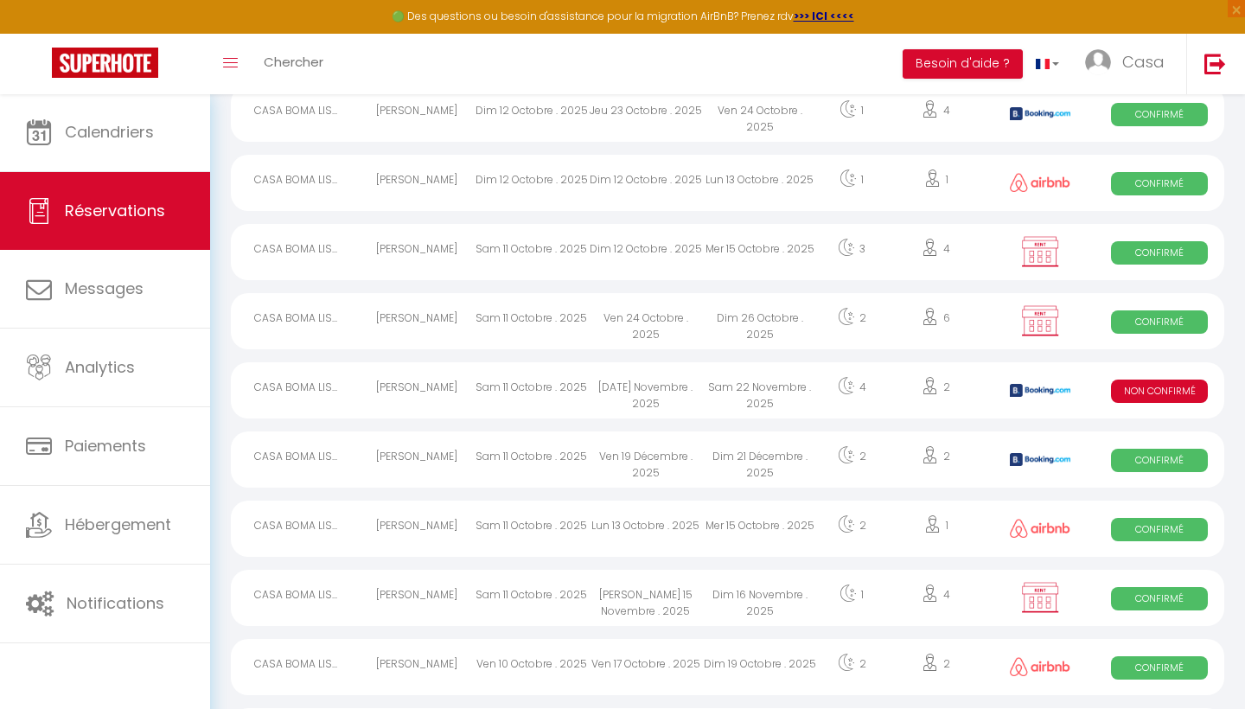
scroll to position [317, 0]
click at [768, 450] on div "Dim 21 Décembre . 2025" at bounding box center [760, 460] width 114 height 56
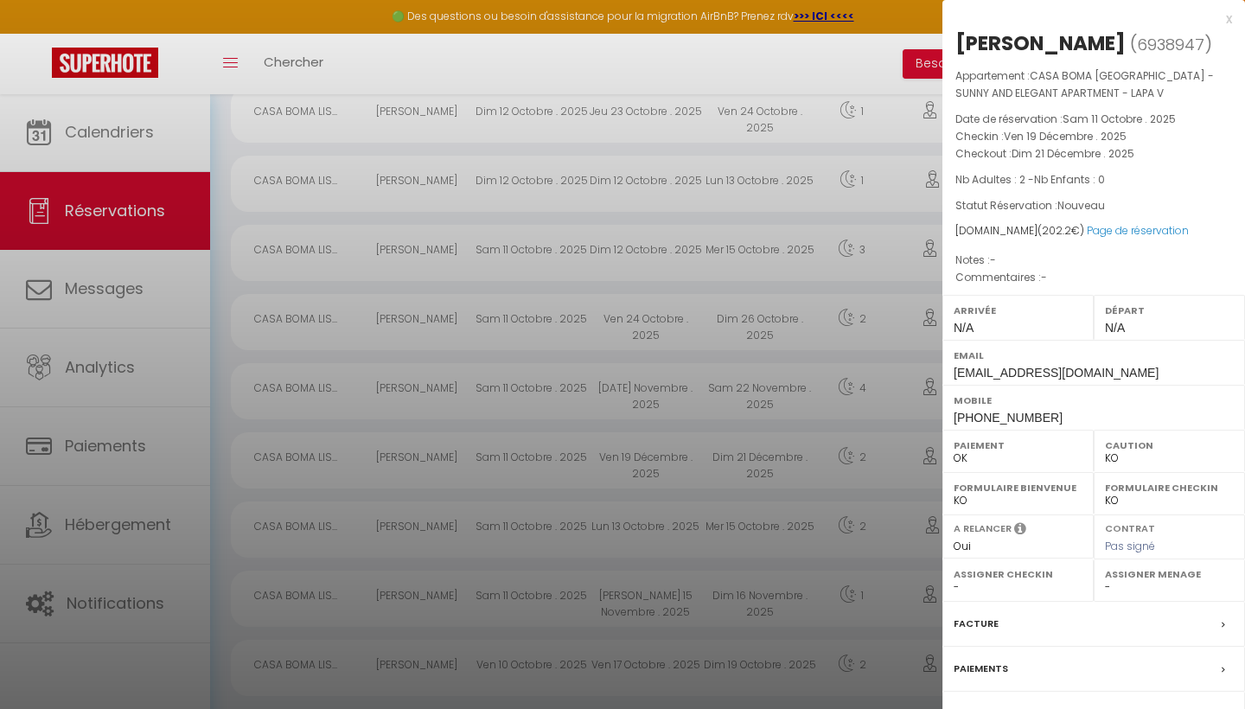
click at [1232, 28] on div "x [PERSON_NAME] ( 6938947 ) Appartement : CASA BOMA [GEOGRAPHIC_DATA] - SUNNY A…" at bounding box center [1094, 424] width 303 height 849
click at [1231, 16] on div "x" at bounding box center [1088, 19] width 290 height 21
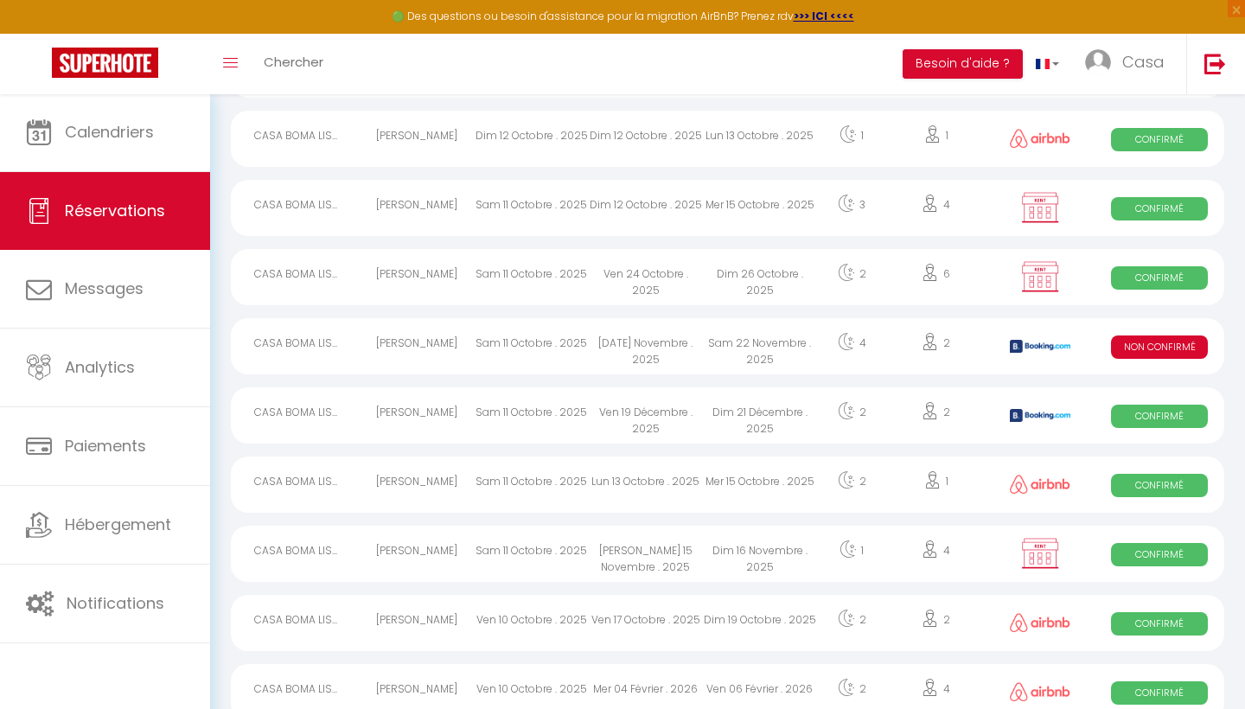
scroll to position [368, 0]
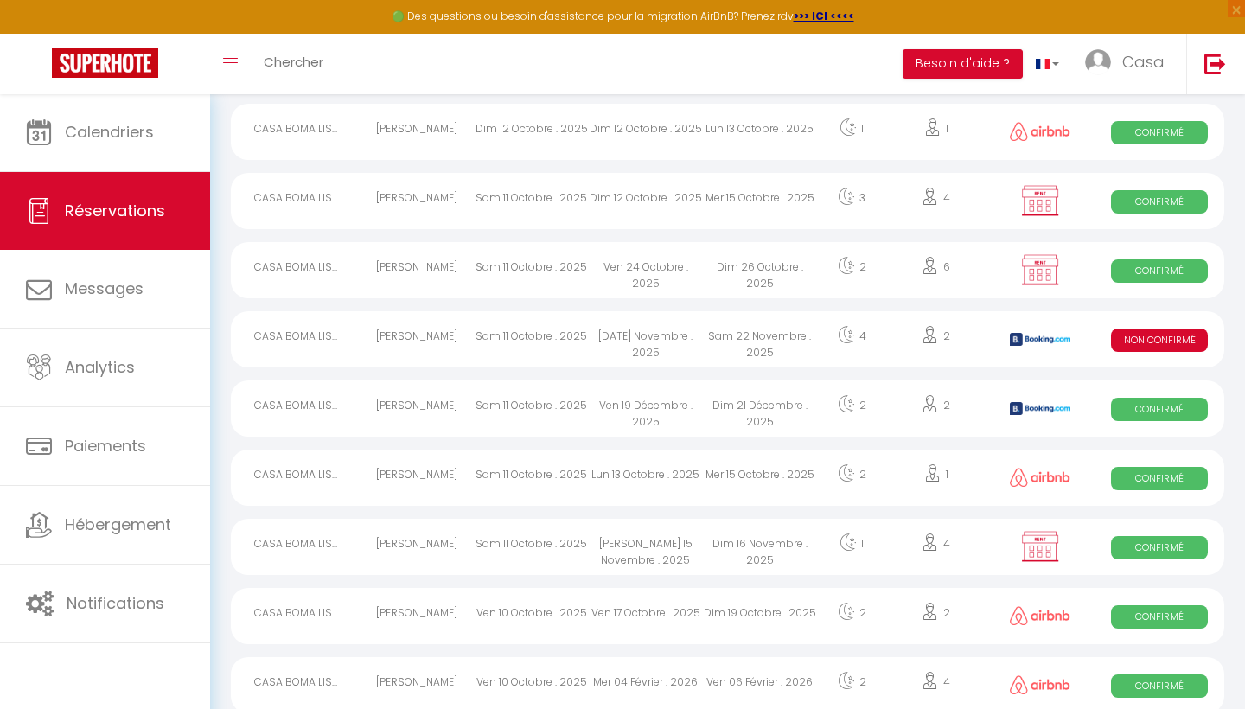
click at [740, 534] on div "Dim 16 Novembre . 2025" at bounding box center [760, 547] width 114 height 56
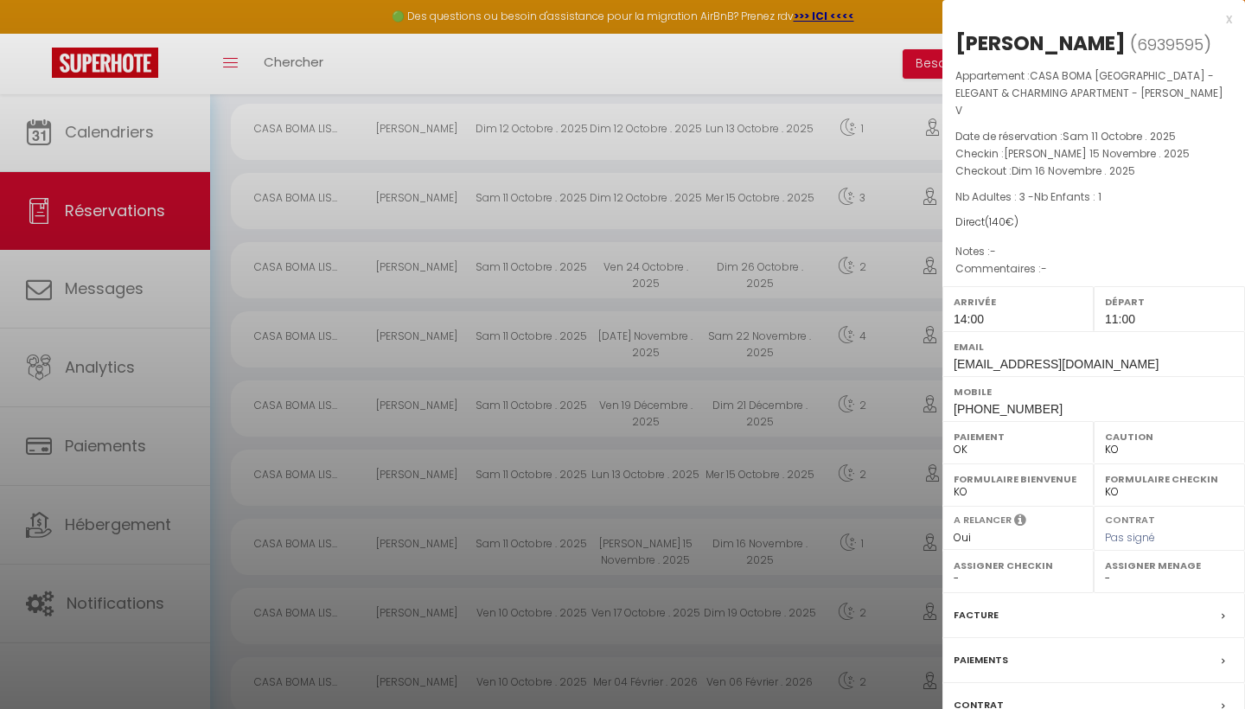
click at [1228, 17] on div "x" at bounding box center [1088, 19] width 290 height 21
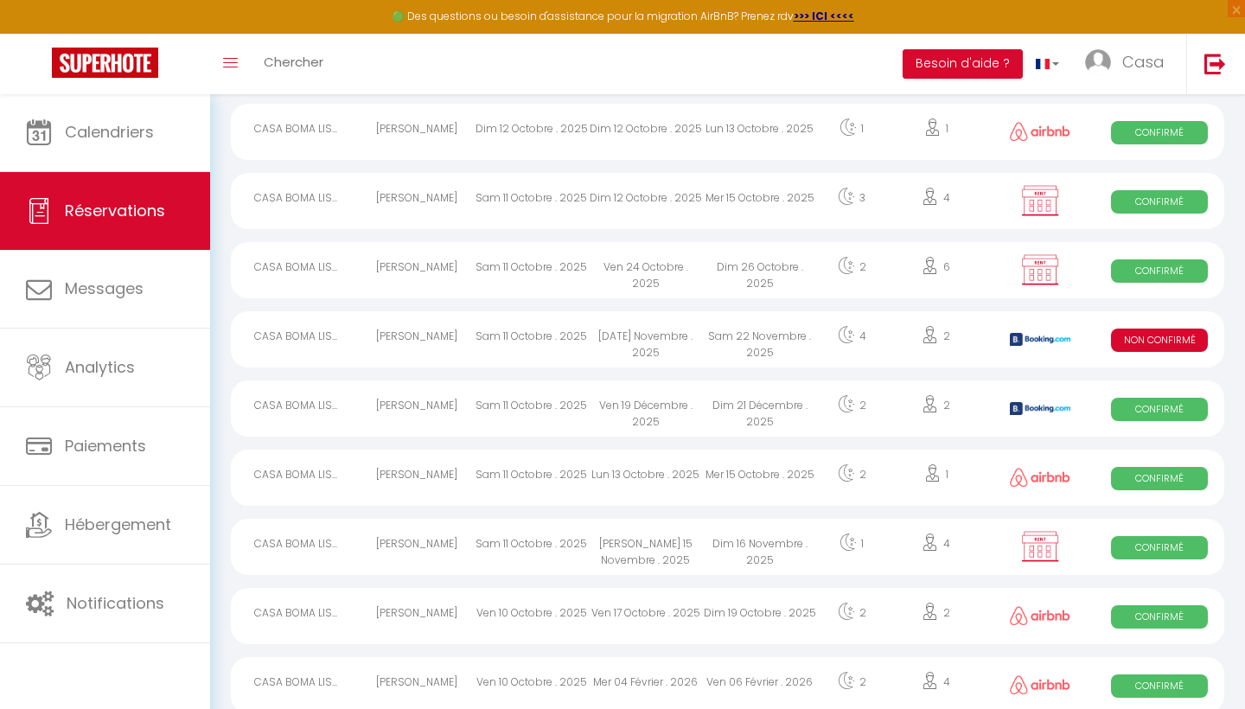
click at [754, 485] on div "Mer 15 Octobre . 2025" at bounding box center [760, 478] width 114 height 56
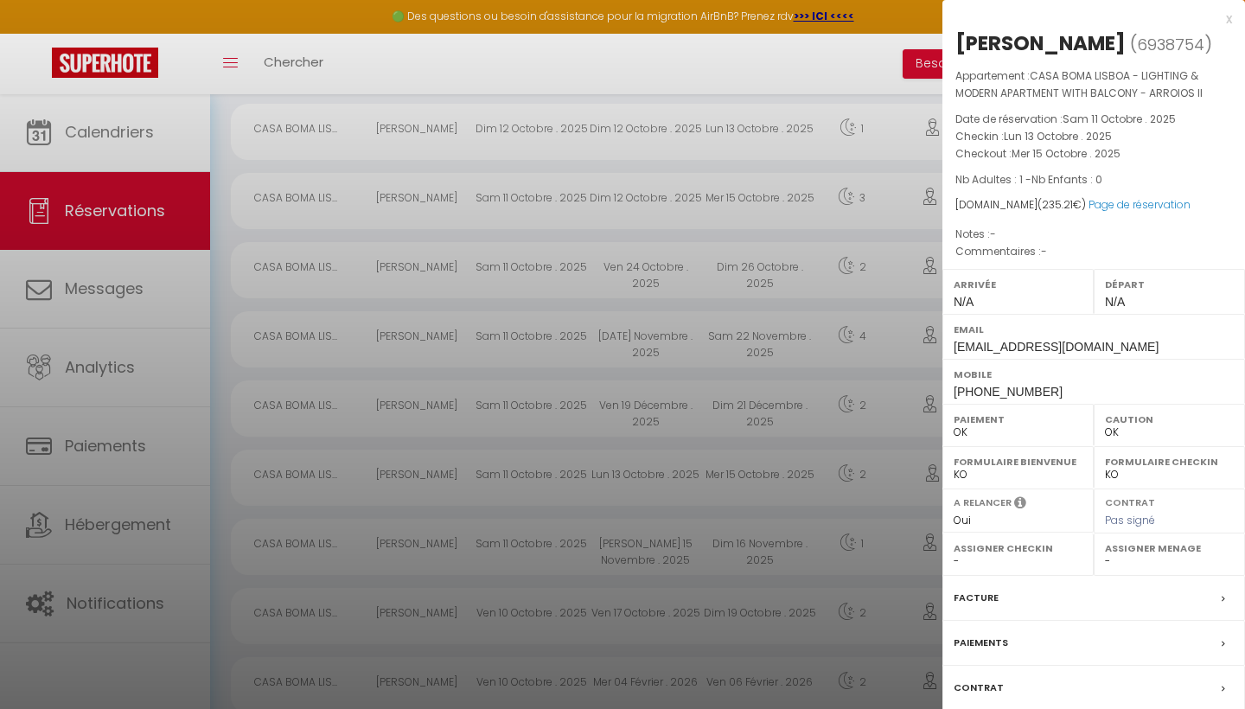
click at [1227, 20] on div "x" at bounding box center [1088, 19] width 290 height 21
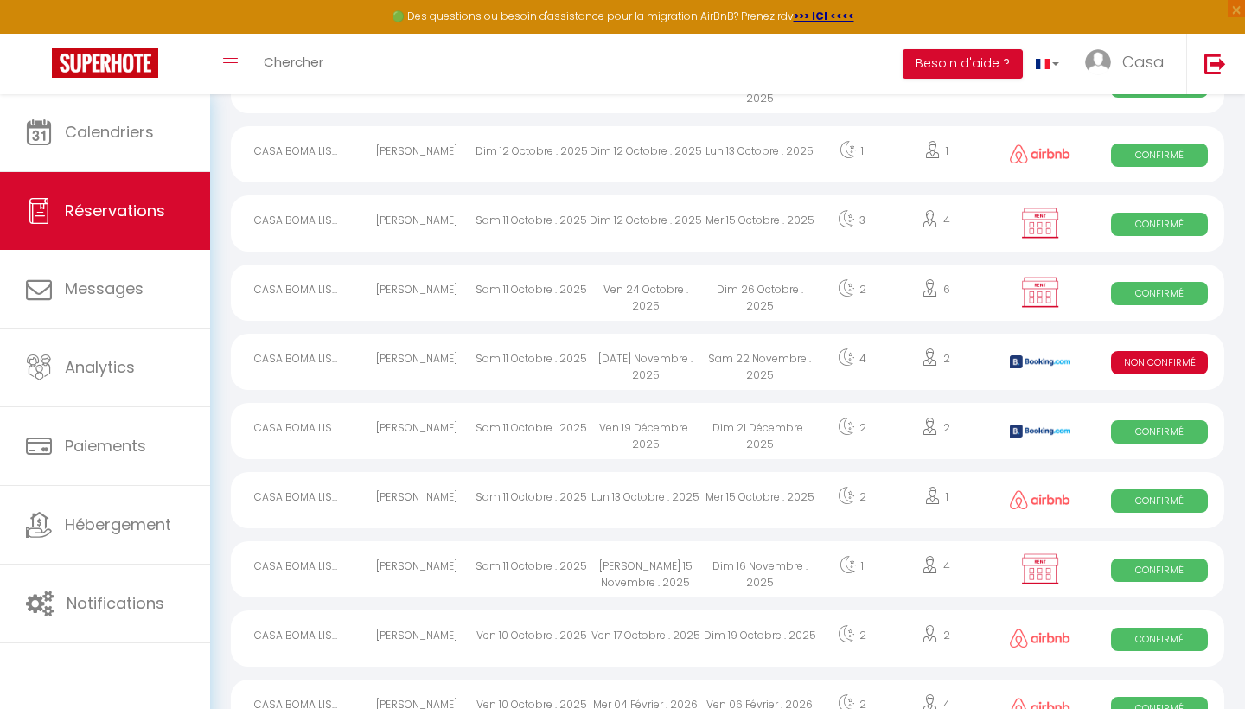
scroll to position [338, 0]
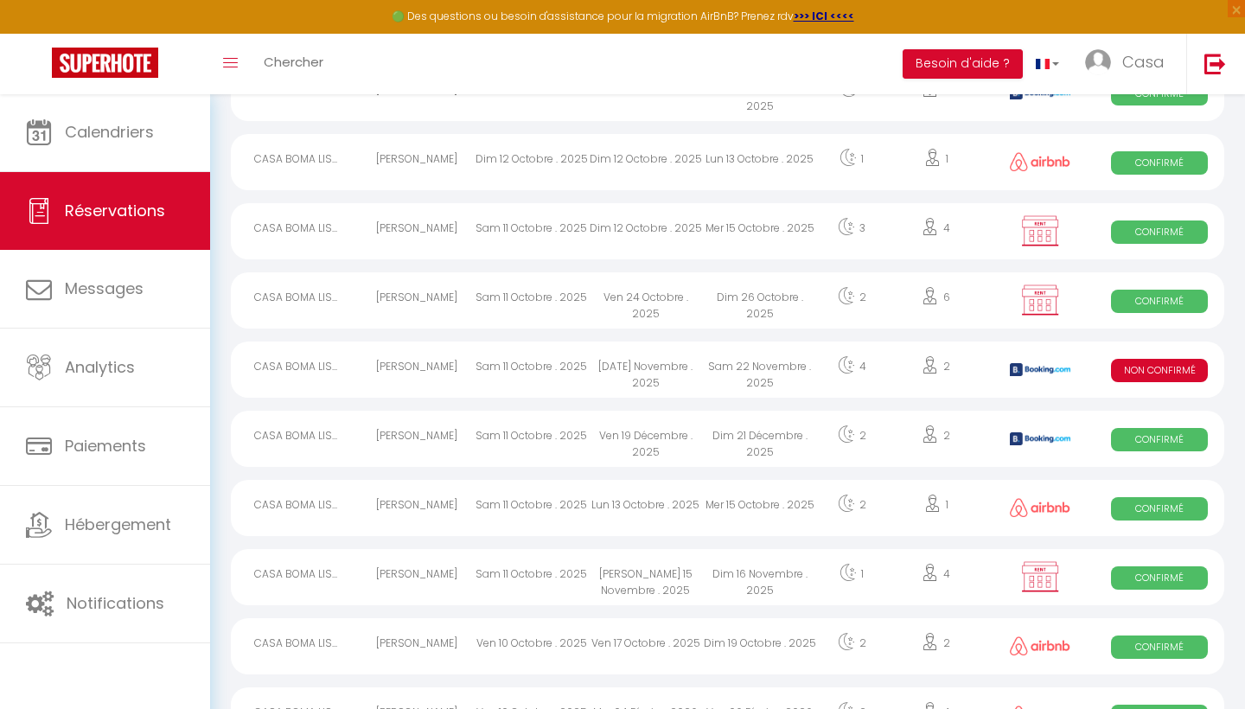
click at [745, 301] on div "Dim 26 Octobre . 2025" at bounding box center [760, 300] width 114 height 56
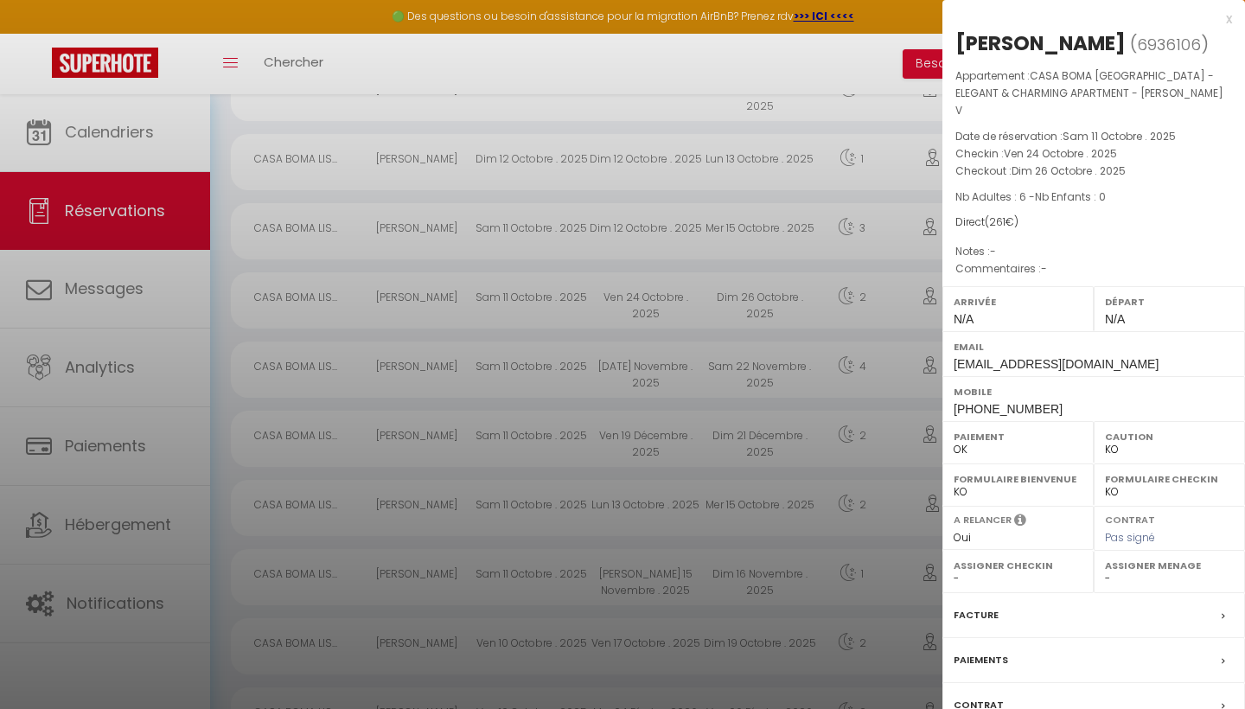
click at [1227, 15] on div "x" at bounding box center [1088, 19] width 290 height 21
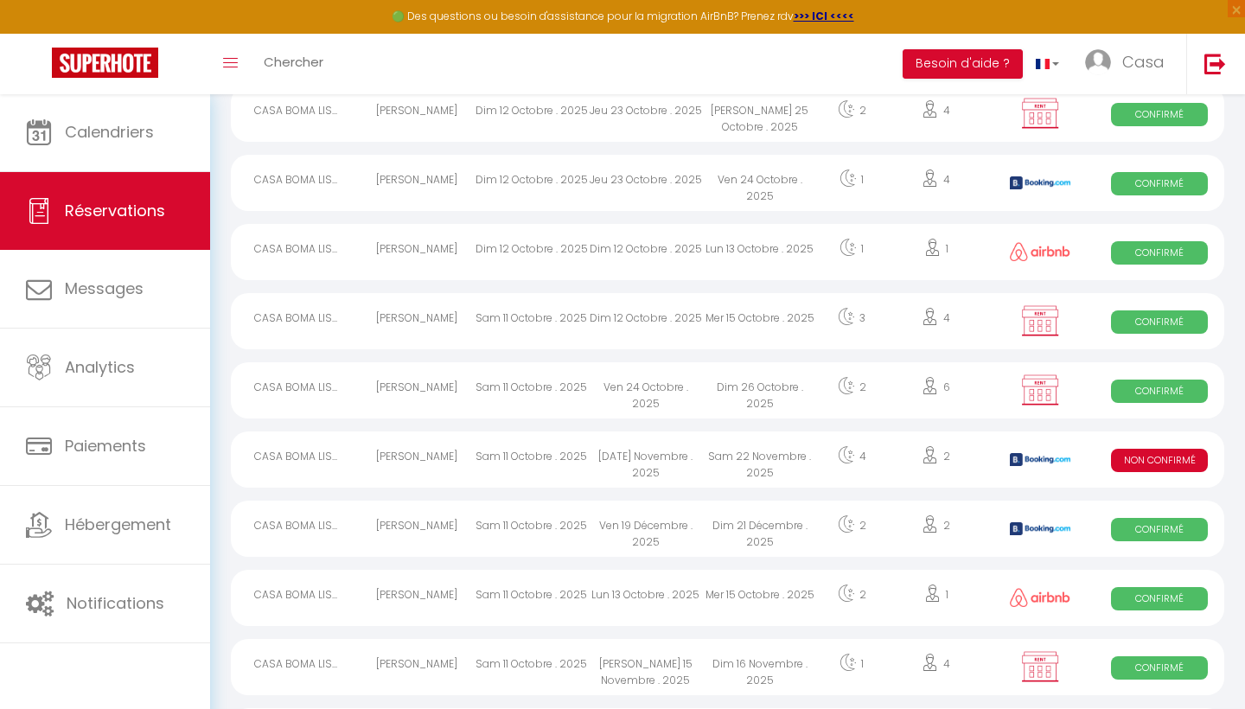
scroll to position [244, 0]
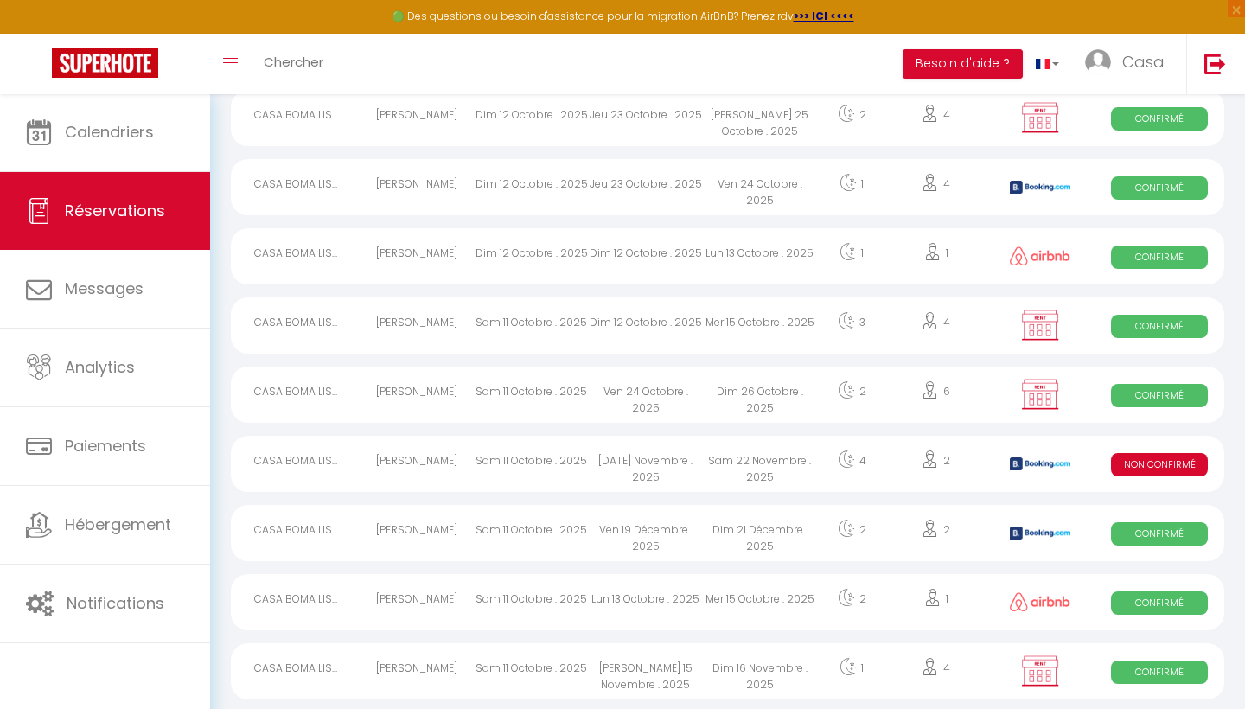
click at [764, 323] on div "Mer 15 Octobre . 2025" at bounding box center [760, 325] width 114 height 56
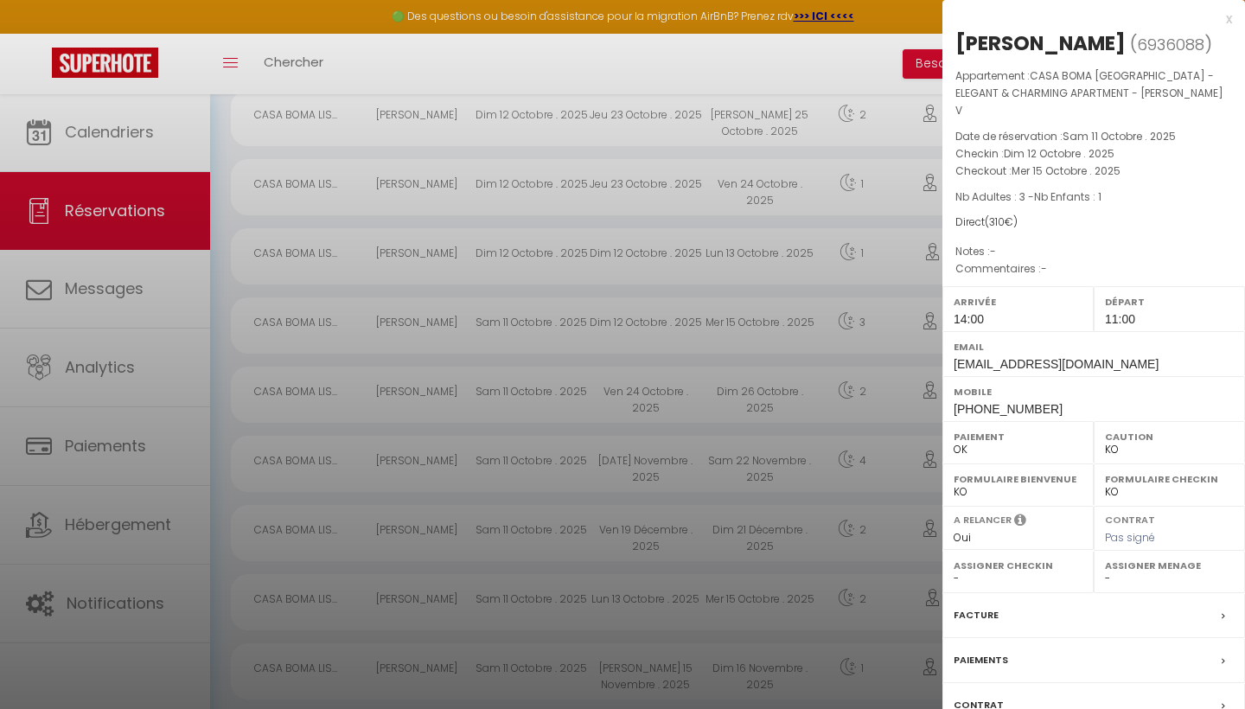
click at [1229, 18] on div "x" at bounding box center [1088, 19] width 290 height 21
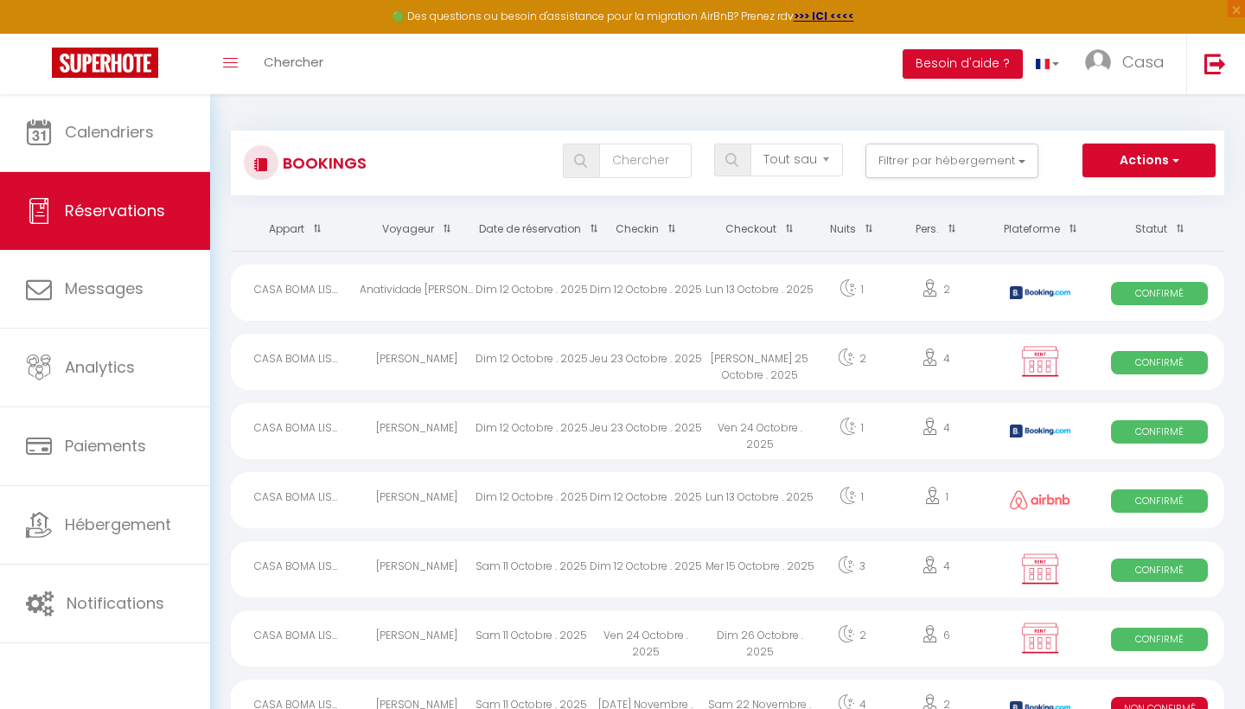
scroll to position [0, 0]
